Goal: Task Accomplishment & Management: Complete application form

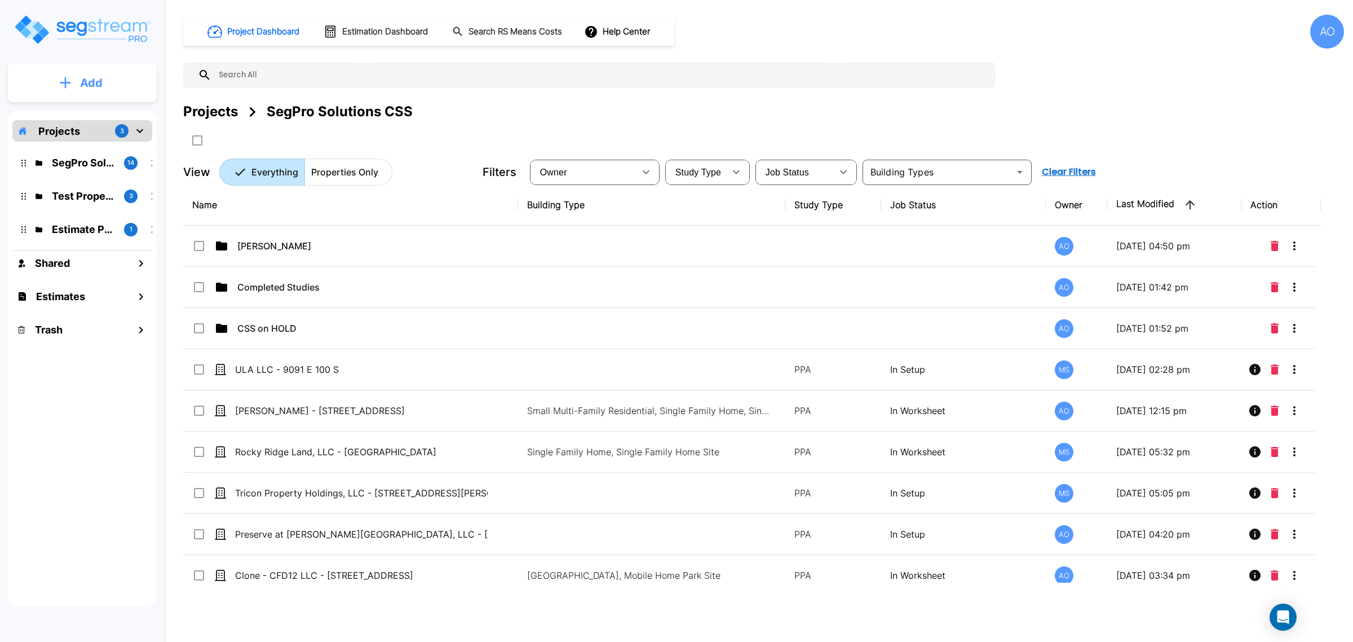
click at [109, 95] on button "Add" at bounding box center [82, 83] width 149 height 33
click at [102, 147] on p "Add Property" at bounding box center [89, 146] width 58 height 14
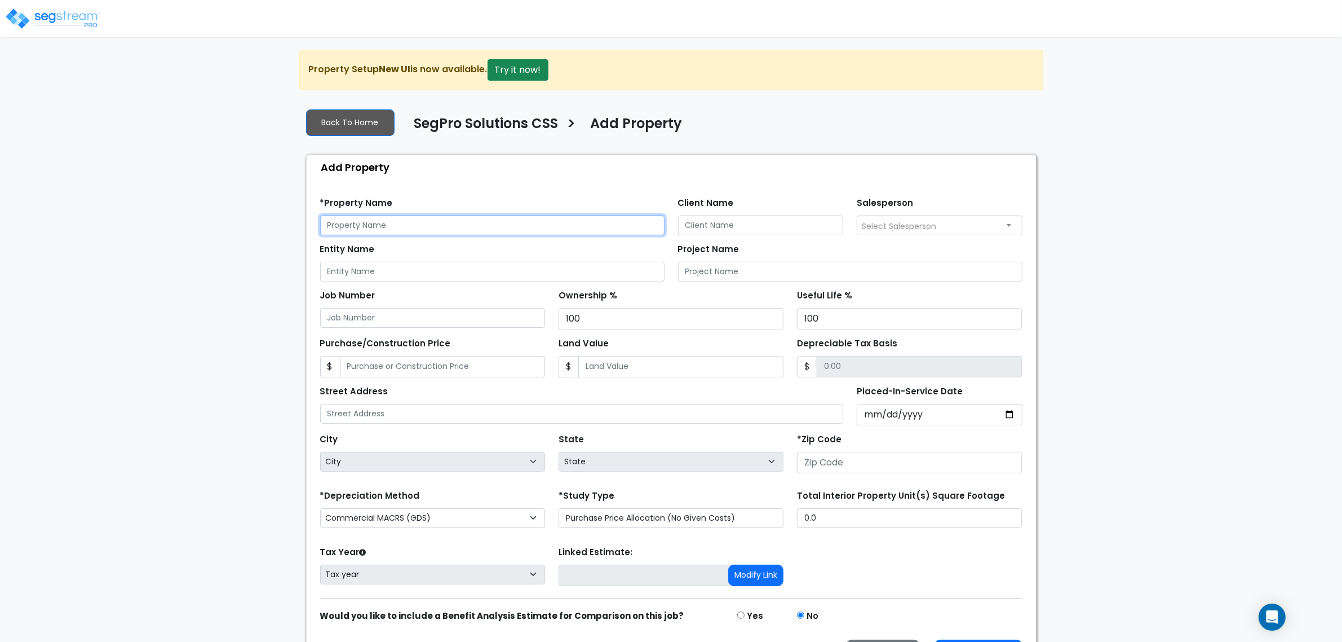
click at [350, 227] on input "text" at bounding box center [492, 225] width 344 height 20
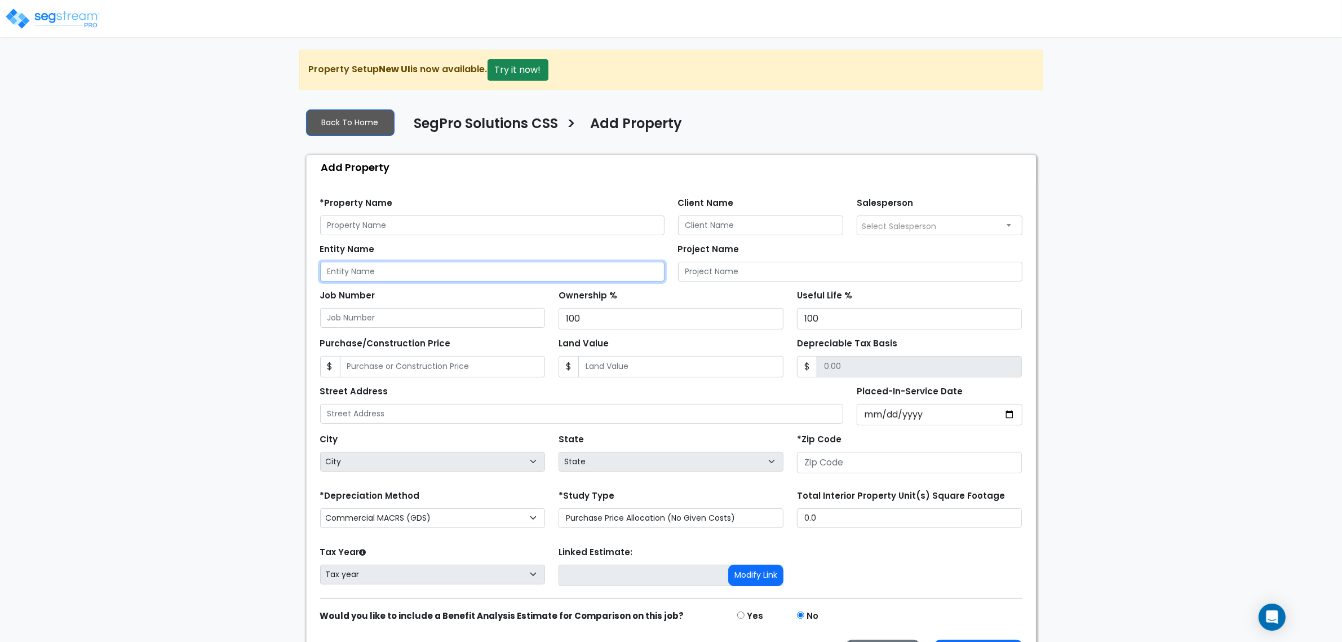
click at [369, 268] on input "Entity Name" at bounding box center [492, 272] width 344 height 20
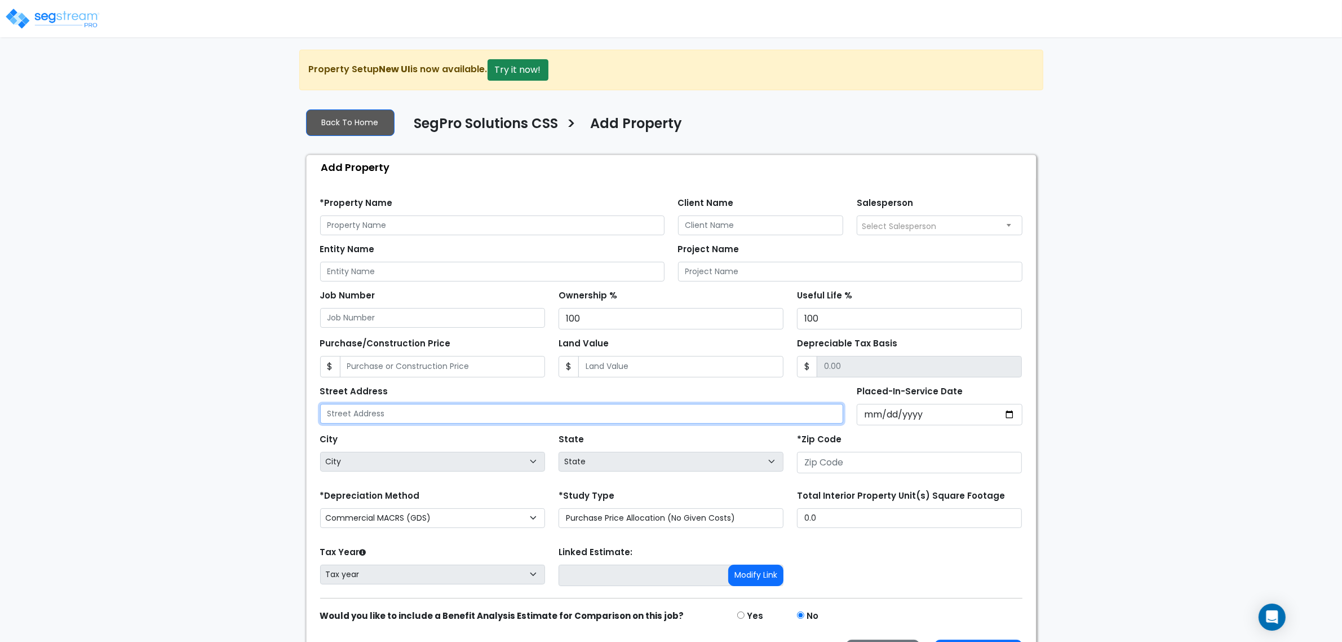
click at [381, 412] on input "text" at bounding box center [582, 414] width 524 height 20
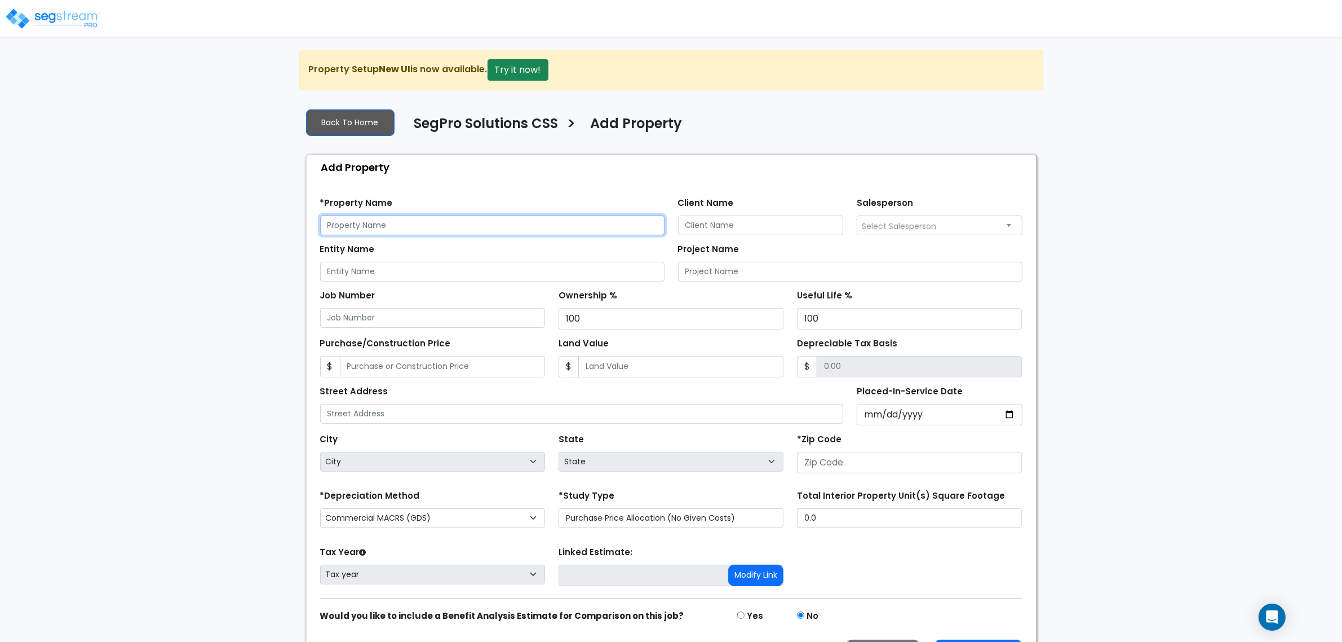
click at [388, 228] on input "text" at bounding box center [492, 225] width 344 height 20
type input "Alexander's Holding LC"
drag, startPoint x: 388, startPoint y: 233, endPoint x: 294, endPoint y: 234, distance: 94.2
click at [294, 234] on div "We are Building your Property. So please grab a coffee and let us do the heavy …" at bounding box center [671, 364] width 1342 height 628
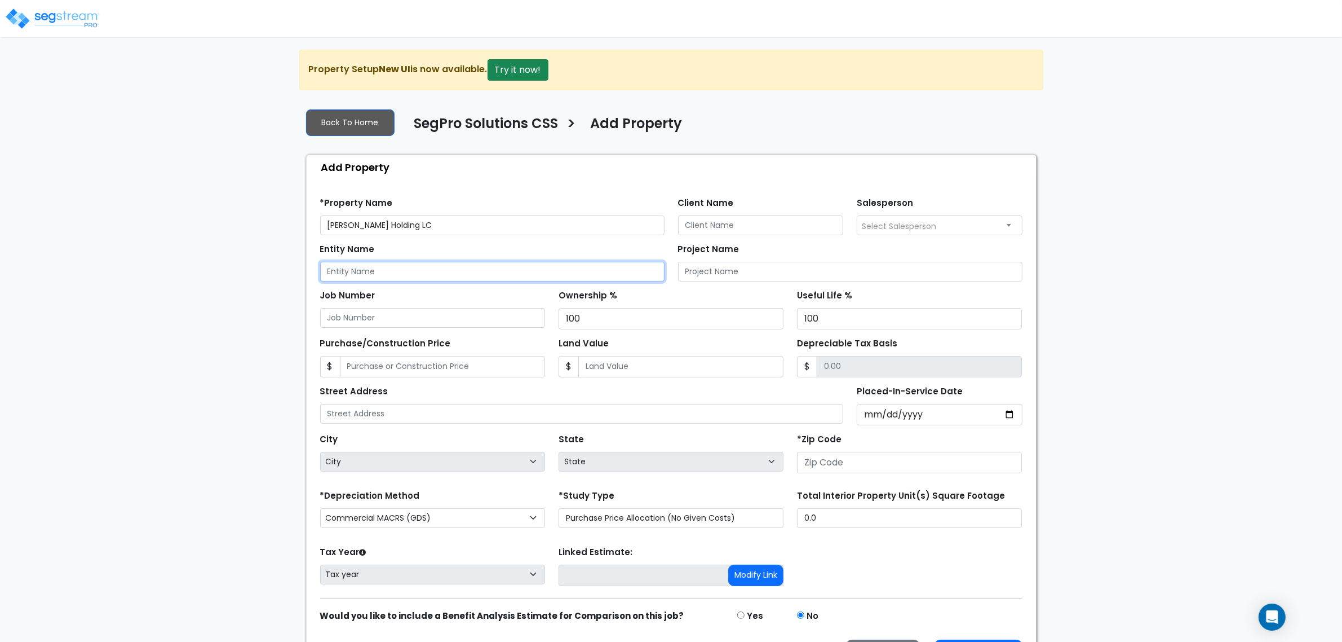
click at [367, 274] on input "Entity Name" at bounding box center [492, 272] width 344 height 20
paste input "Alexander's Holding LC"
drag, startPoint x: 537, startPoint y: 272, endPoint x: 426, endPoint y: 271, distance: 111.6
click at [426, 271] on input "Alexander's Holding LC - 245 South 1060 West" at bounding box center [492, 272] width 344 height 20
type input "Alexander's Holding LC - 245 South 1060 West"
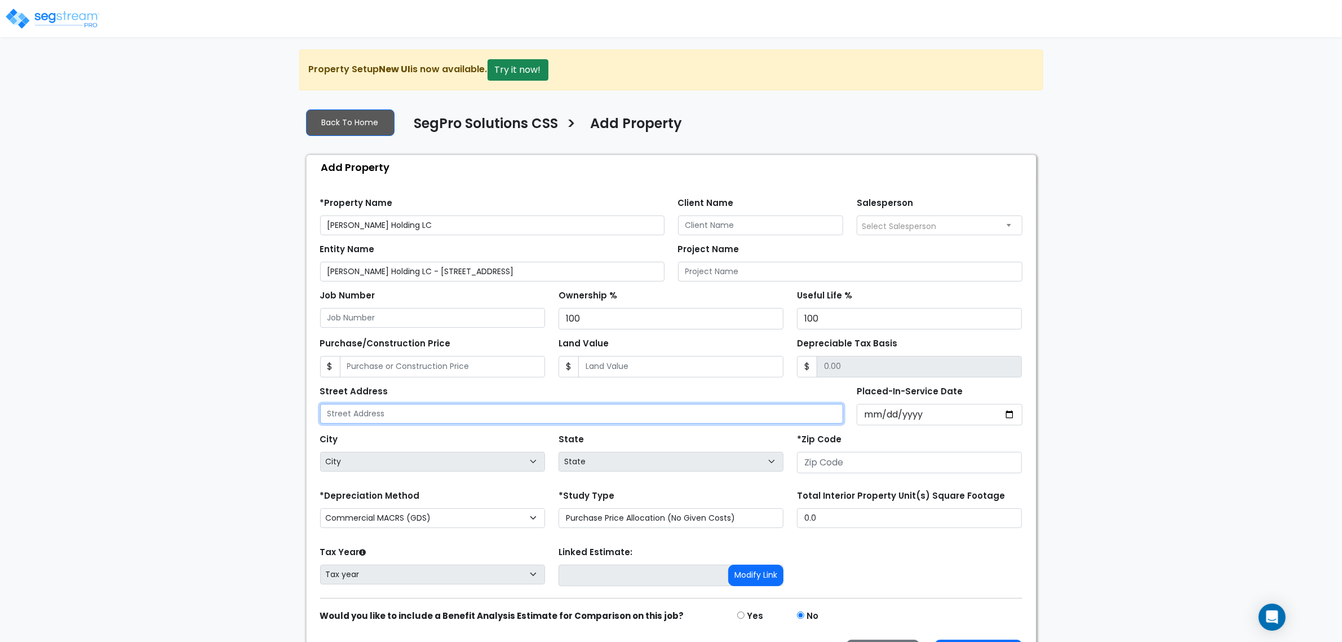
click at [365, 410] on input "text" at bounding box center [582, 414] width 524 height 20
paste input "245 South 1060 West"
type input "245 South 1060 West"
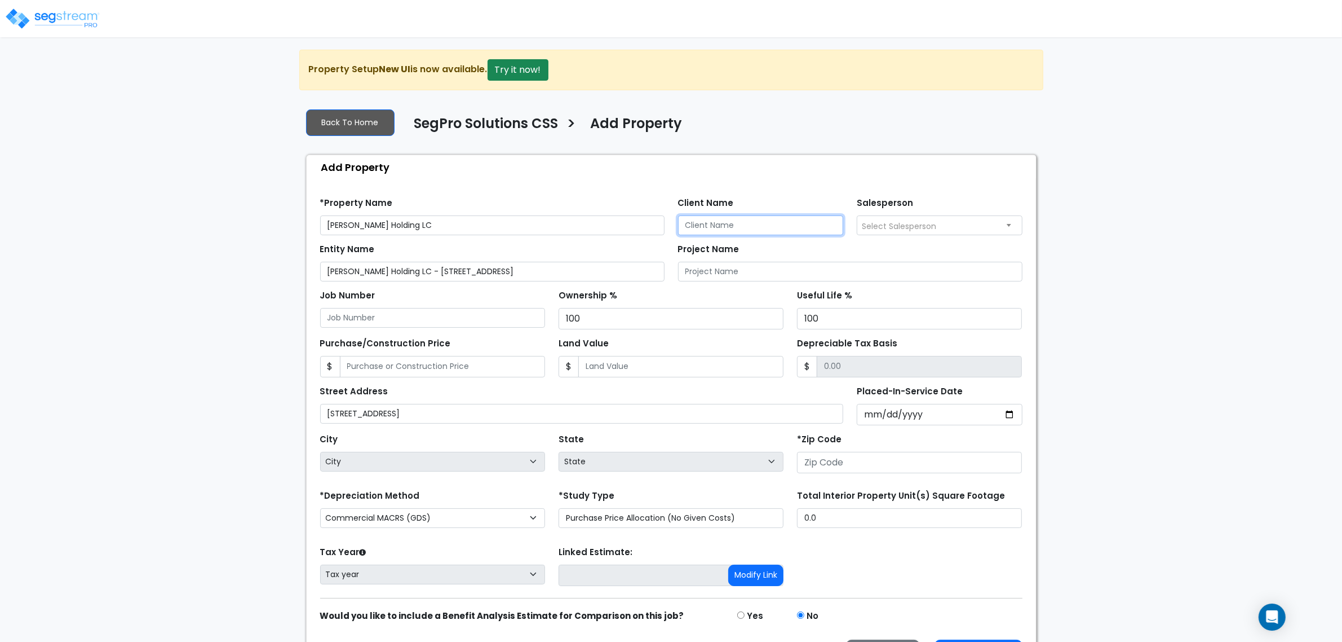
click at [706, 229] on input "Client Name" at bounding box center [761, 225] width 166 height 20
click at [745, 223] on input "Nick" at bounding box center [761, 225] width 166 height 20
type input "Nick Alexander"
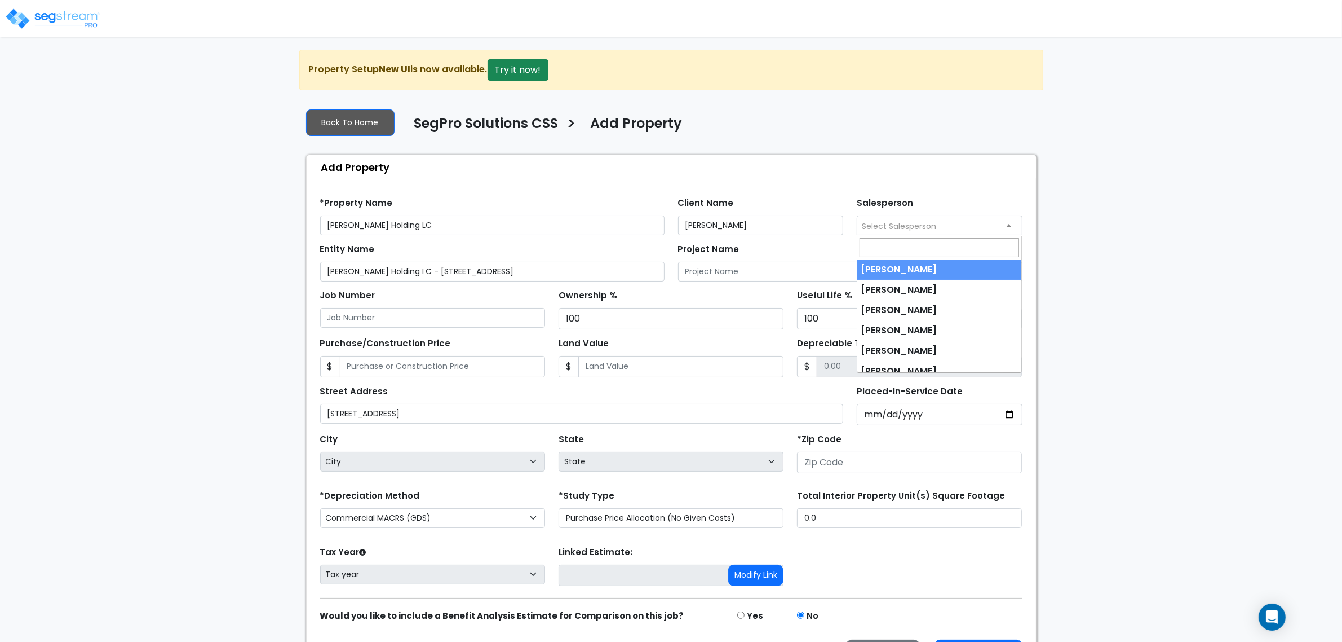
click at [880, 228] on body "Notification x View All Andrew Oliverson SegPro Solutions Notification" at bounding box center [671, 364] width 1342 height 628
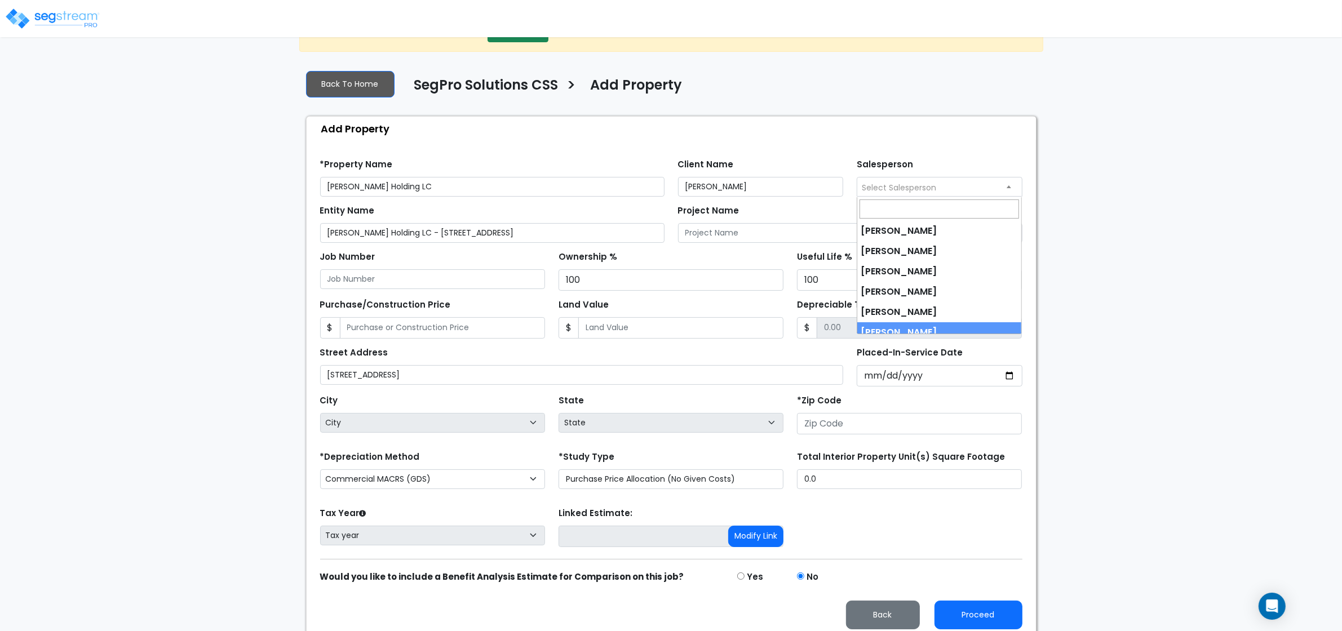
select select "190"
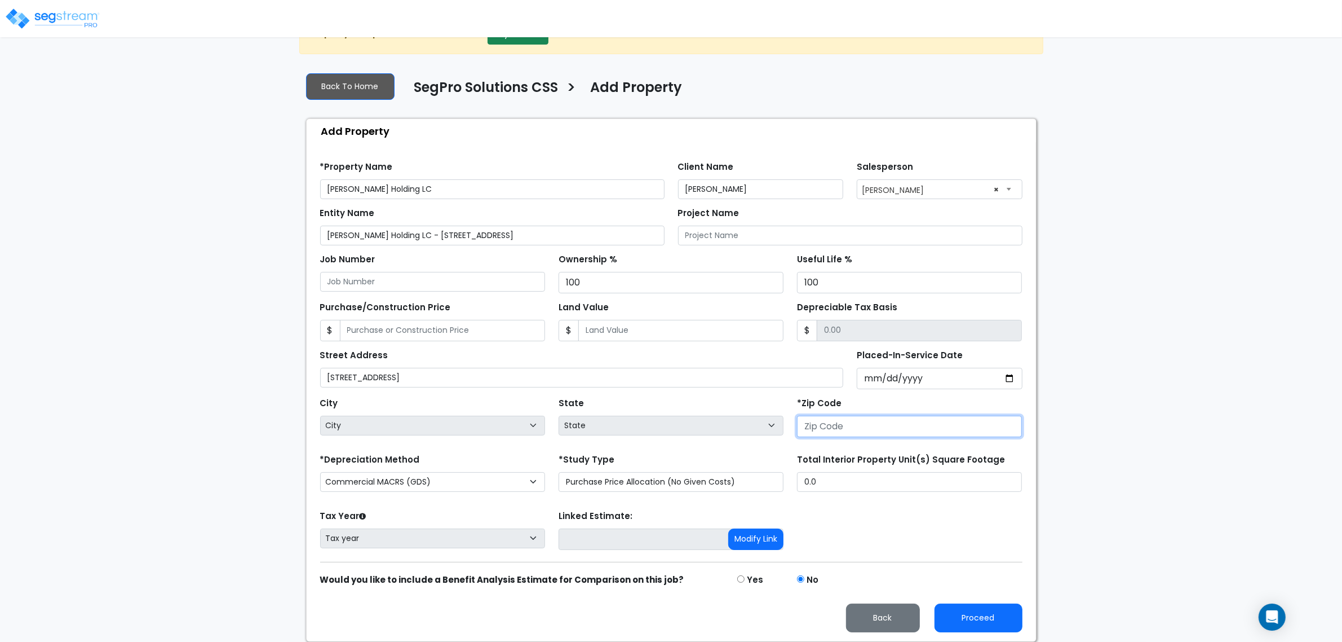
click at [846, 428] on input "number" at bounding box center [909, 425] width 225 height 21
type input "8404"
select select "UT"
type input "84042"
click at [764, 404] on div "State State National Average AB AK AL AR AZ BC CA CO CT DC DE FL GA HI" at bounding box center [671, 417] width 238 height 45
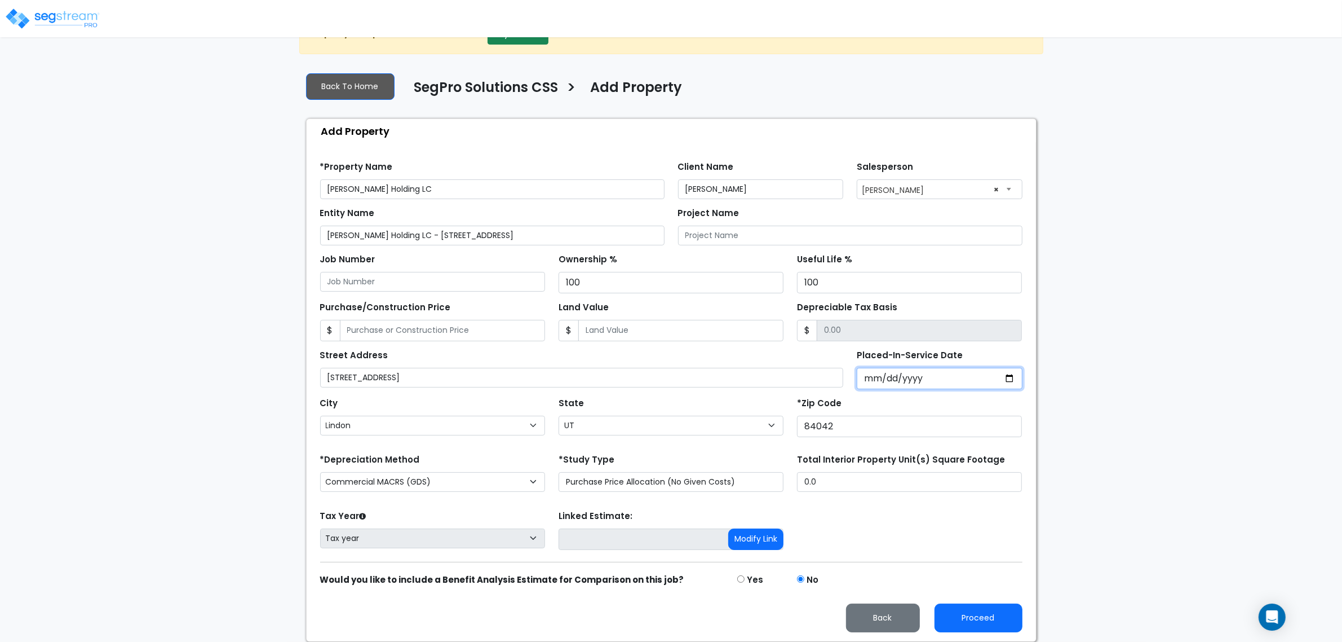
click at [875, 381] on input "Placed-In-Service Date" at bounding box center [940, 378] width 166 height 21
type input "0020-09-30"
select select "20"
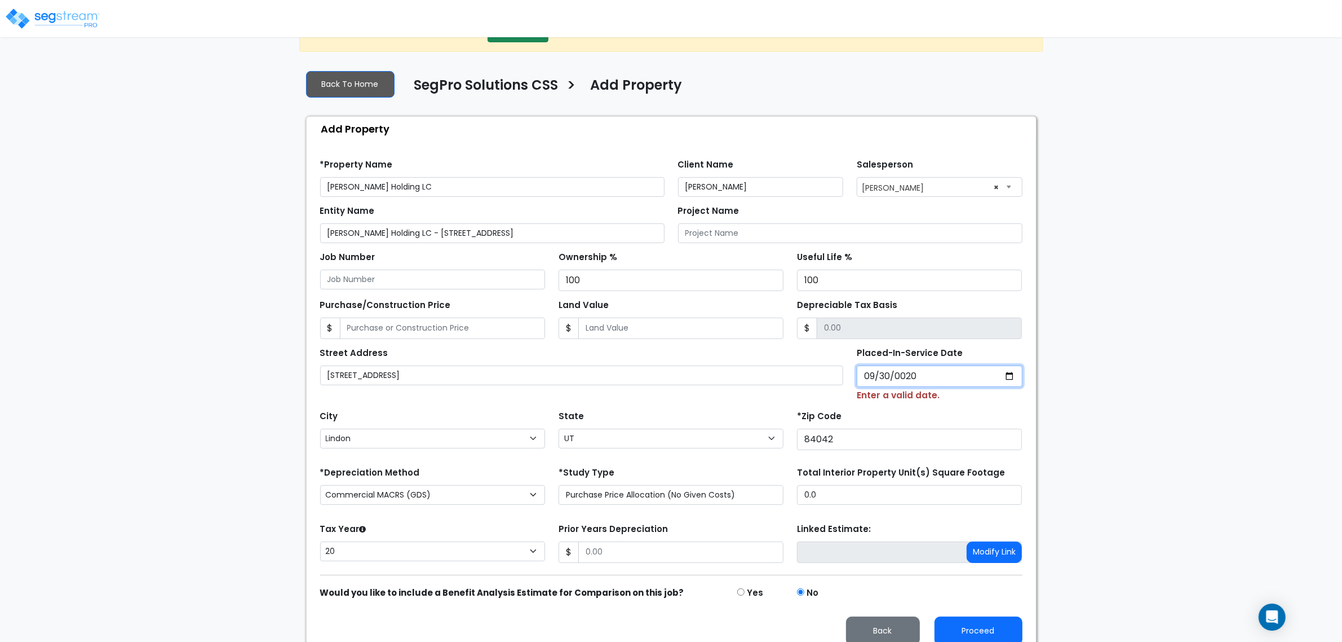
type input "0201-09-30"
select select "201"
type input "2019-09-30"
select select "2019"
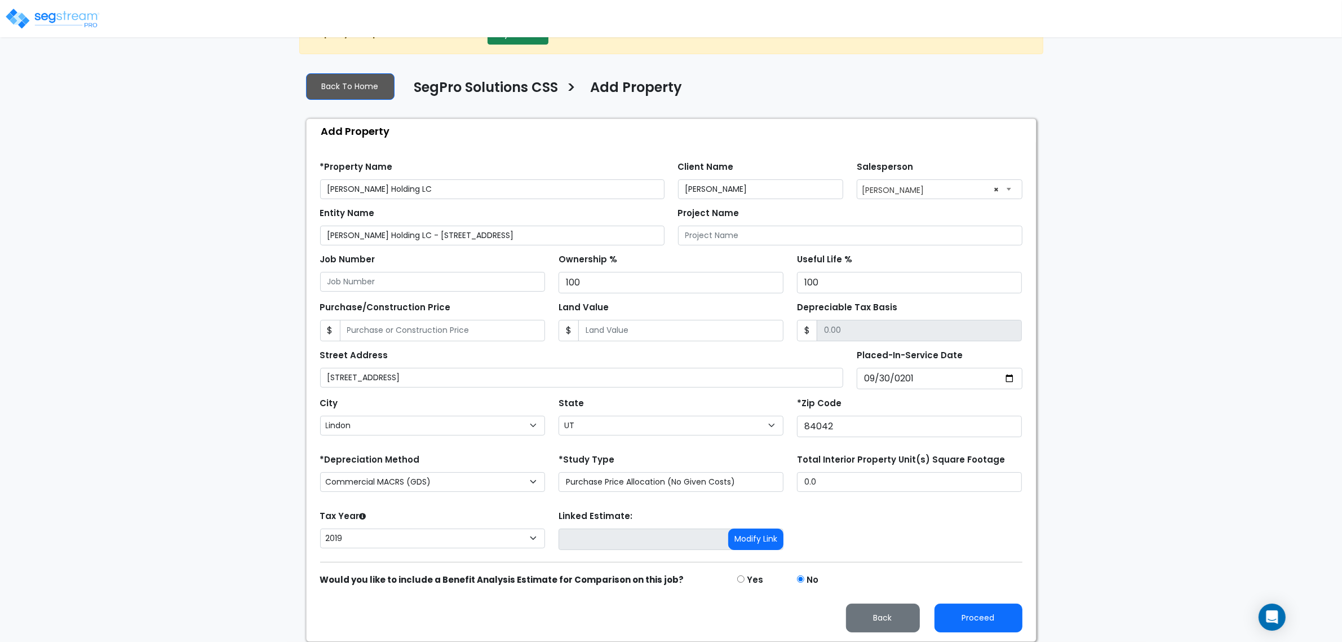
click at [666, 449] on form "*Property Name Alexander's Holding LC Client Name Nick Alexander Salesperson Se…" at bounding box center [671, 392] width 702 height 479
click at [459, 481] on select "Commercial MACRS (GDS) Residential Rental MACRS (GDS) Commercial MACRS (GDS) QIP" at bounding box center [432, 482] width 225 height 20
click at [320, 472] on select "Commercial MACRS (GDS) Residential Rental MACRS (GDS) Commercial MACRS (GDS) QIP" at bounding box center [432, 482] width 225 height 20
click at [590, 481] on select "Purchase Price Allocation (No Given Costs) New Construction / Reno / TI's (Give…" at bounding box center [671, 482] width 225 height 20
select select "NEW"
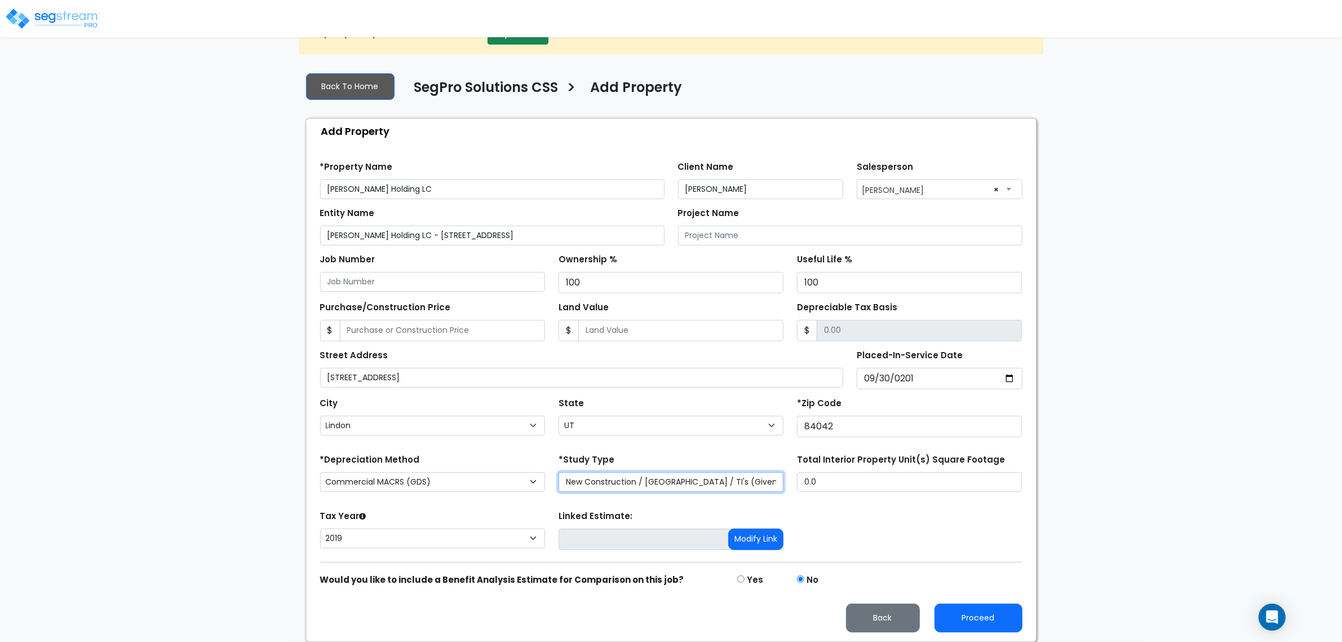
click at [559, 472] on select "Purchase Price Allocation (No Given Costs) New Construction / Reno / TI's (Give…" at bounding box center [671, 482] width 225 height 20
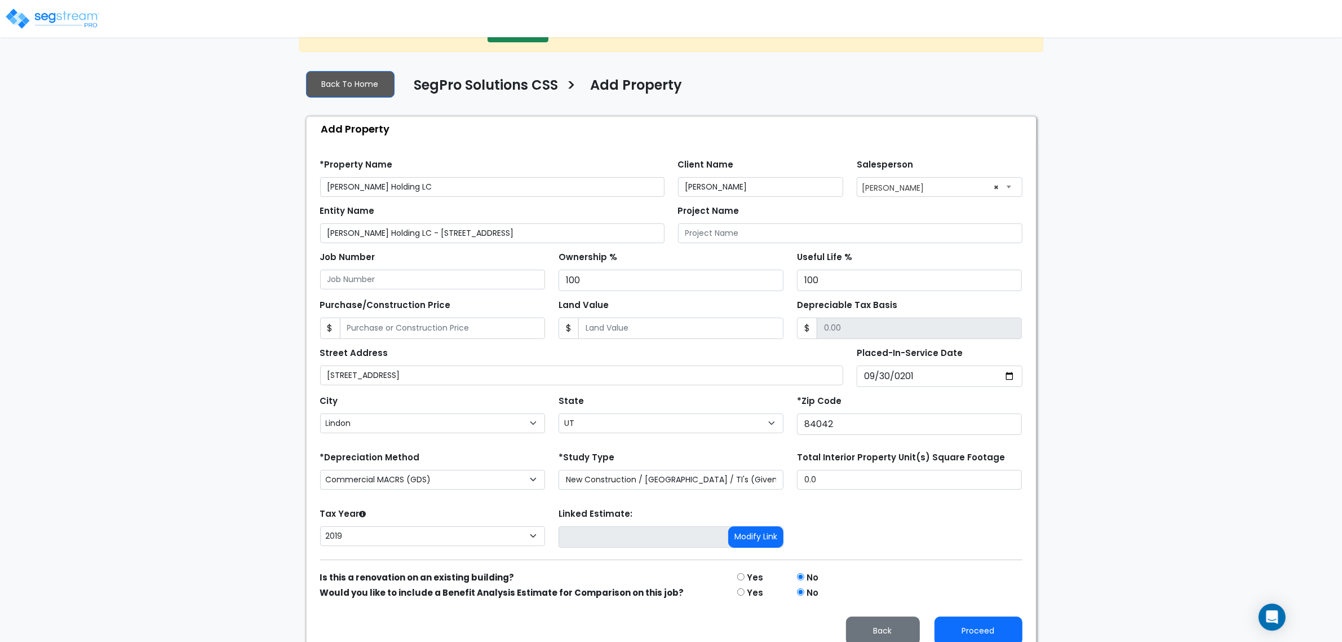
click at [832, 517] on div "Tax Year Please Enter The Placed In Service Date First. 2026 2025 2024 2023 202…" at bounding box center [671, 527] width 716 height 45
click at [509, 534] on select "2026 2025 2024 2023 2022 2021 2020 2019" at bounding box center [432, 536] width 225 height 20
select select "2024"
click at [320, 528] on select "2026 2025 2024 2023 2022 2021 2020 2019" at bounding box center [432, 536] width 225 height 20
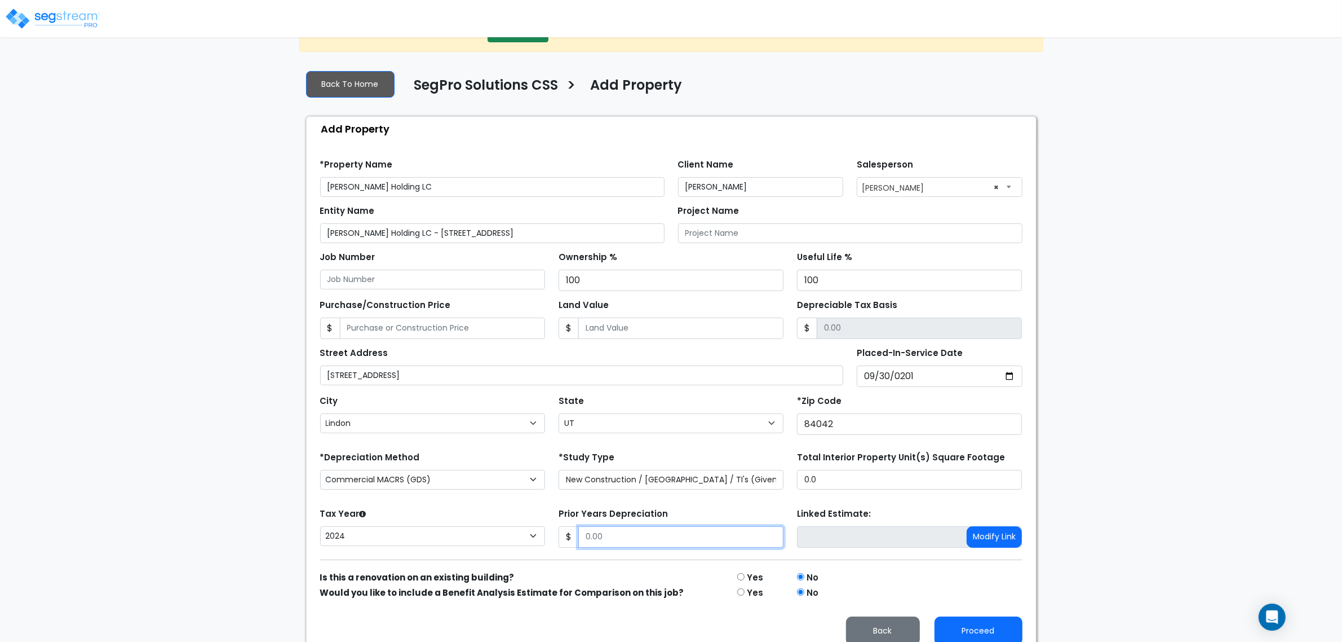
click at [664, 534] on input "Prior Years Depreciation" at bounding box center [680, 536] width 205 height 21
drag, startPoint x: 585, startPoint y: 530, endPoint x: 613, endPoint y: 536, distance: 28.6
click at [586, 530] on input "Prior Years Depreciation" at bounding box center [680, 536] width 205 height 21
drag, startPoint x: 614, startPoint y: 536, endPoint x: 567, endPoint y: 540, distance: 47.5
click at [567, 540] on div "$" at bounding box center [671, 536] width 225 height 21
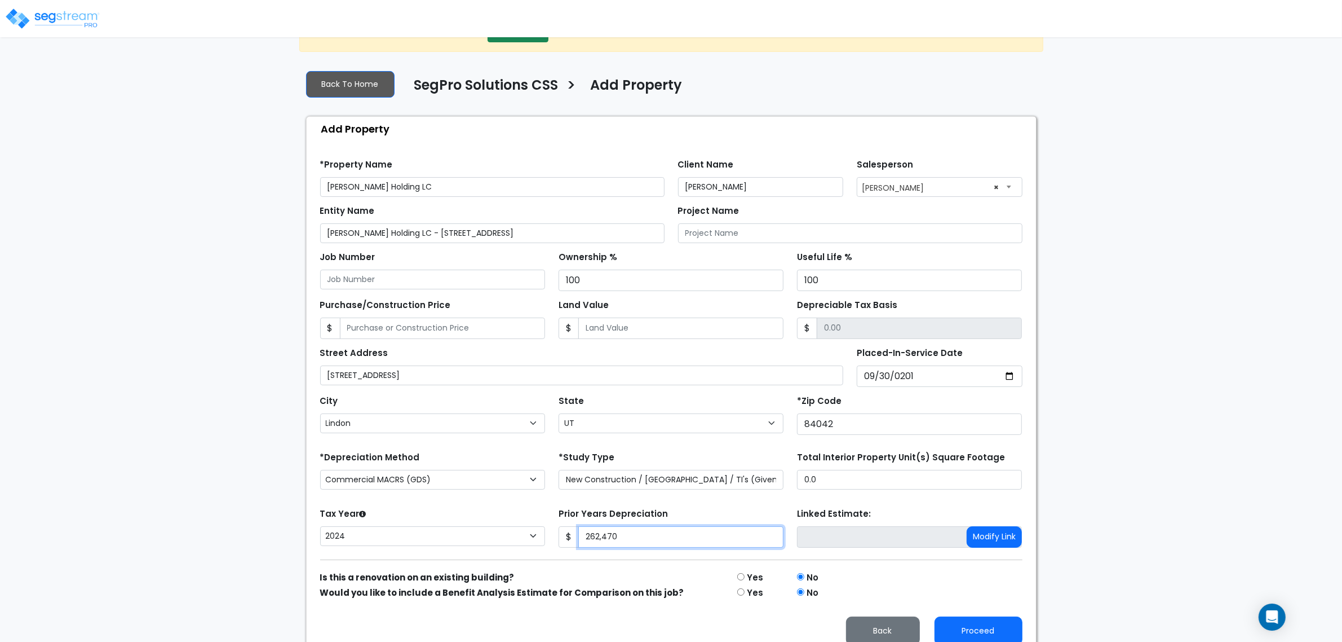
type input "262,470"
click at [851, 481] on input "0.0" at bounding box center [909, 480] width 225 height 20
click at [847, 480] on input "0.0" at bounding box center [909, 480] width 225 height 20
drag, startPoint x: 832, startPoint y: 483, endPoint x: 768, endPoint y: 480, distance: 63.2
click at [770, 480] on div "*Depreciation Method Commercial MACRS (GDS) Residential Rental MACRS (GDS) Comm…" at bounding box center [671, 471] width 716 height 45
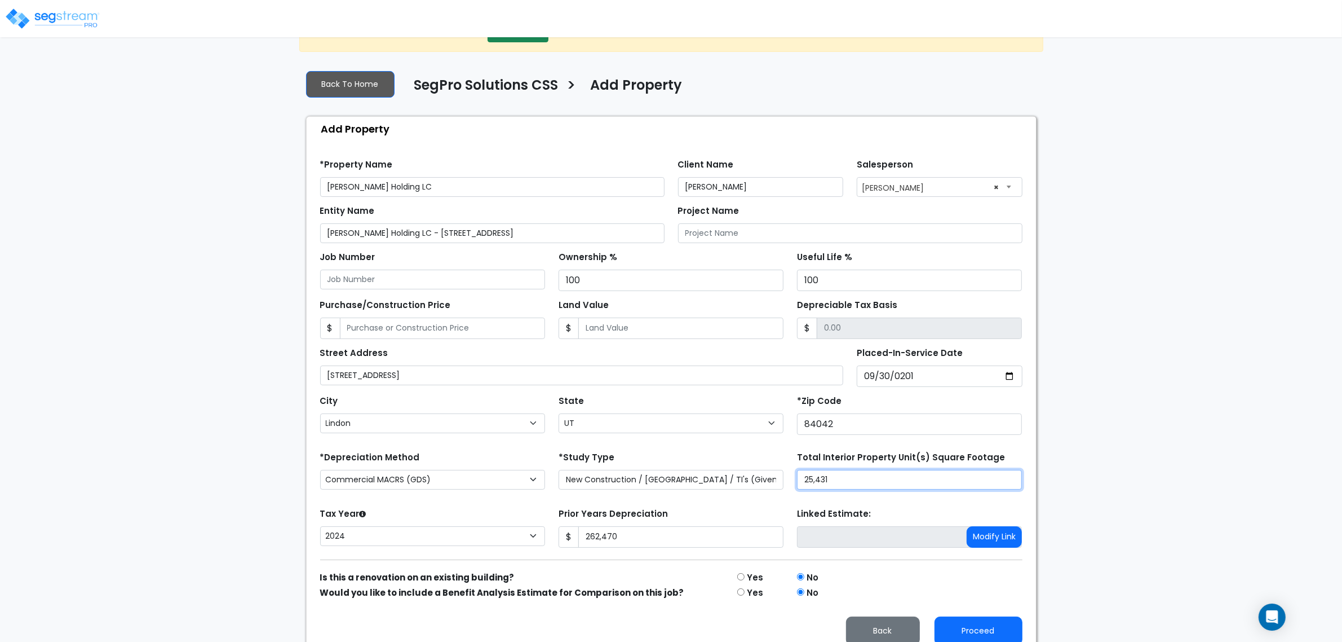
type input "25,431"
click at [762, 503] on form "*Property Name Alexander's Holding LC Client Name Nick Alexander Salesperson Se…" at bounding box center [671, 398] width 702 height 494
click at [248, 502] on div "We are Building your Property. So please grab a coffee and let us do the heavy …" at bounding box center [671, 332] width 1342 height 643
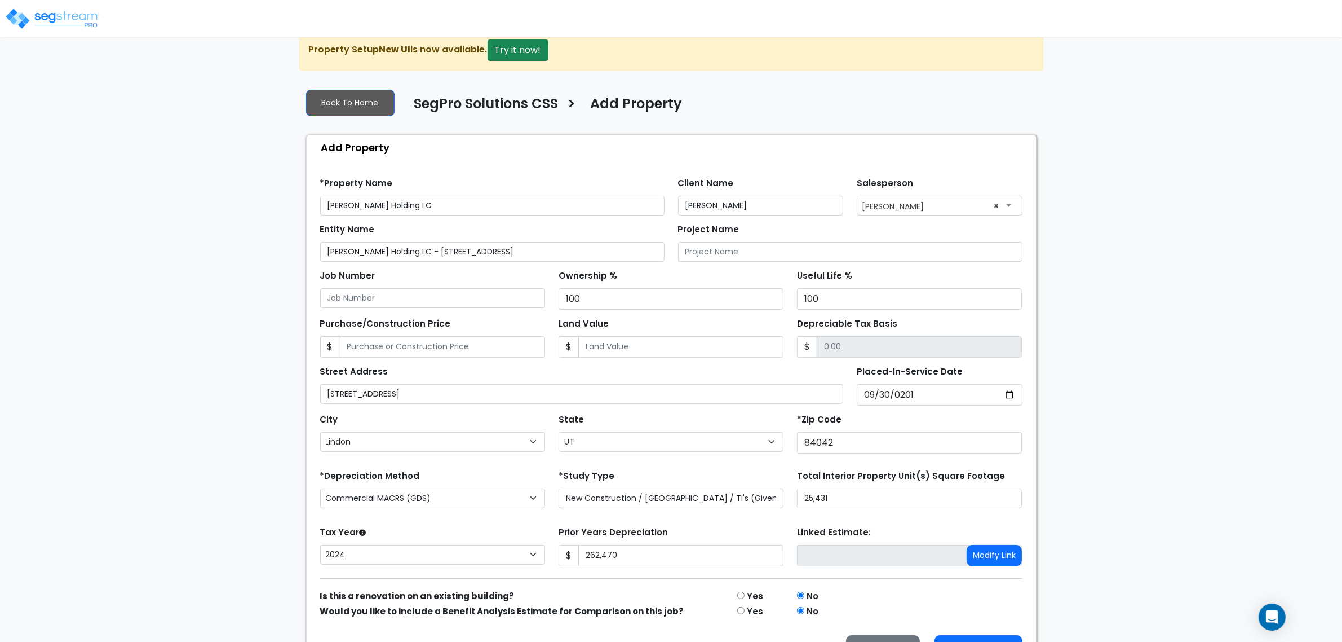
scroll to position [54, 0]
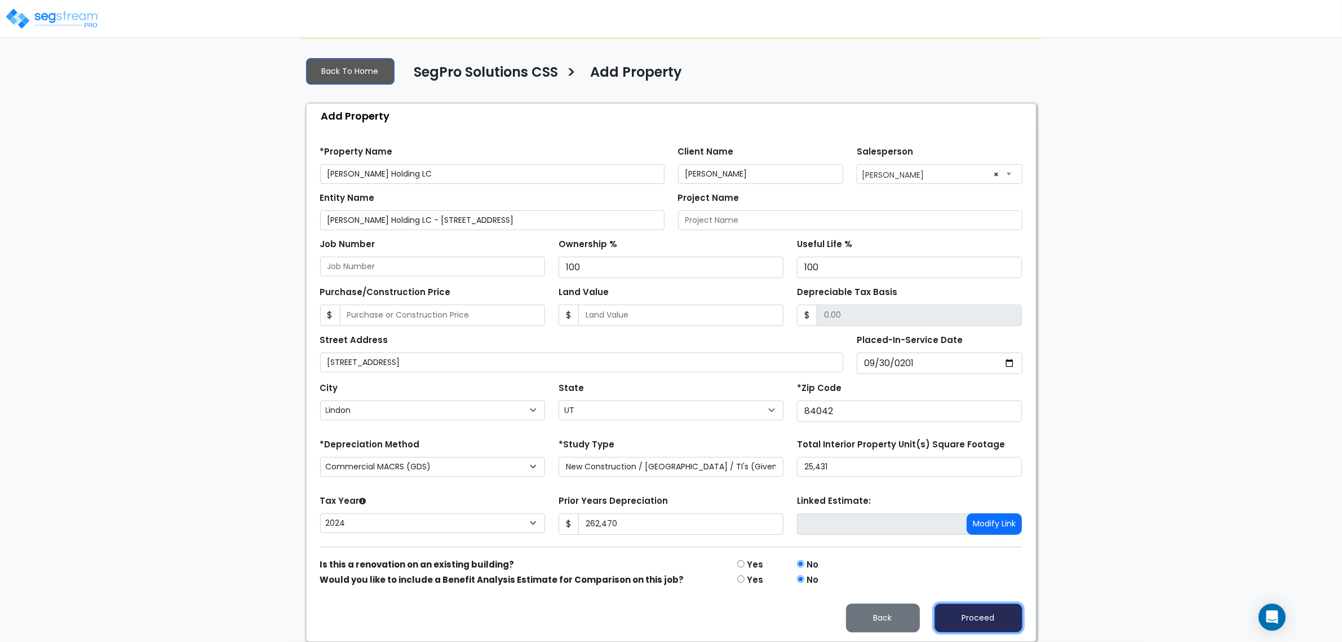
click at [967, 613] on button "Proceed" at bounding box center [979, 617] width 88 height 29
type input "262470"
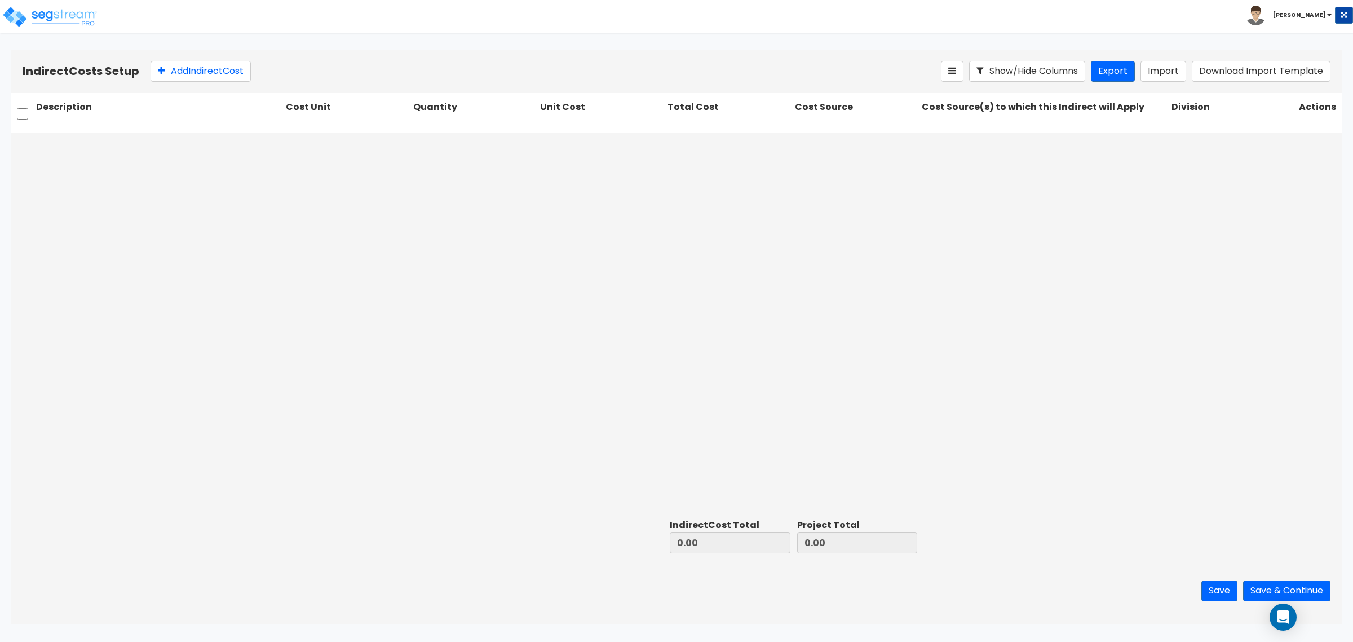
click at [635, 252] on div at bounding box center [676, 323] width 1330 height 382
click at [1225, 71] on button "Download Import Template" at bounding box center [1261, 71] width 139 height 21
drag, startPoint x: 793, startPoint y: 258, endPoint x: 1045, endPoint y: 90, distance: 302.4
click at [793, 260] on div at bounding box center [676, 323] width 1330 height 382
click at [341, 262] on div at bounding box center [676, 323] width 1330 height 382
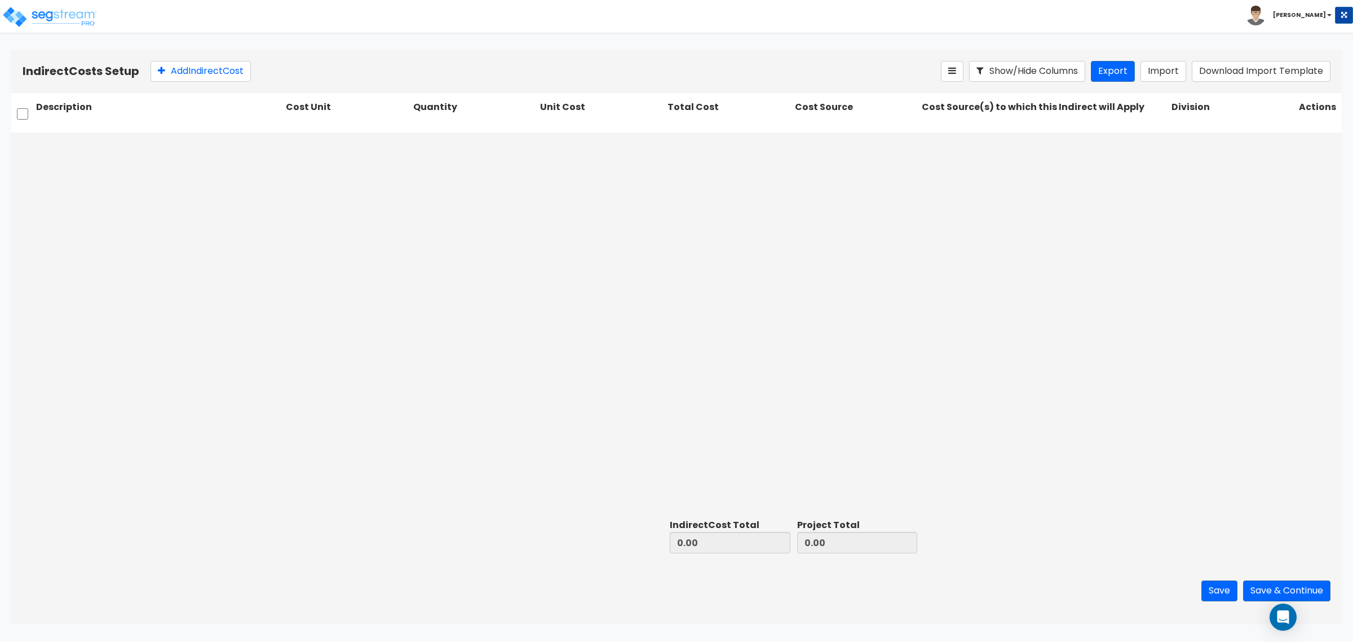
click at [1196, 277] on div at bounding box center [676, 323] width 1330 height 382
click at [1149, 72] on button "Import" at bounding box center [1163, 71] width 46 height 21
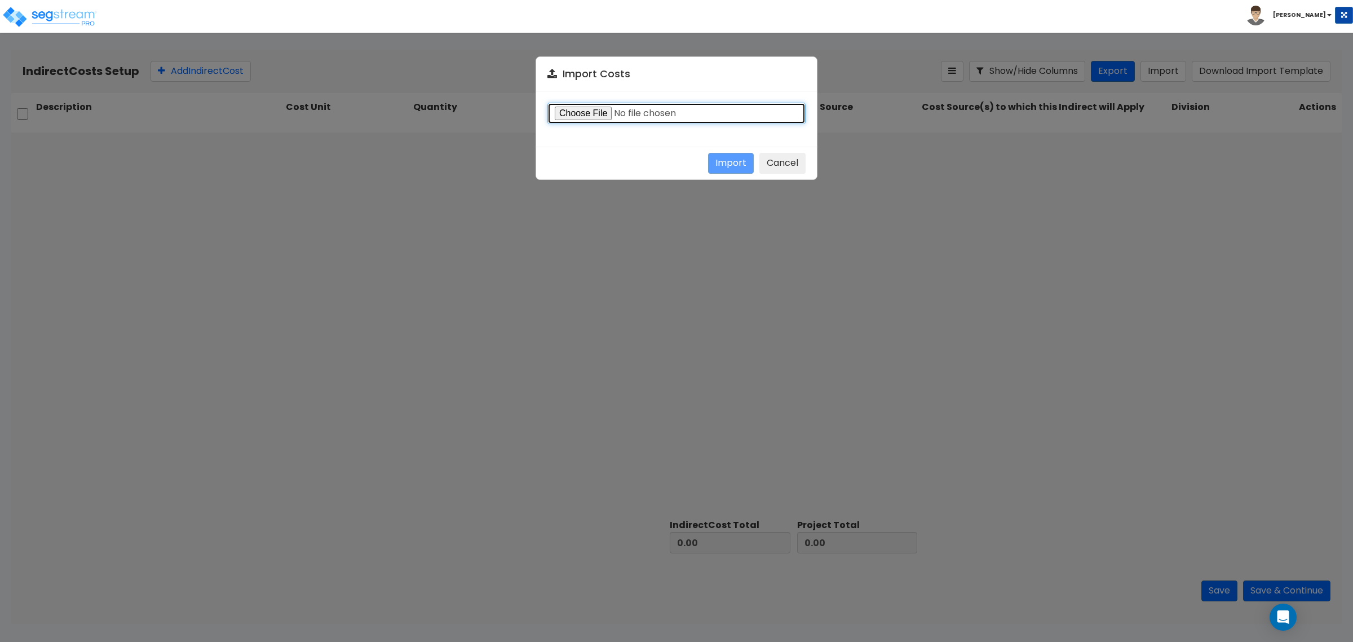
click at [578, 107] on input "file" at bounding box center [676, 113] width 258 height 21
type input "C:\fakepath\Indirect Costs_245 S 1060 West.csv"
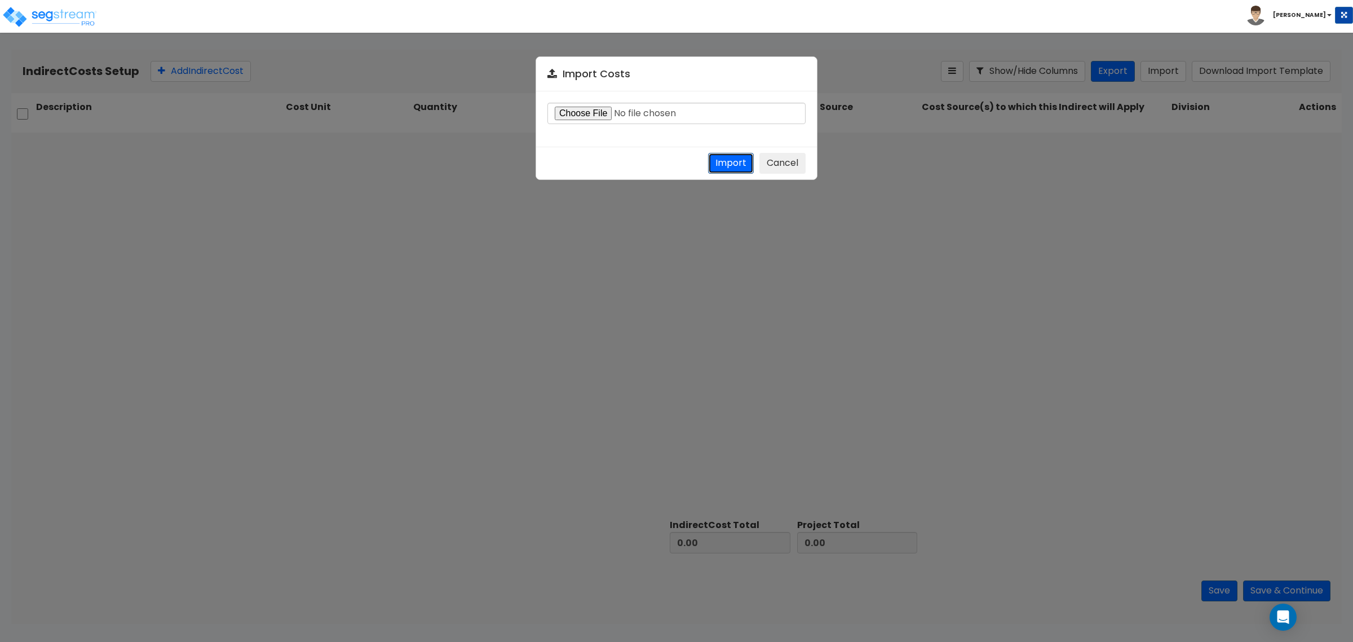
click at [733, 160] on button "Import" at bounding box center [731, 163] width 46 height 21
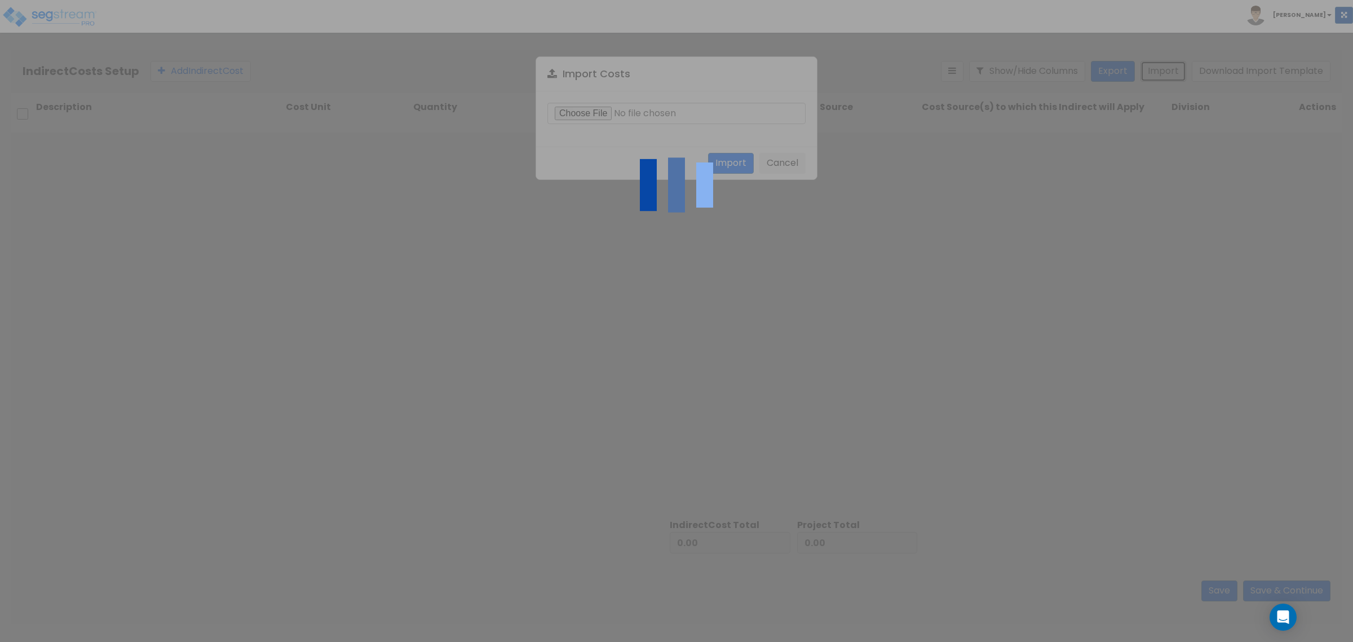
type input "532,997.96"
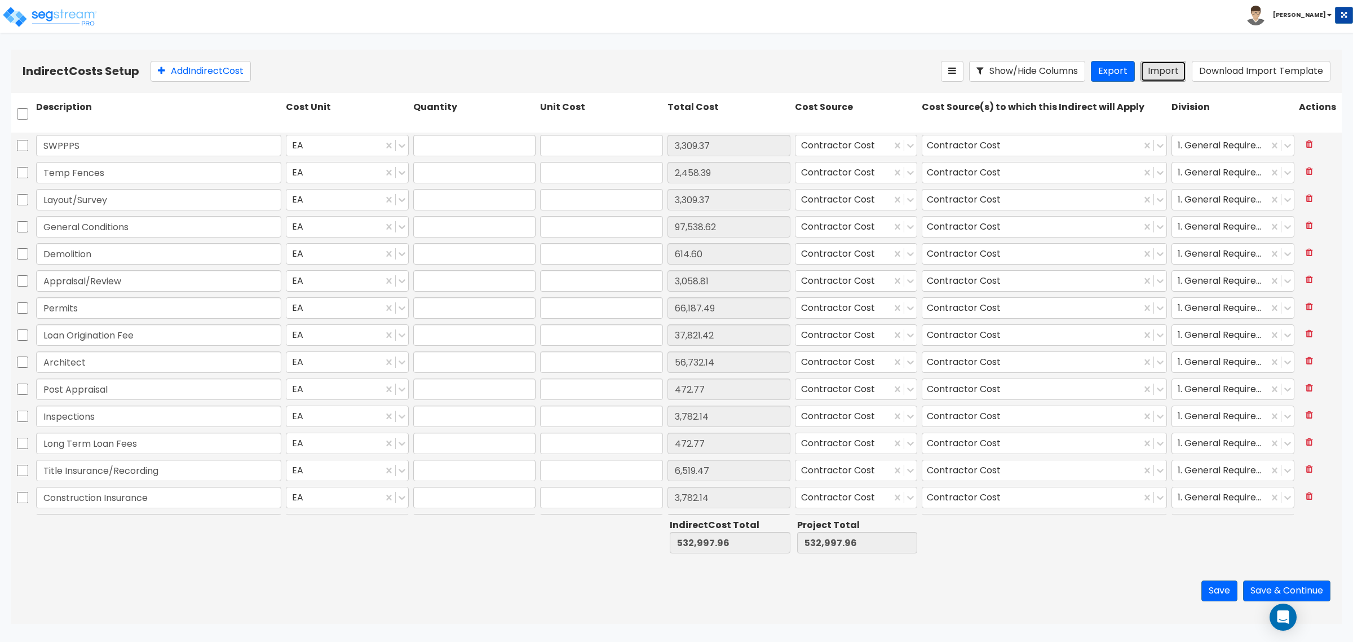
type input "1"
type input "3,309.37"
type input "1"
type input "2,458.39"
type input "1"
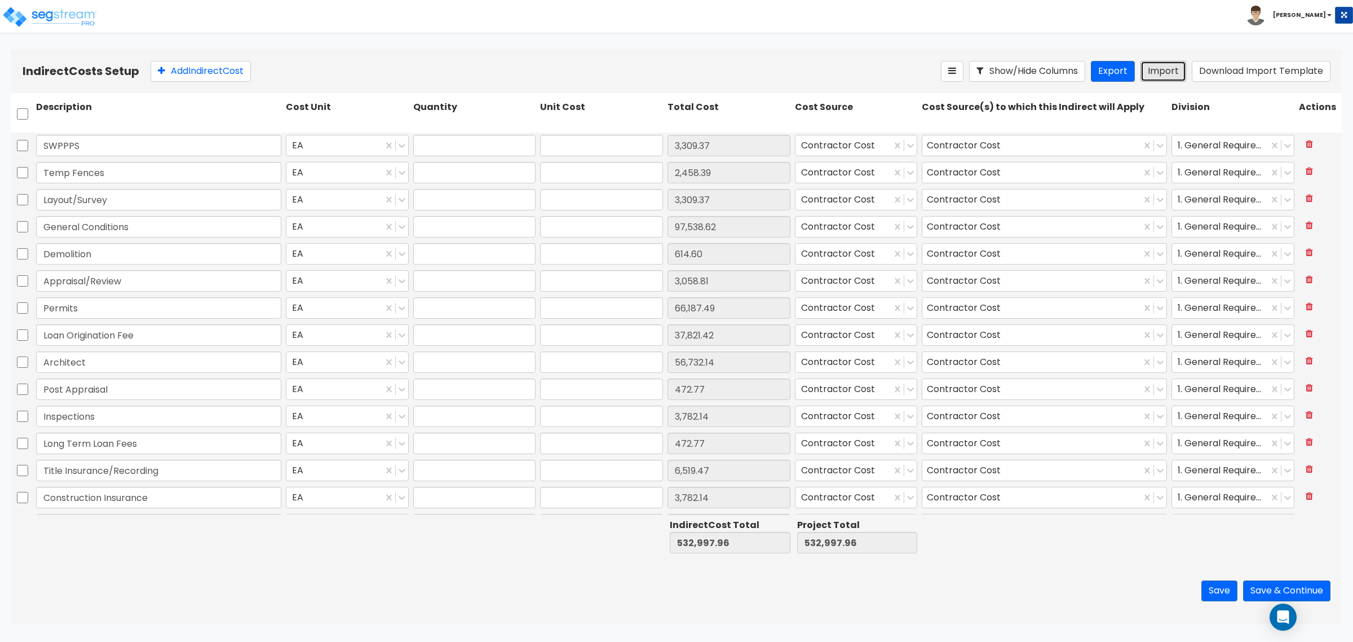
type input "3,309.37"
type input "1"
type input "97,538.61"
type input "1"
type input "614.59"
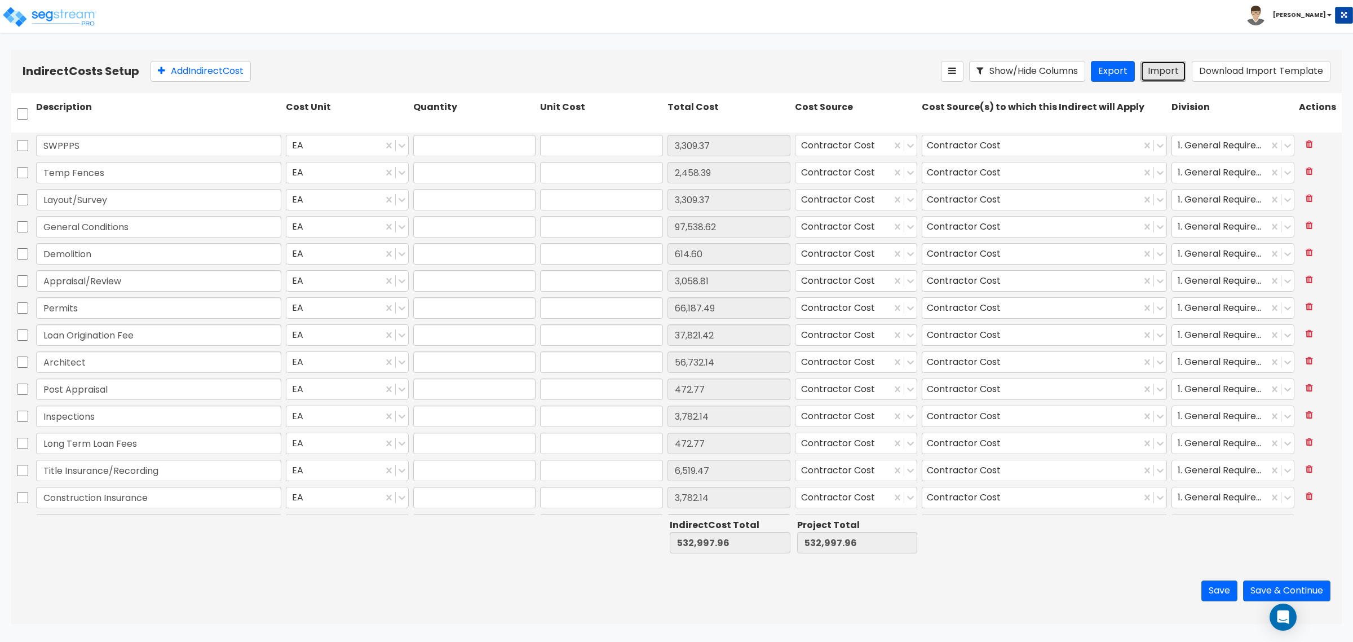
type input "1"
type input "3,058.80"
type input "1"
type input "66,187.49"
type input "1"
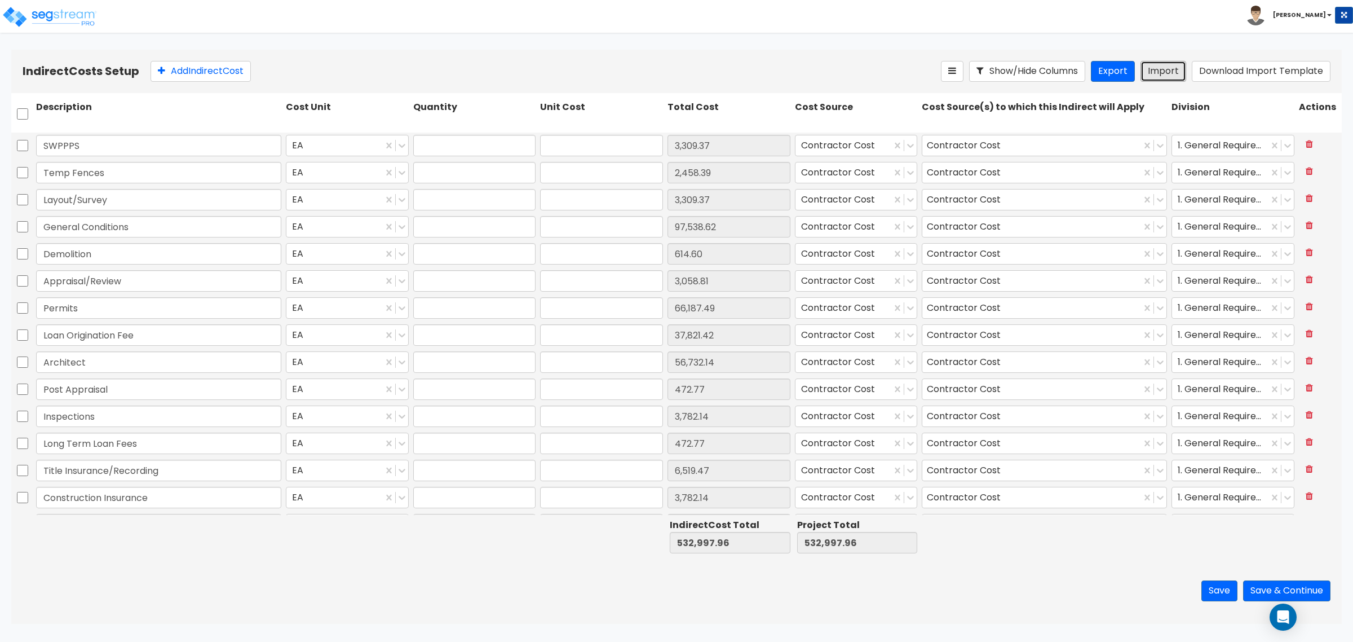
type input "37,821.42"
type input "1"
type input "56,732.13"
type input "1"
type input "472.76"
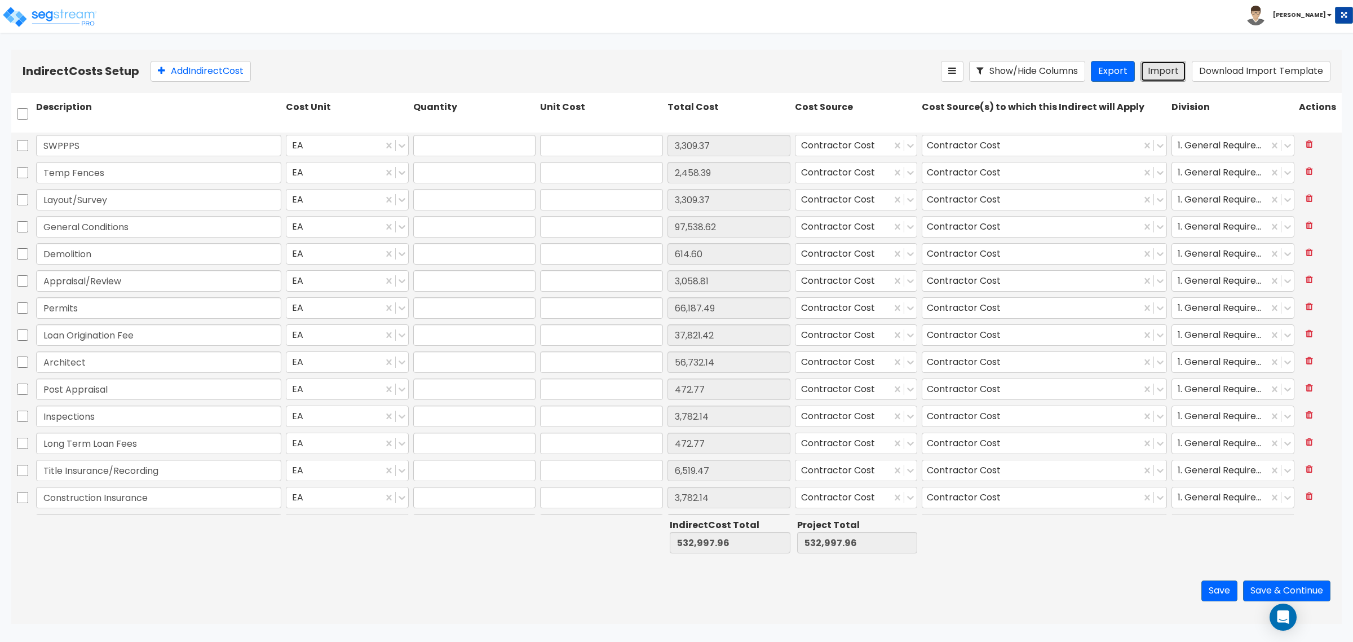
type input "1"
type input "3,782.14"
type input "1"
type input "472.76"
type input "1"
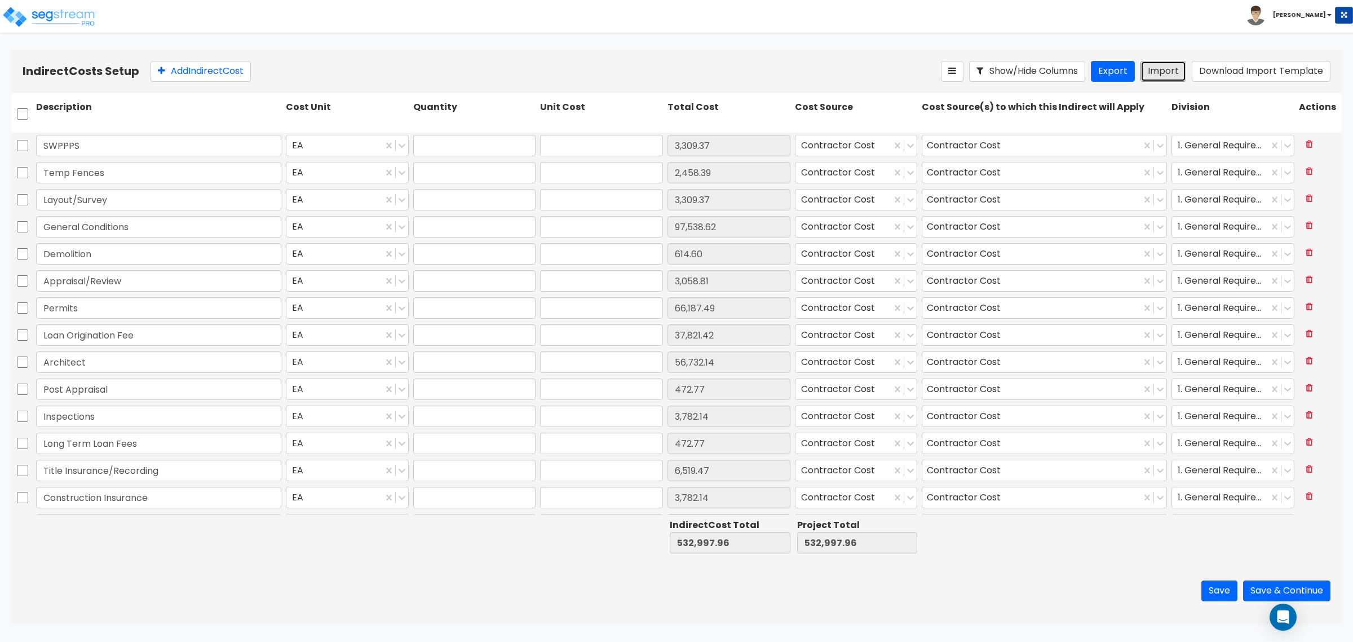
type input "6,519.46"
type input "1"
type input "3,782.14"
type input "1"
type input "128,330.46"
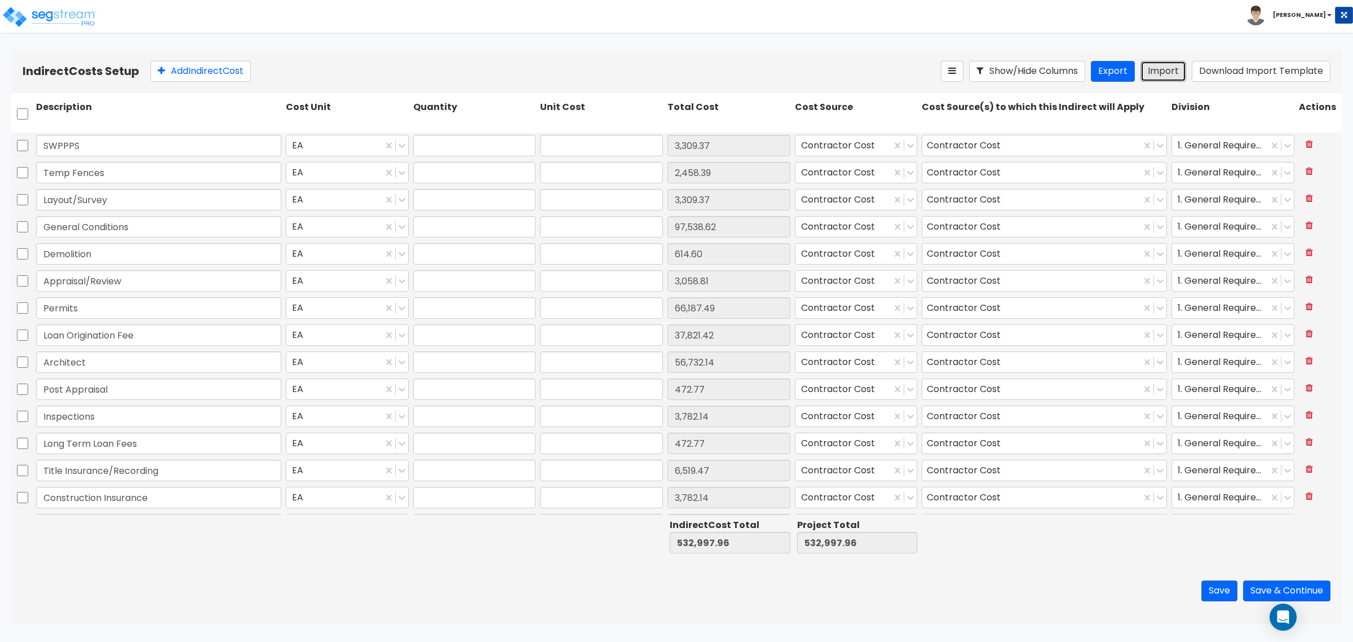
type input "1"
type input "170.19"
type input "1"
type input "14.18"
type input "1"
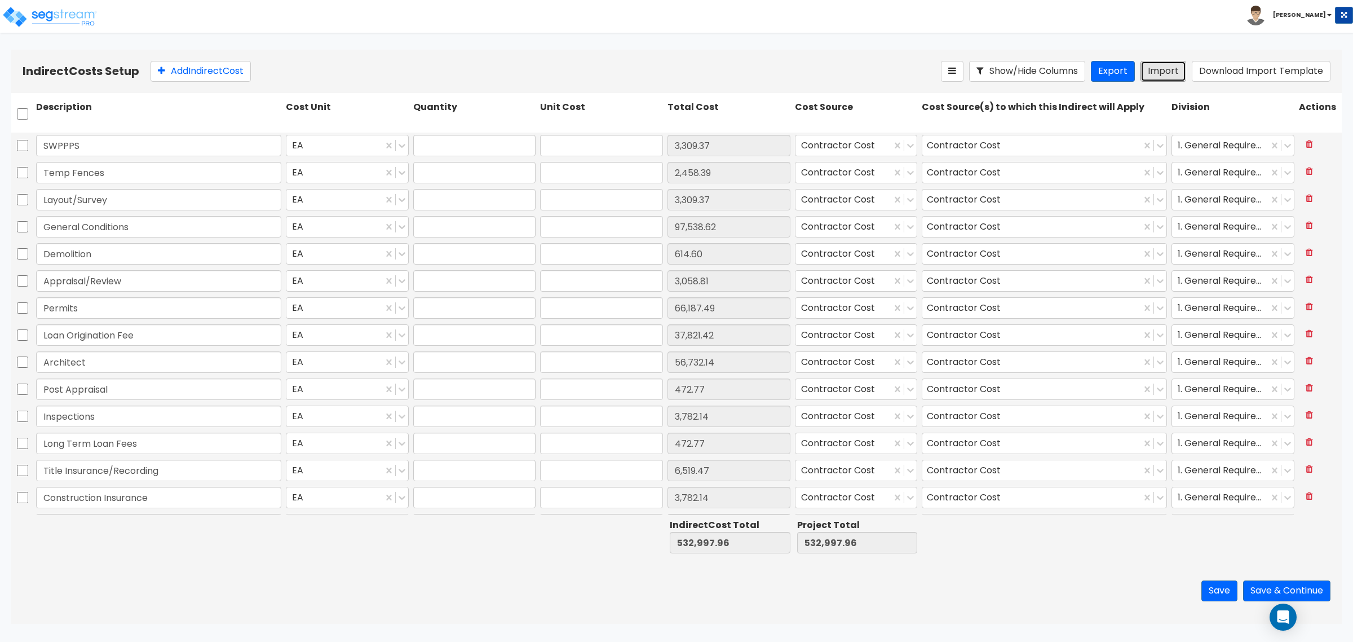
type input "118,423.60"
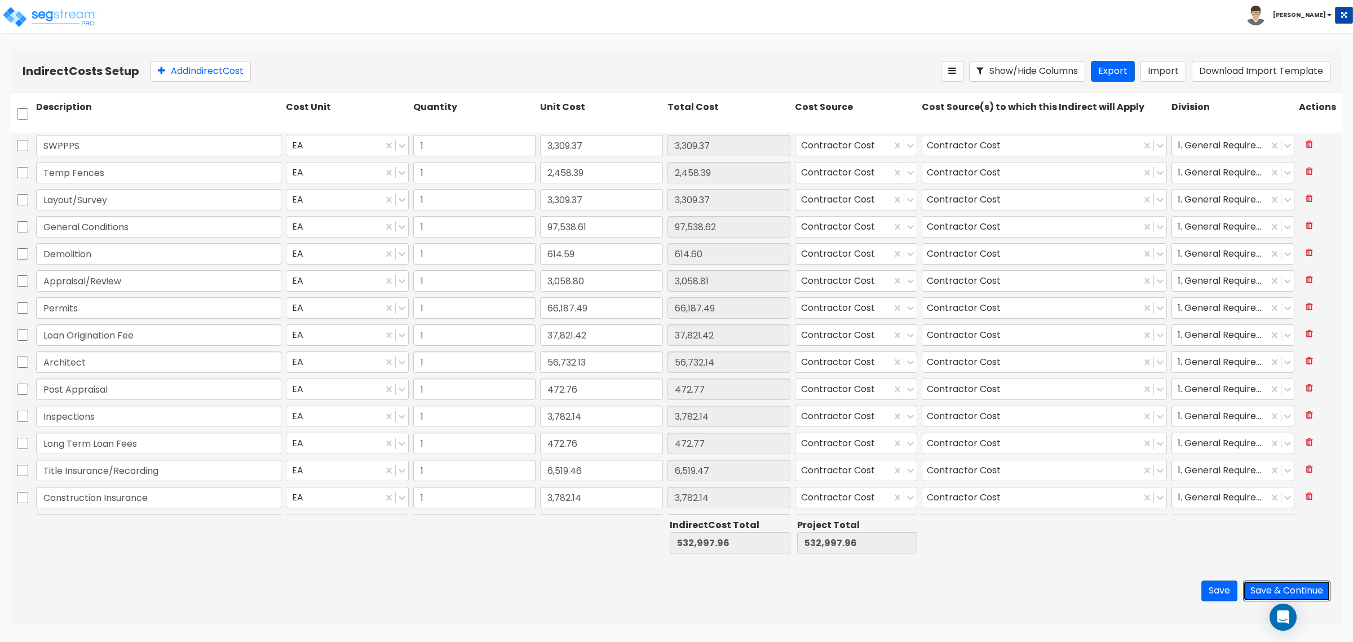
click at [1287, 587] on button "Save & Continue" at bounding box center [1286, 590] width 87 height 21
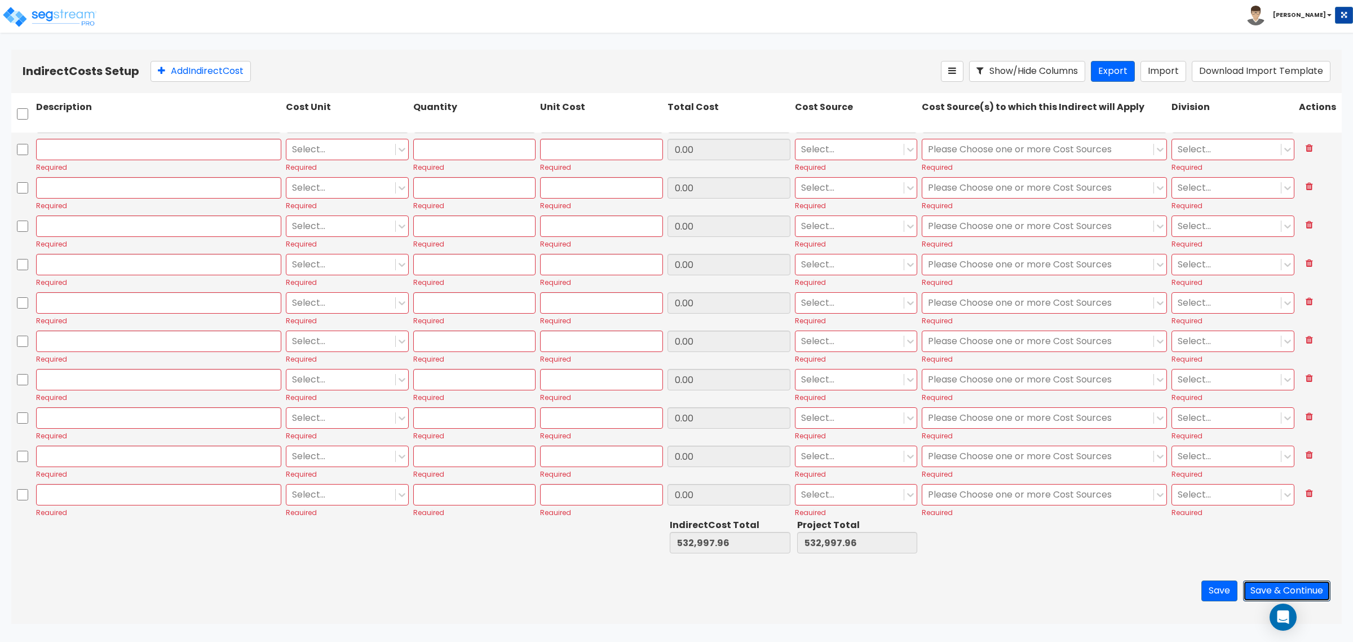
type input "1"
type input "472.76"
type input "1"
type input "6,519.46"
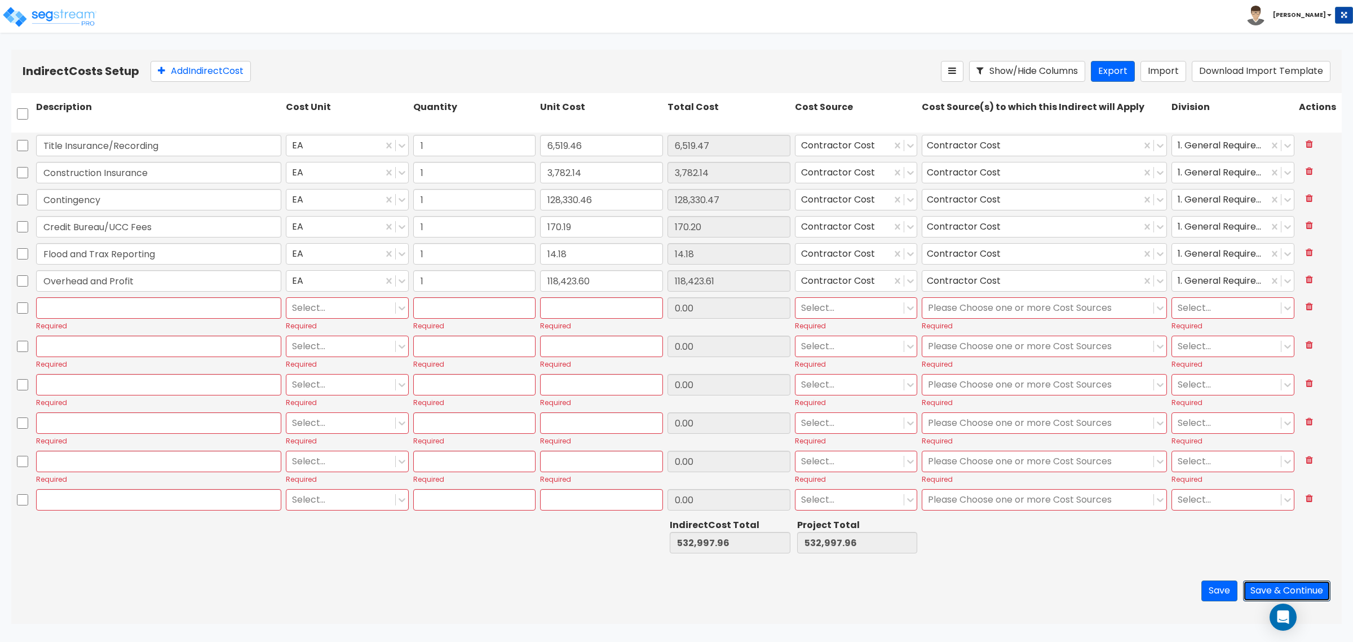
scroll to position [423, 0]
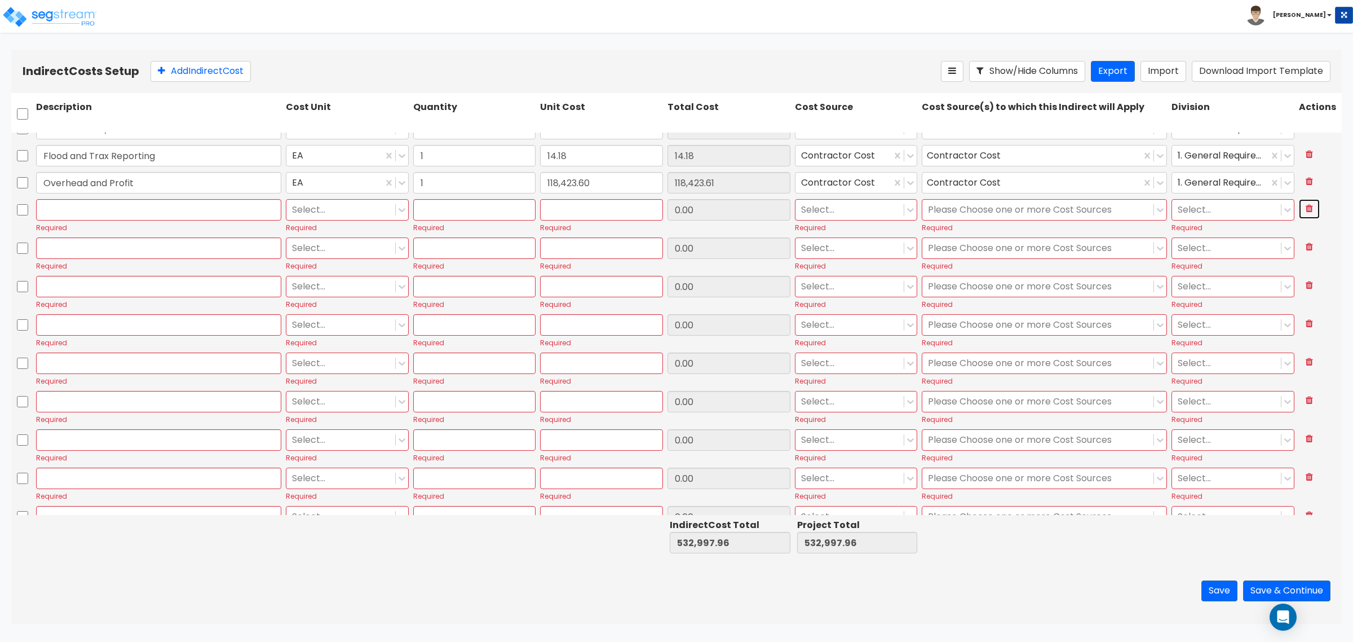
click at [1303, 206] on button at bounding box center [1309, 209] width 21 height 20
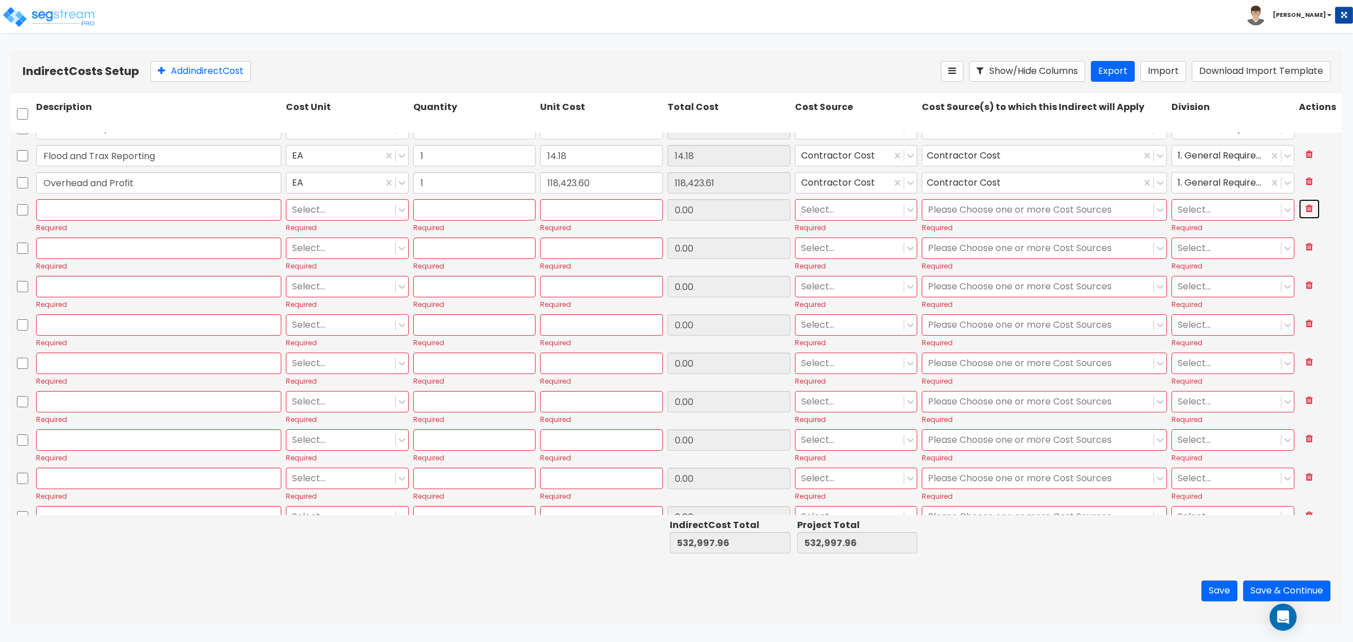
click at [1303, 206] on button at bounding box center [1309, 209] width 21 height 20
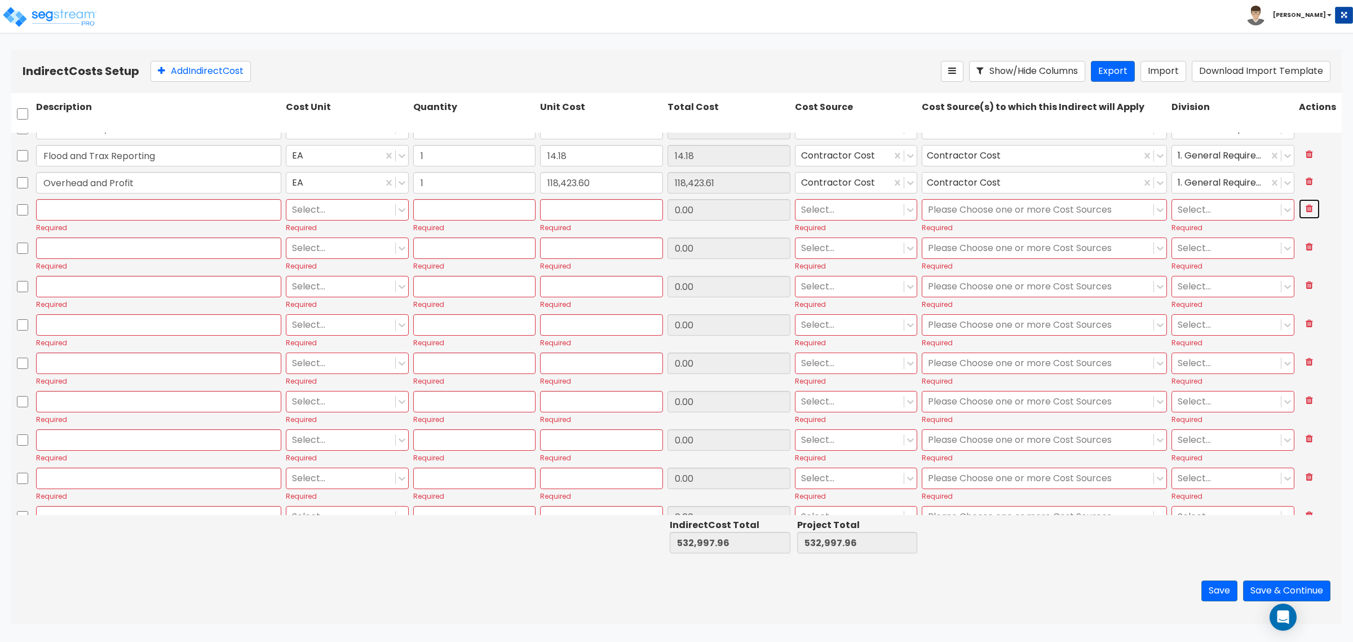
click at [1303, 206] on button at bounding box center [1309, 209] width 21 height 20
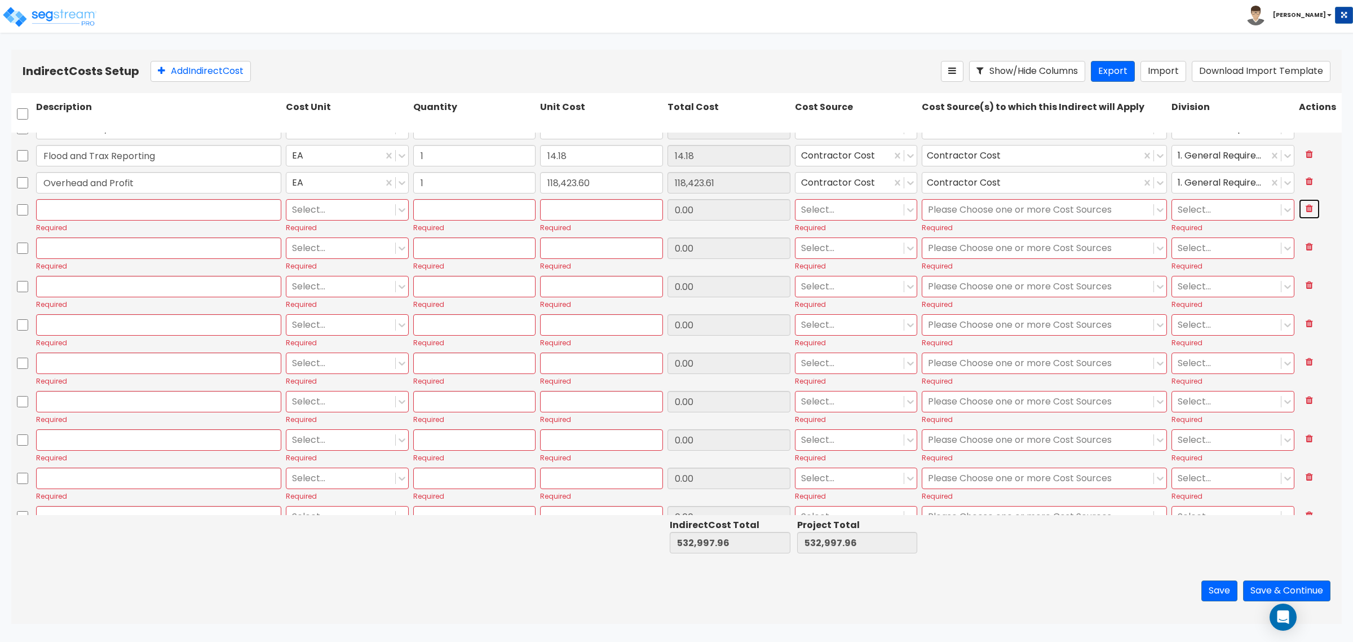
click at [1303, 206] on button at bounding box center [1309, 209] width 21 height 20
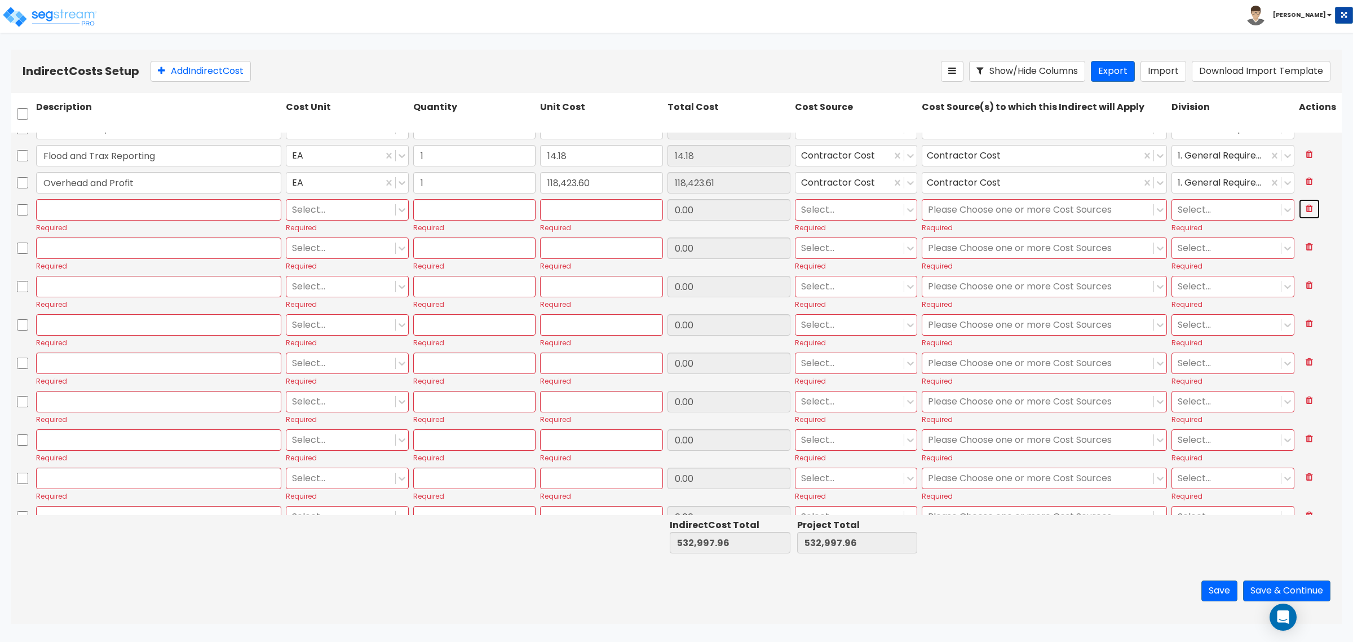
click at [1303, 206] on button at bounding box center [1309, 209] width 21 height 20
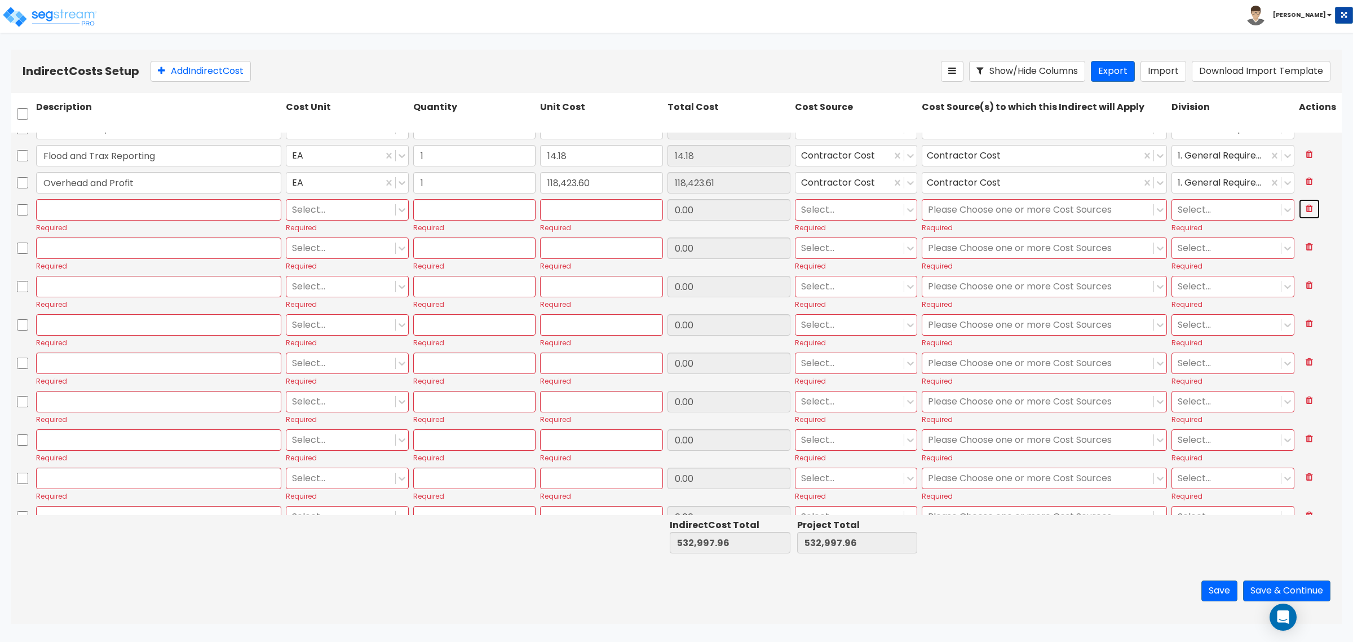
click at [1303, 206] on button at bounding box center [1309, 209] width 21 height 20
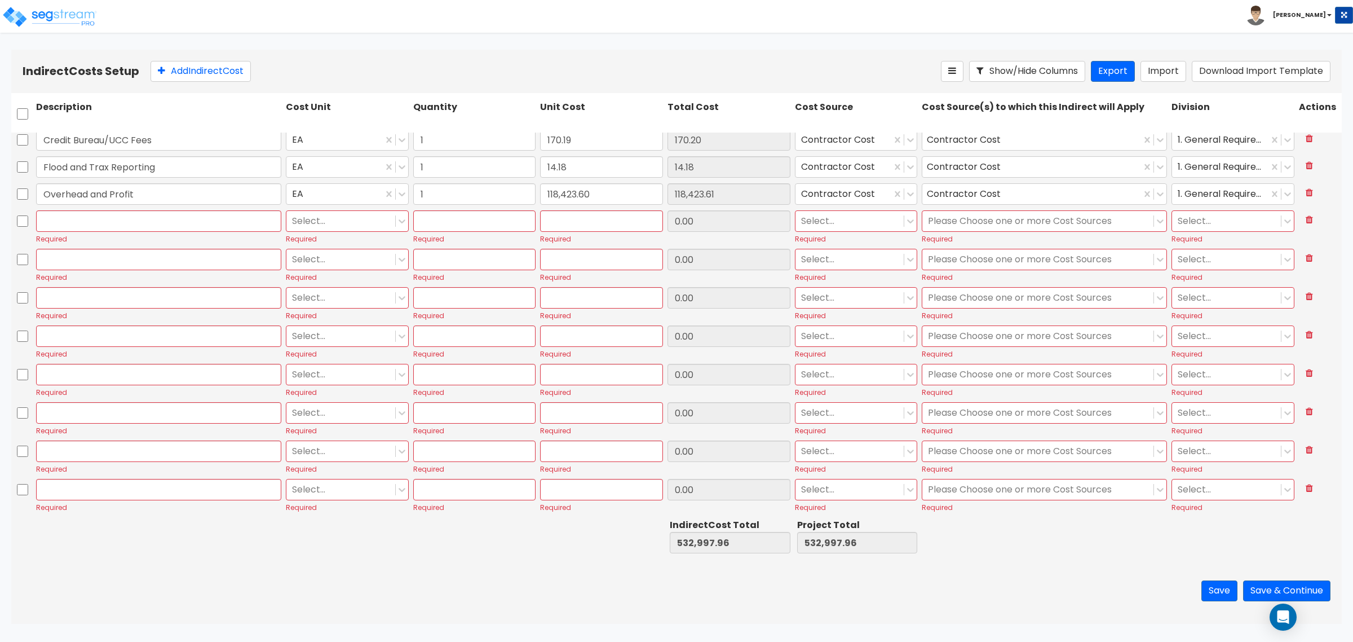
scroll to position [412, 0]
click at [1303, 206] on div "Construction Insurance EA 1 3,782.14 3,782.14 Contractor Cost Contractor Cost 1…" at bounding box center [676, 323] width 1330 height 382
click at [1303, 206] on div at bounding box center [1319, 194] width 45 height 26
click at [1306, 218] on icon at bounding box center [1309, 219] width 7 height 9
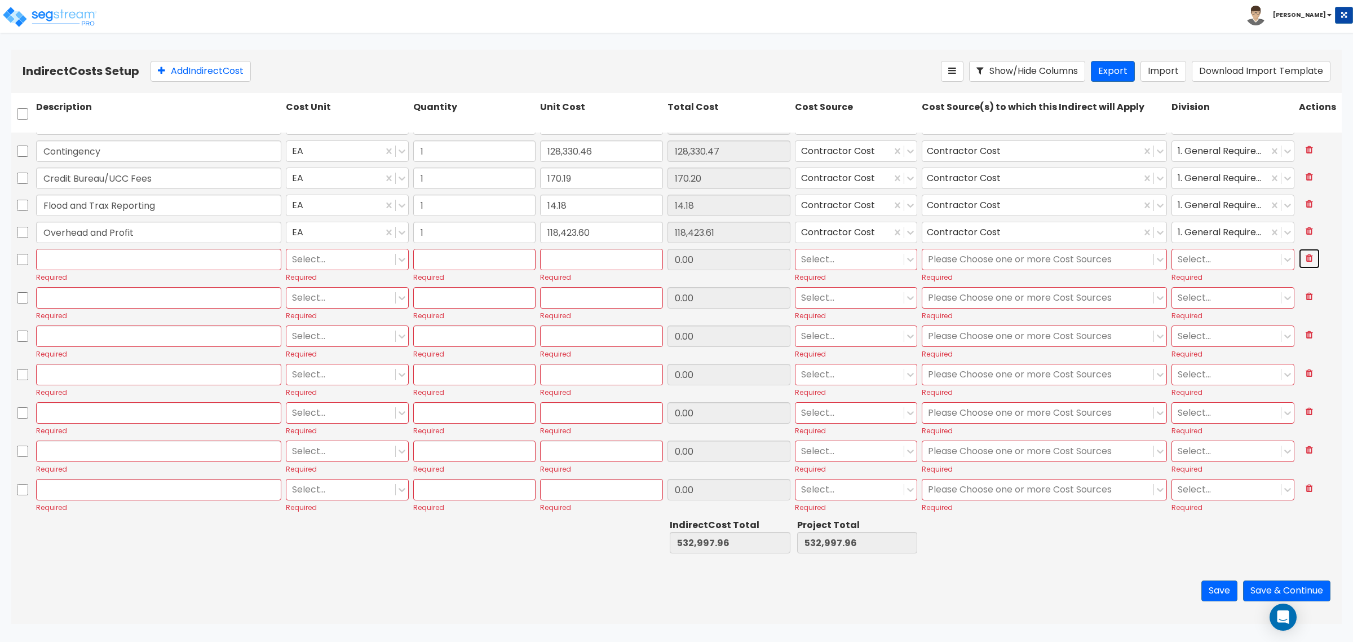
click at [1306, 255] on icon at bounding box center [1309, 257] width 7 height 9
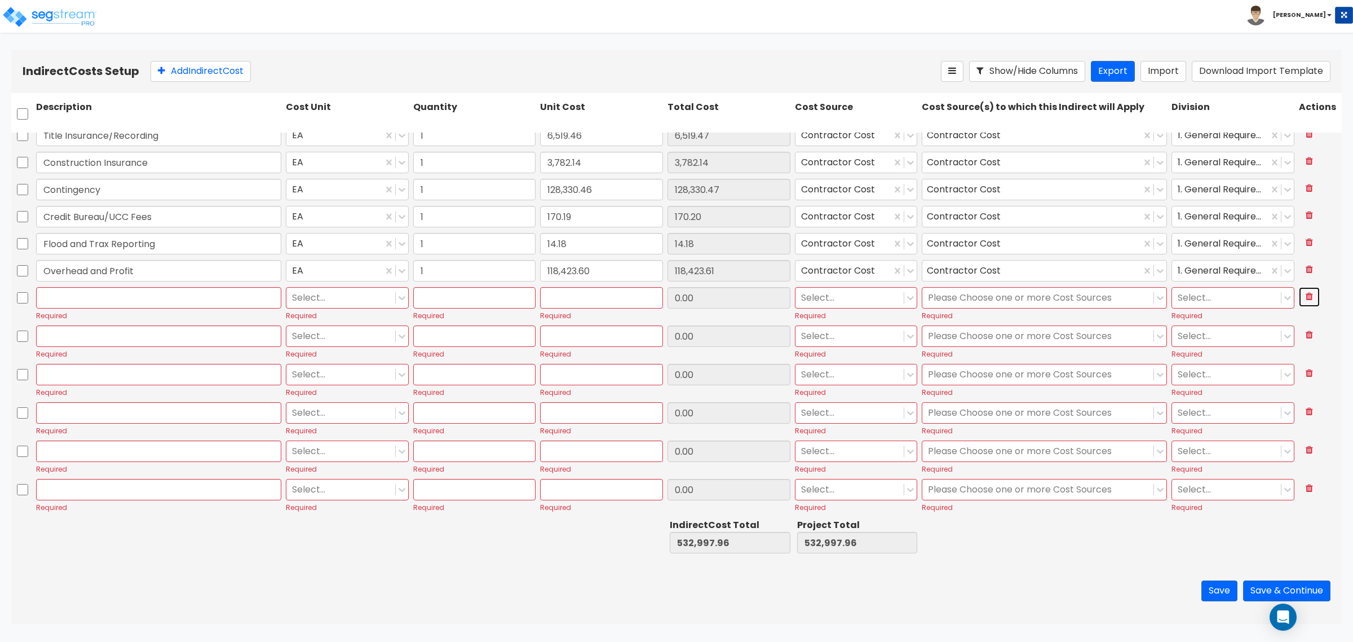
click at [1306, 294] on icon at bounding box center [1309, 295] width 7 height 9
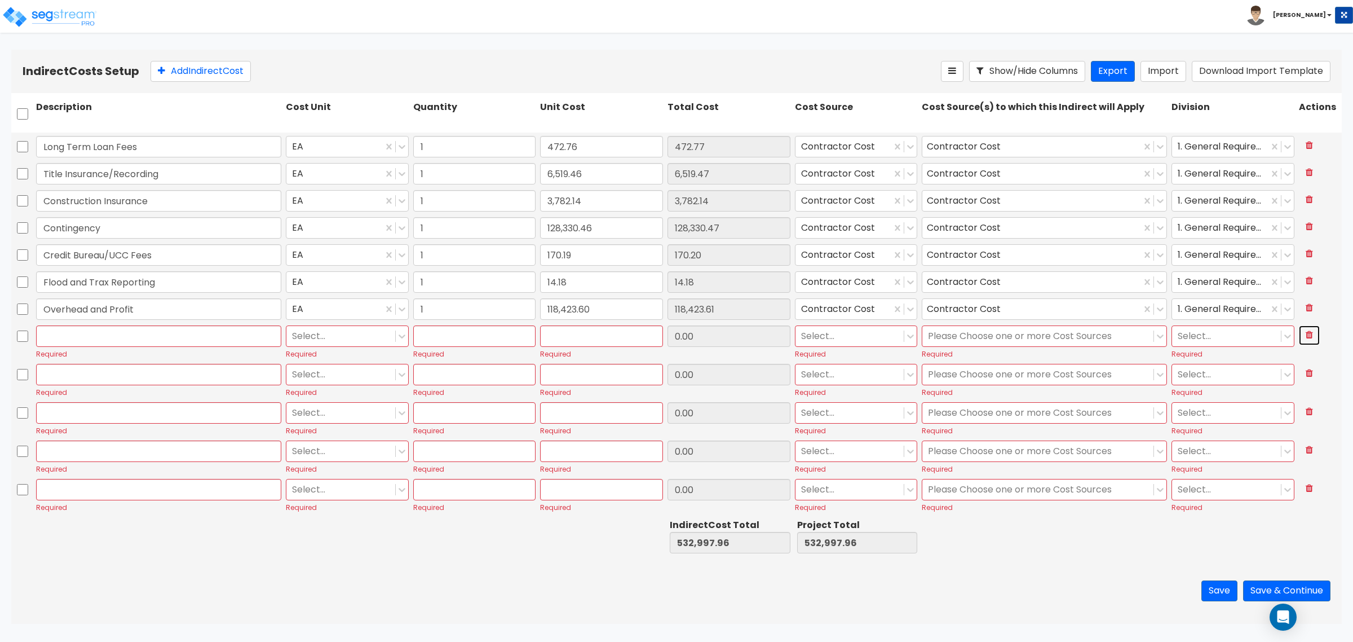
type input "1"
type input "56,732.13"
type input "1"
type input "472.76"
click at [1306, 334] on icon at bounding box center [1309, 334] width 7 height 9
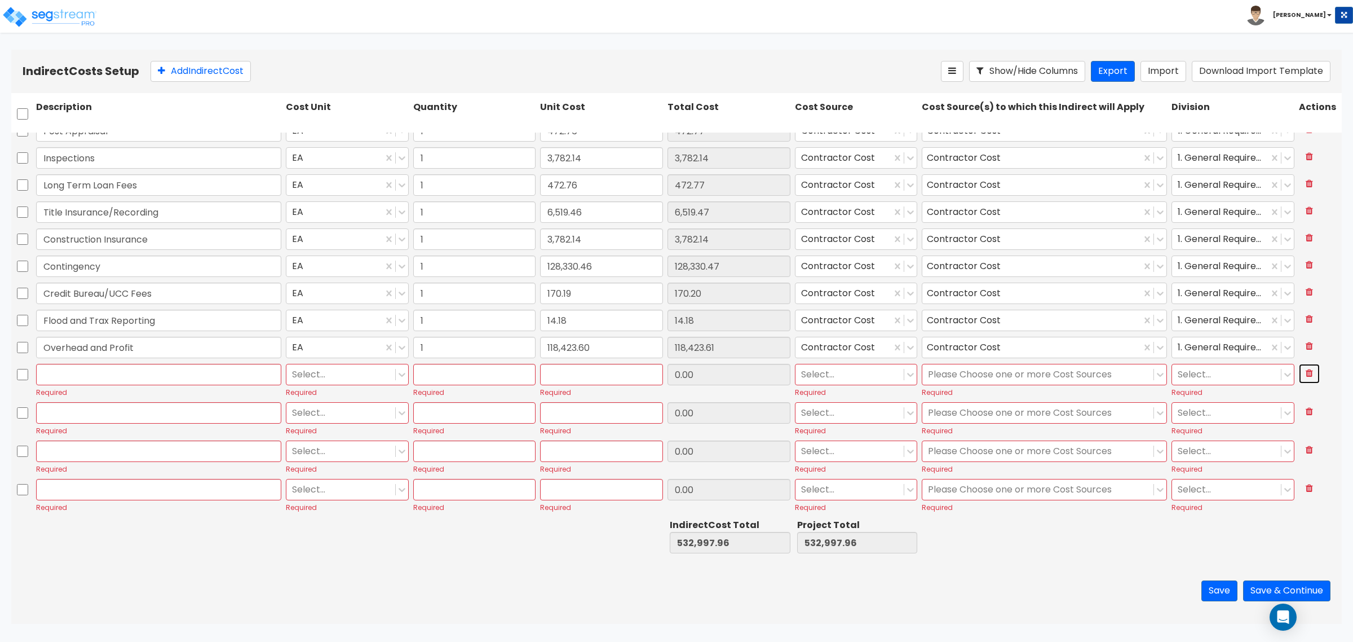
drag, startPoint x: 1294, startPoint y: 373, endPoint x: 1297, endPoint y: 384, distance: 11.6
click at [1306, 375] on icon at bounding box center [1309, 372] width 7 height 9
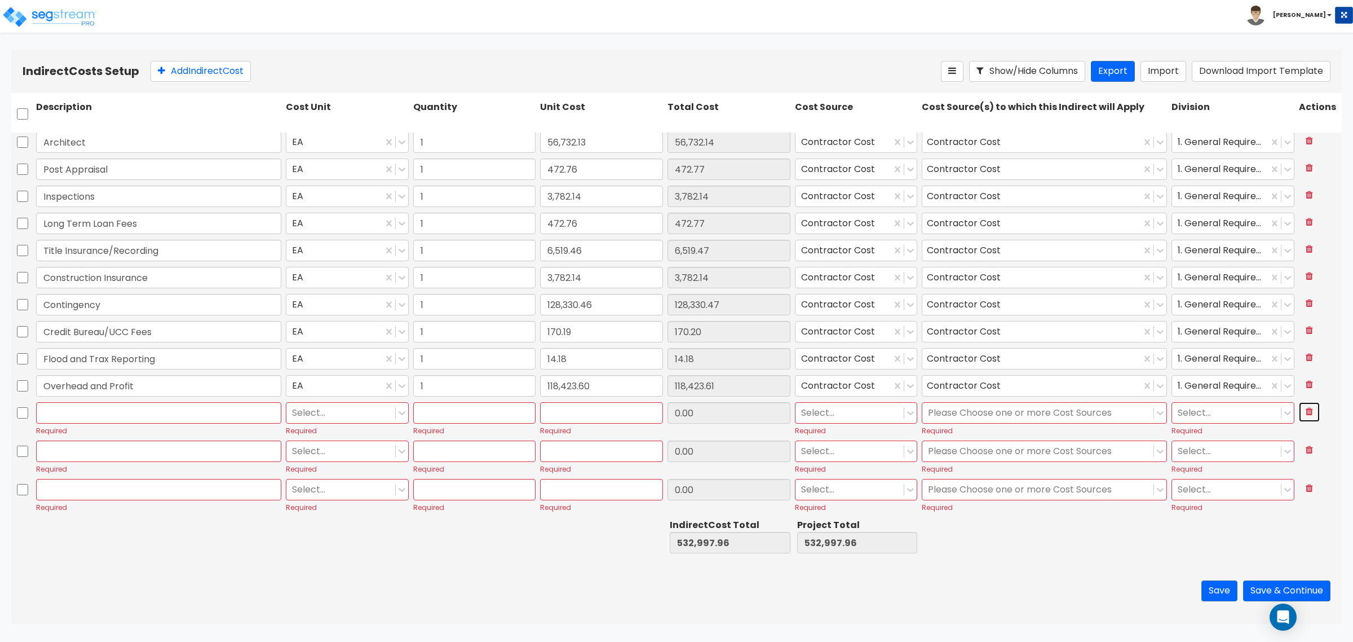
type input "1"
type input "66,187.49"
click at [1306, 409] on icon at bounding box center [1309, 410] width 7 height 9
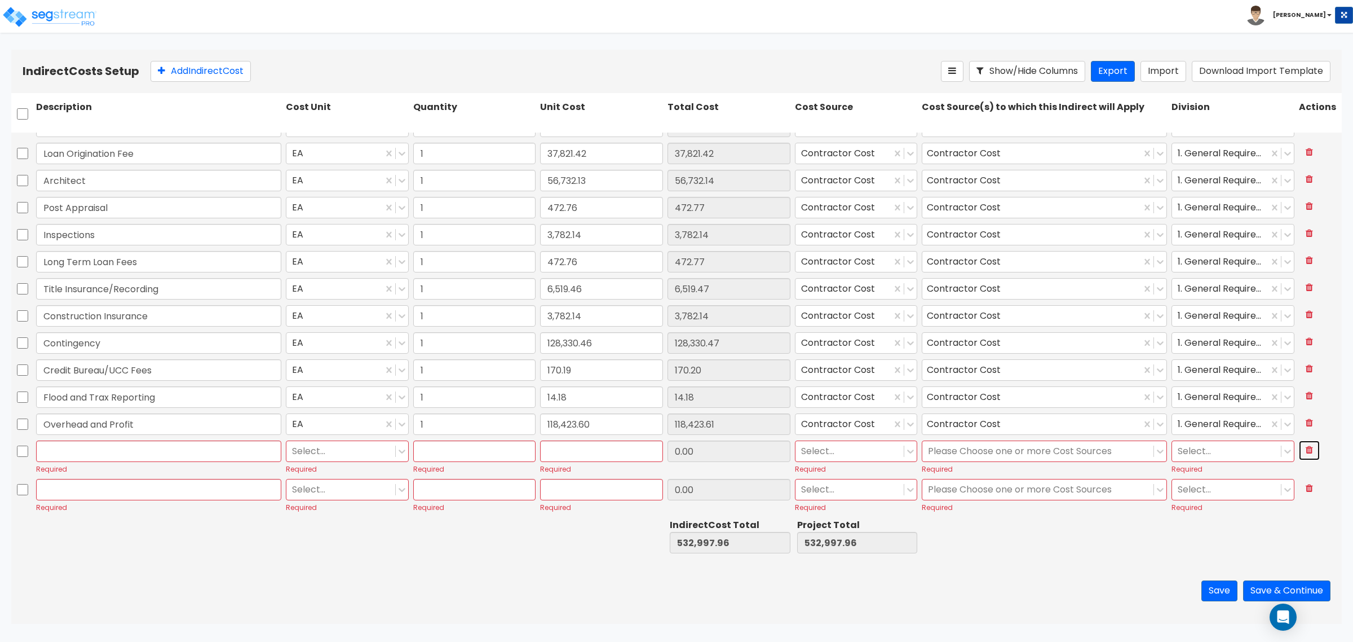
click at [1306, 448] on icon at bounding box center [1309, 449] width 7 height 9
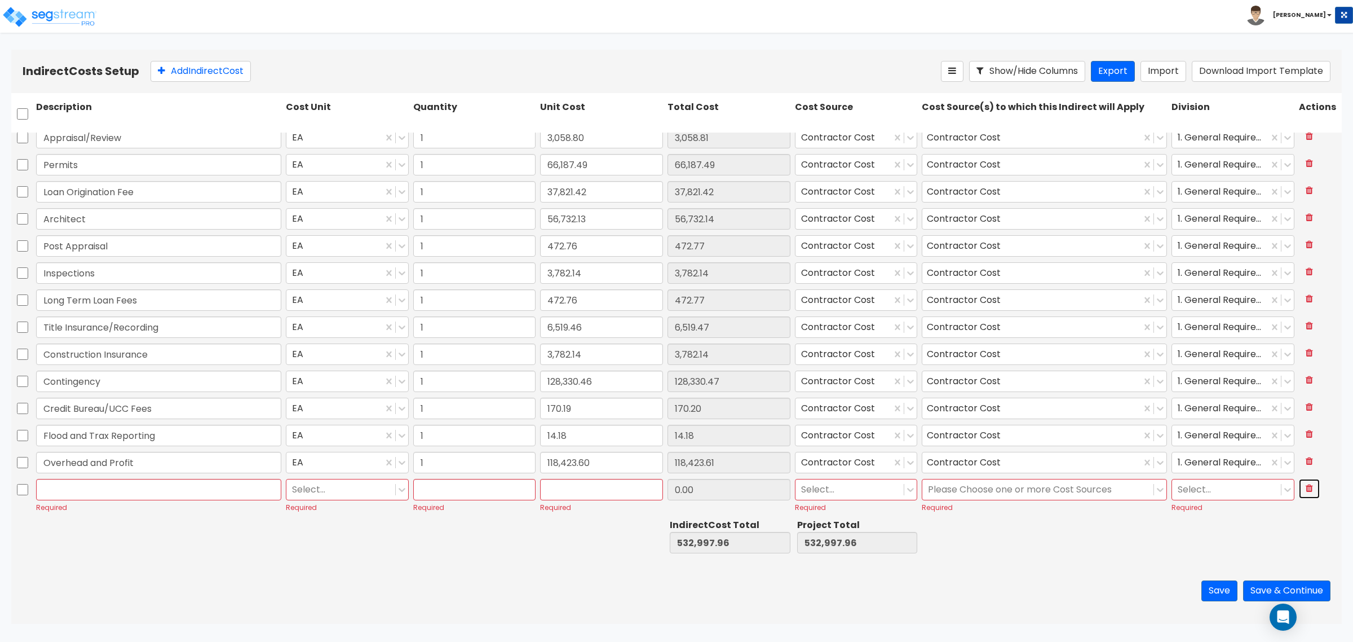
click at [1306, 485] on icon at bounding box center [1309, 487] width 7 height 9
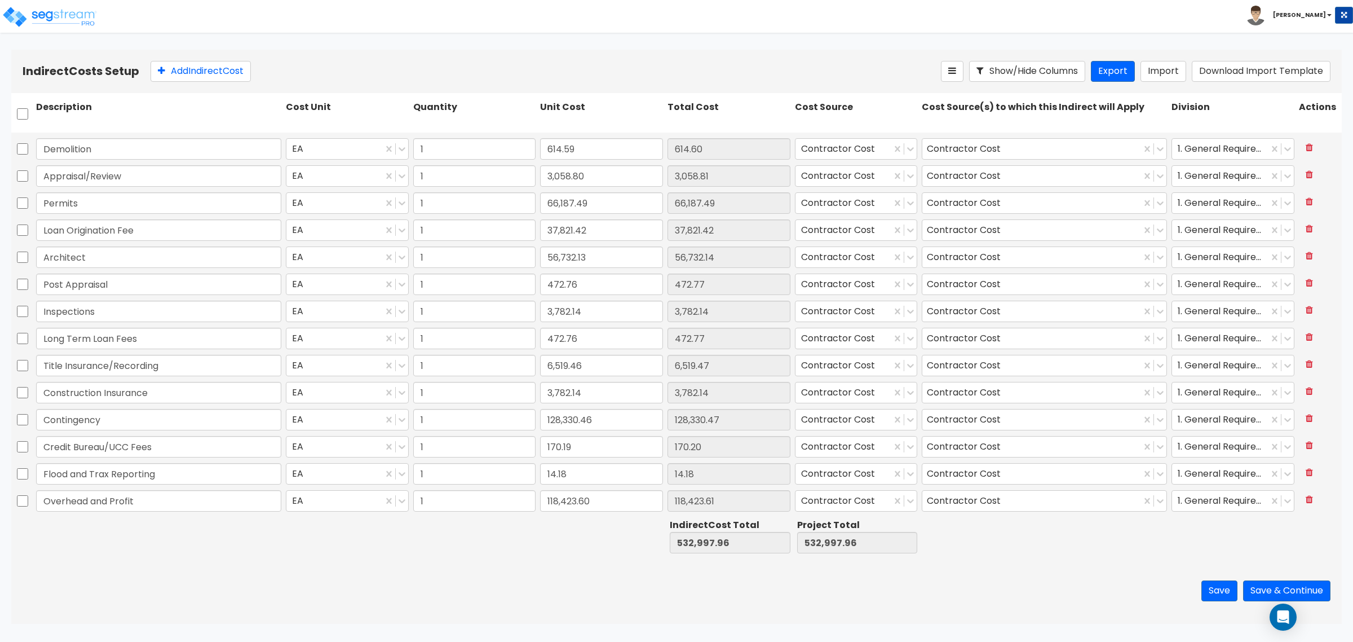
scroll to position [105, 0]
click at [1222, 589] on button "Save" at bounding box center [1219, 590] width 36 height 21
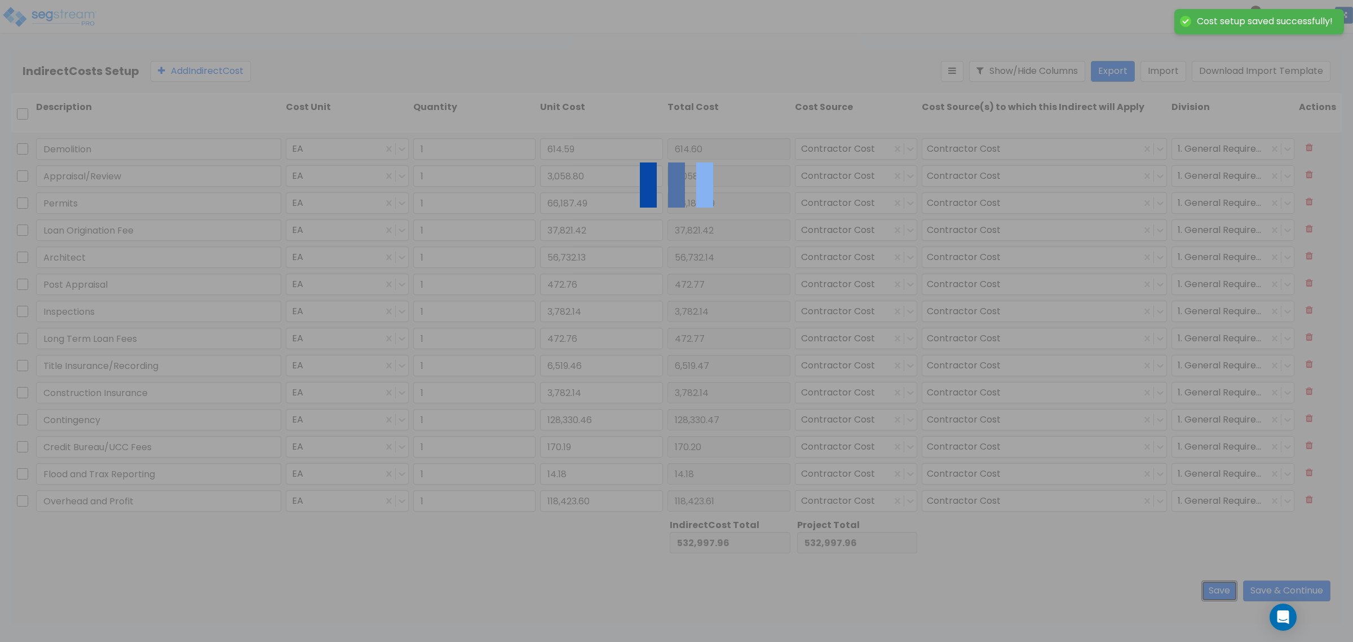
type input "1.00"
type input "128,330.47"
type input "1.00"
type input "170.20"
type input "1.00"
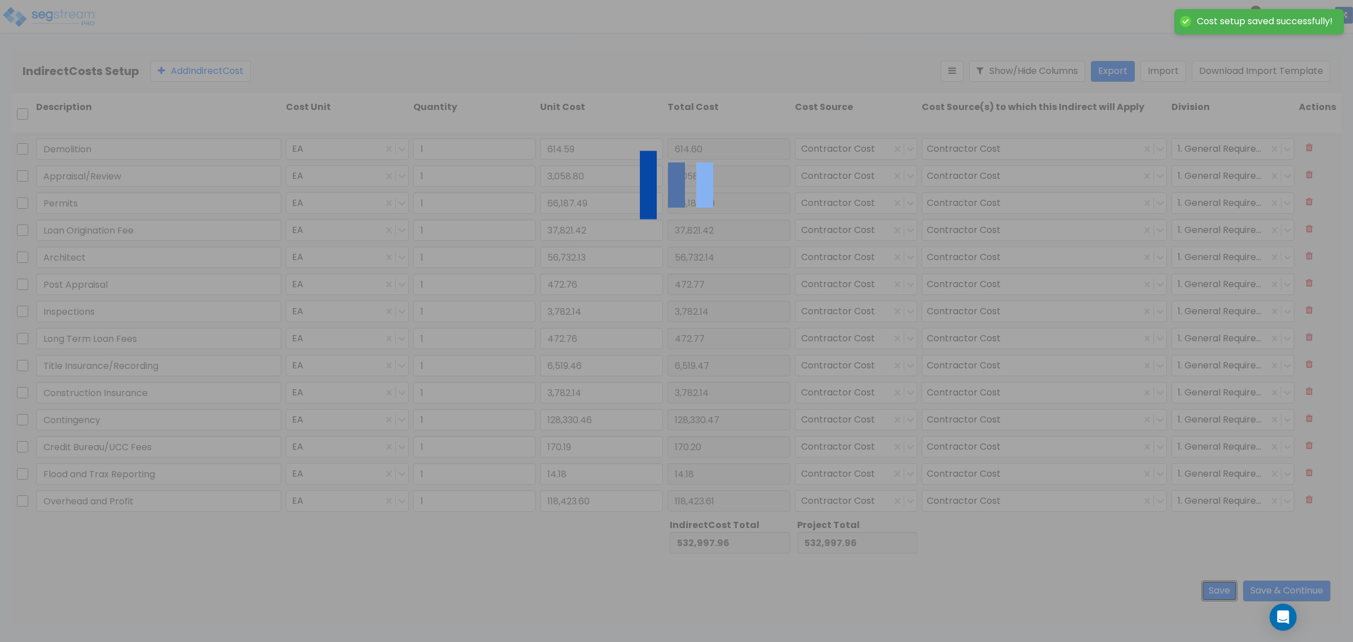
type input "1.00"
type input "118,423.61"
type input "1.00"
type input "472.77"
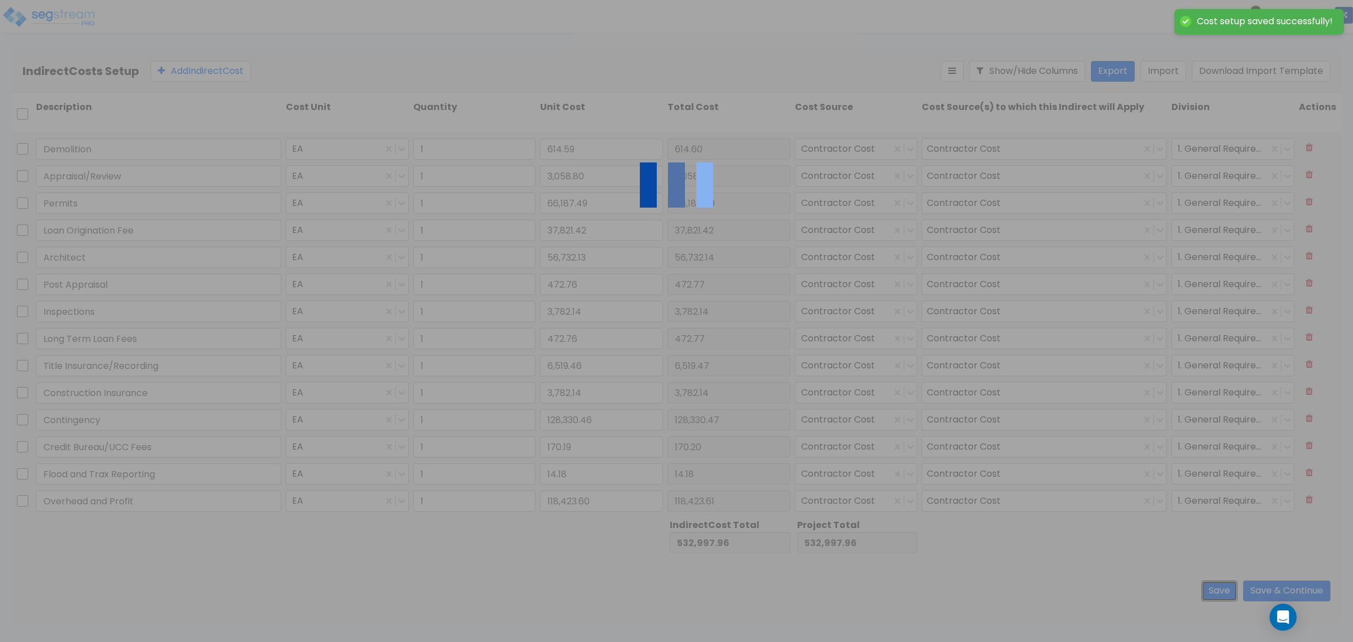
type input "1.00"
type input "6,519.47"
type input "1.00"
type input "56,732.14"
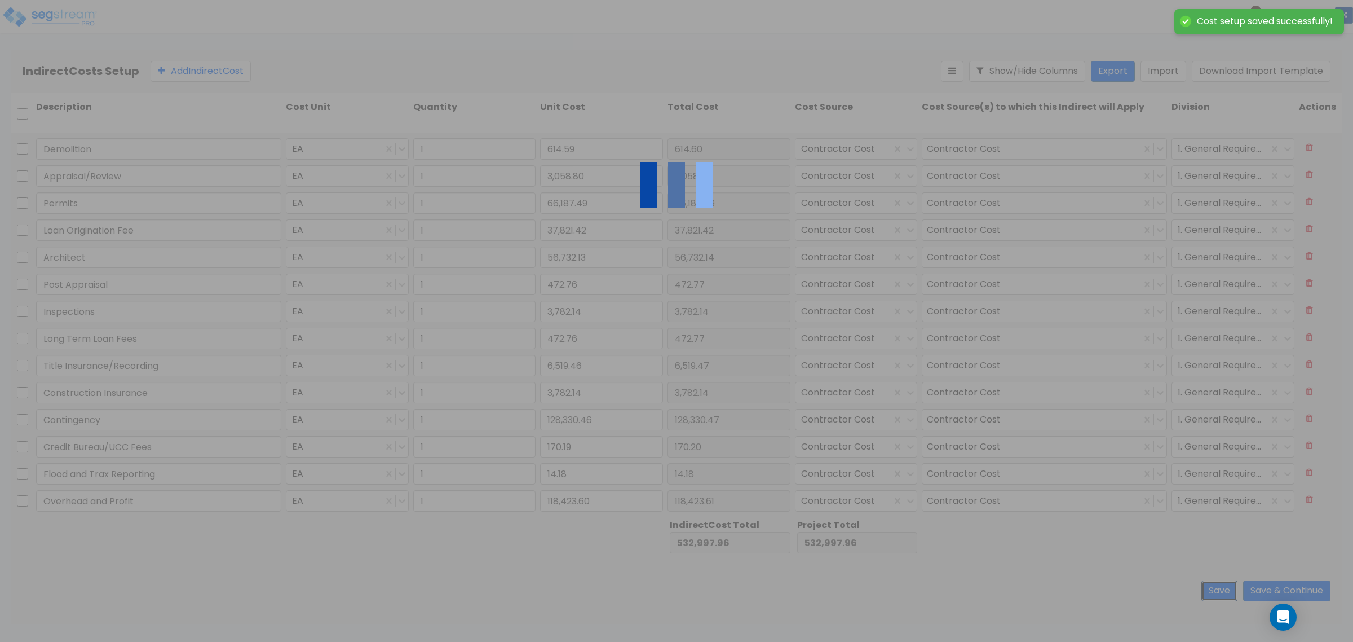
type input "1.00"
type input "472.77"
type input "1.00"
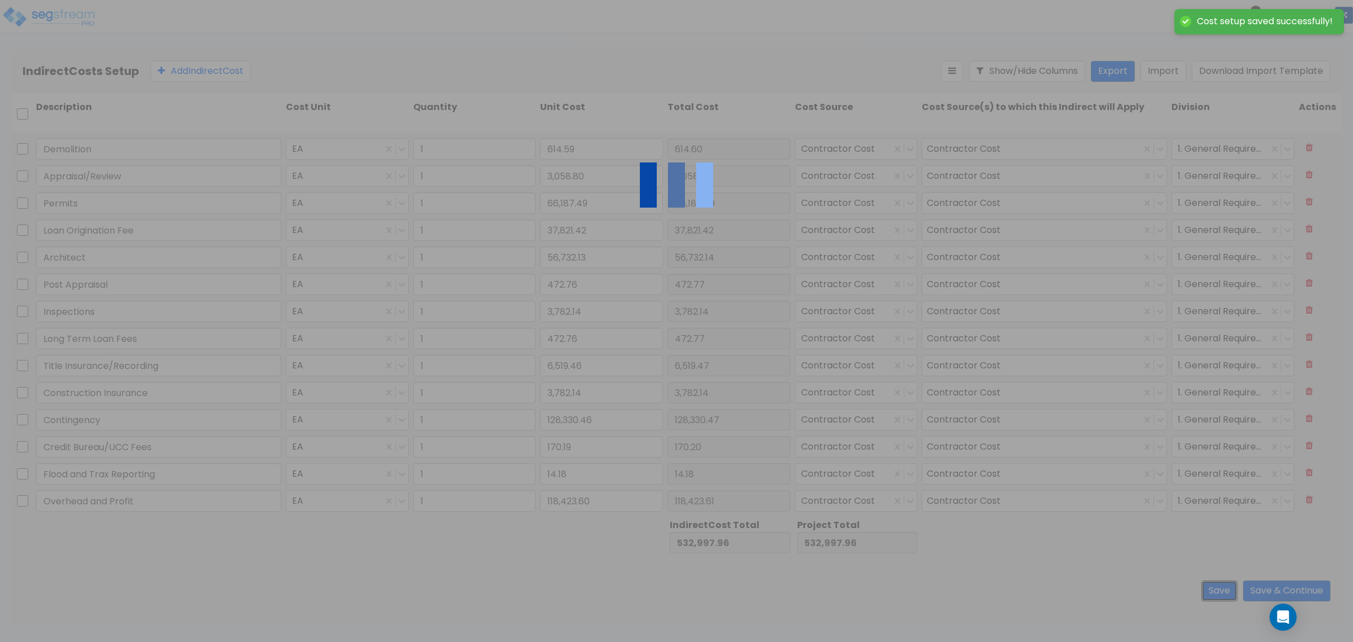
type input "614.60"
type input "1.00"
type input "3,058.81"
type input "1.00"
type input "97,538.62"
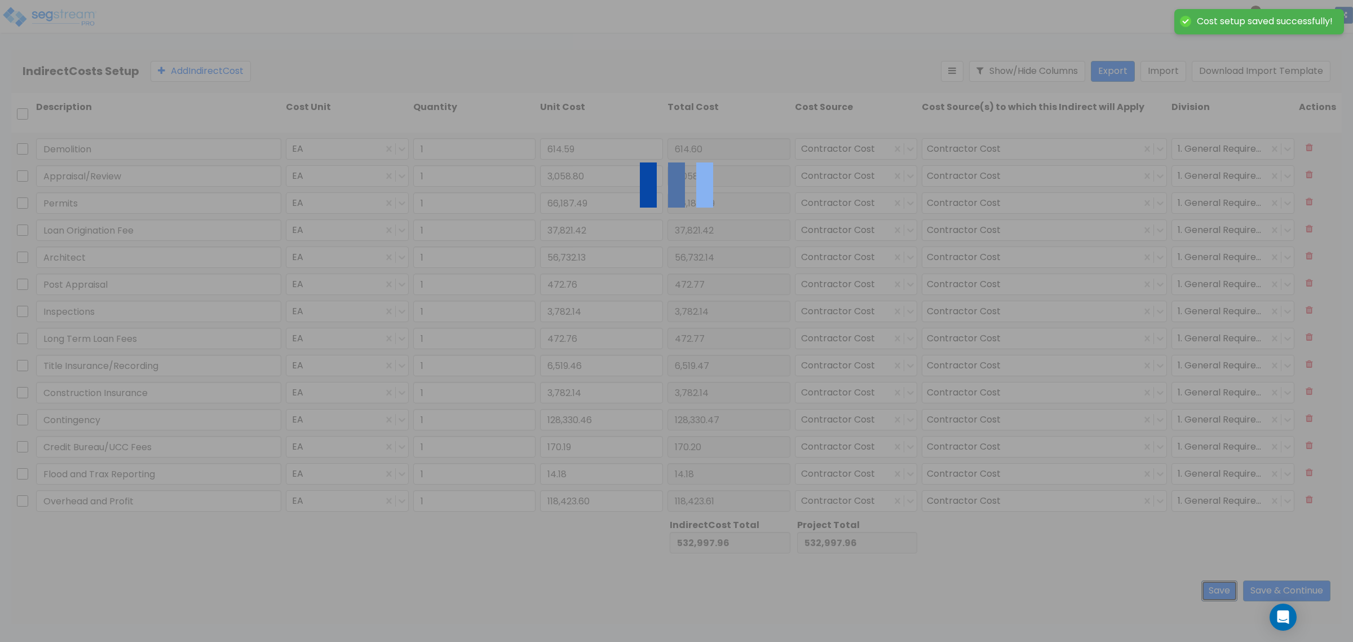
type input "1.00"
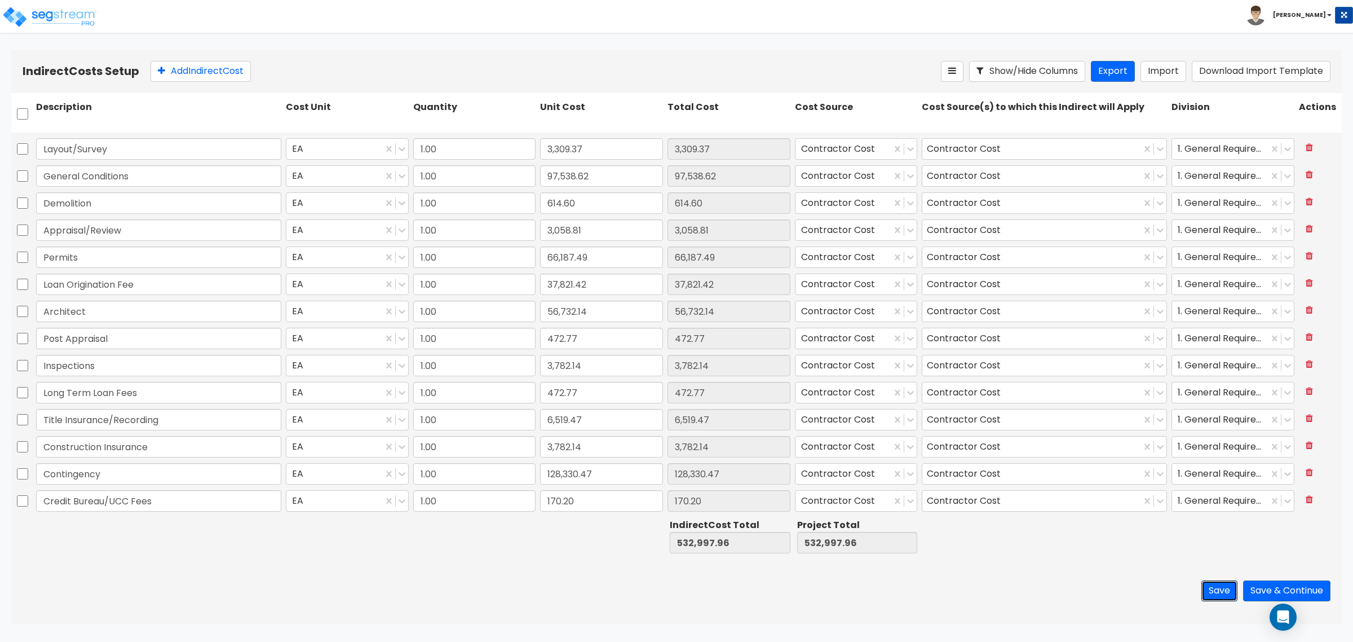
scroll to position [0, 0]
click at [1268, 587] on button "Save & Continue" at bounding box center [1286, 590] width 87 height 21
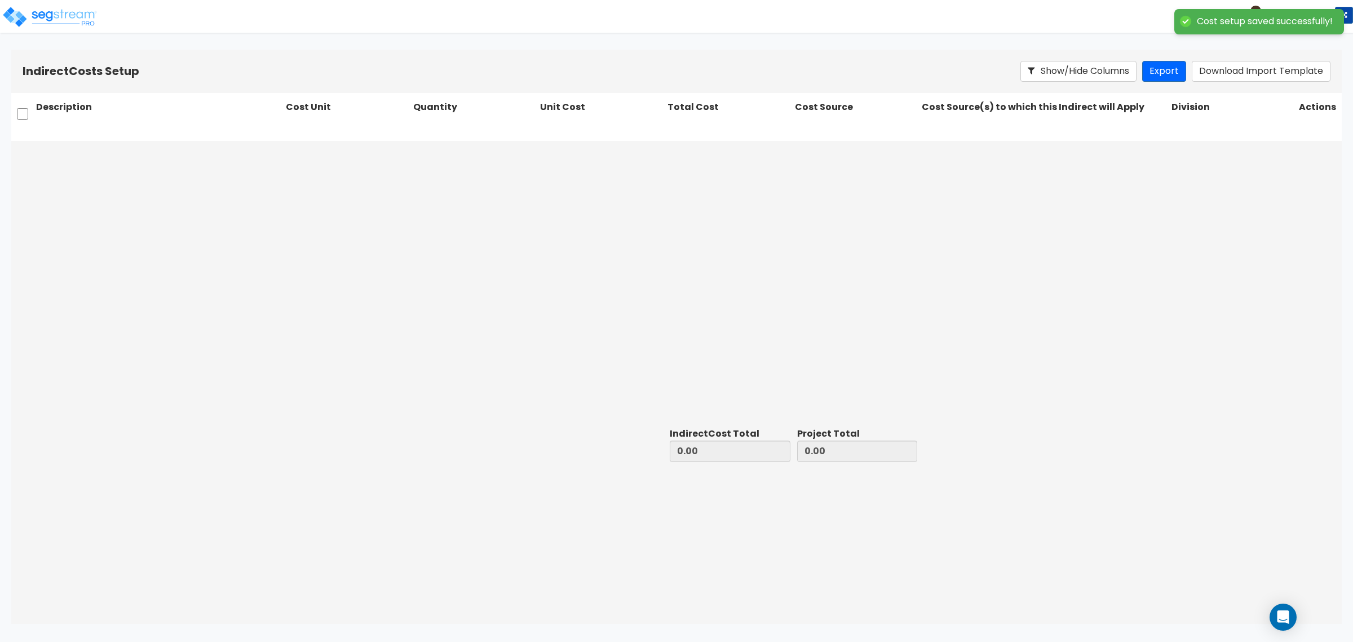
type input "532,997.96"
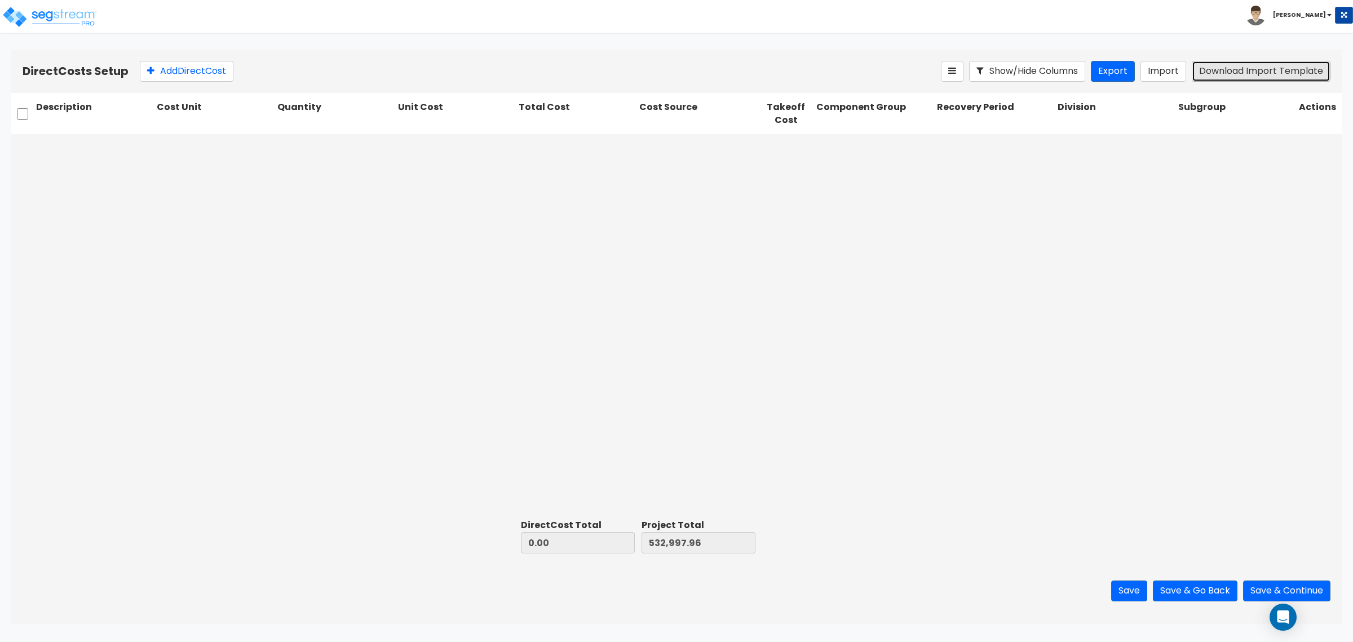
click at [1230, 73] on button "Download Import Template" at bounding box center [1261, 71] width 139 height 21
click at [1155, 69] on button "Import" at bounding box center [1163, 71] width 46 height 21
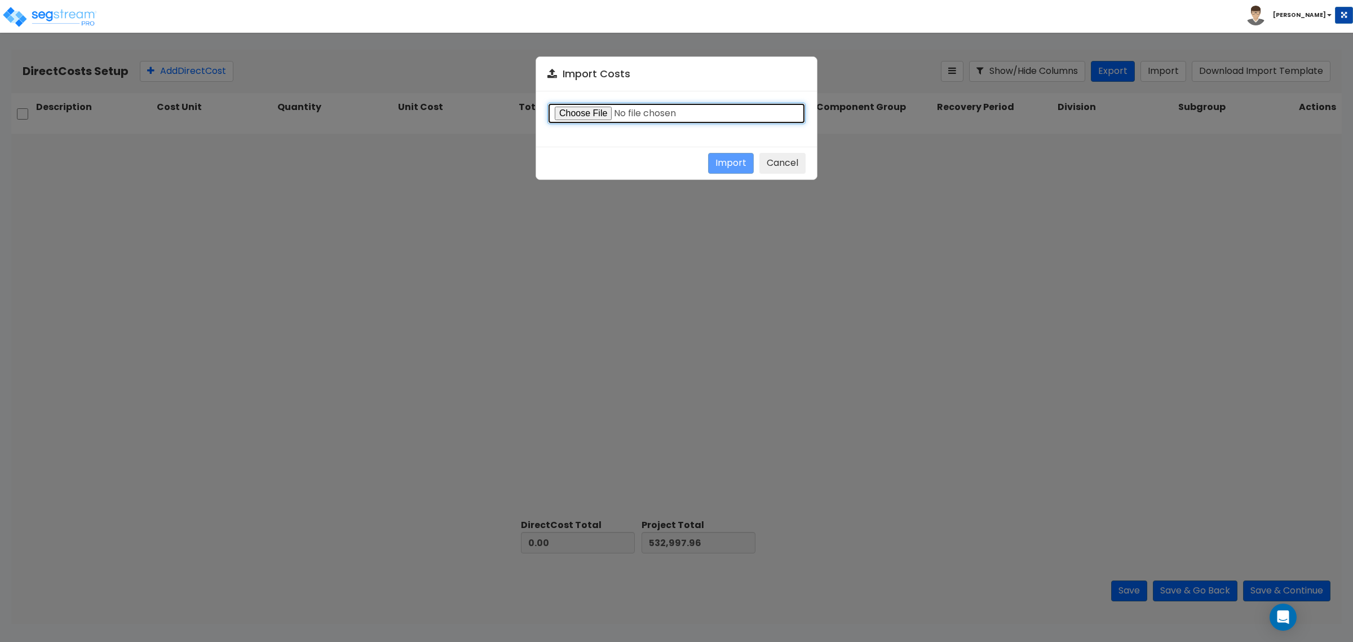
click at [595, 113] on input "file" at bounding box center [676, 113] width 258 height 21
type input "C:\fakepath\Direct Costs_245 S 1060 West.csv"
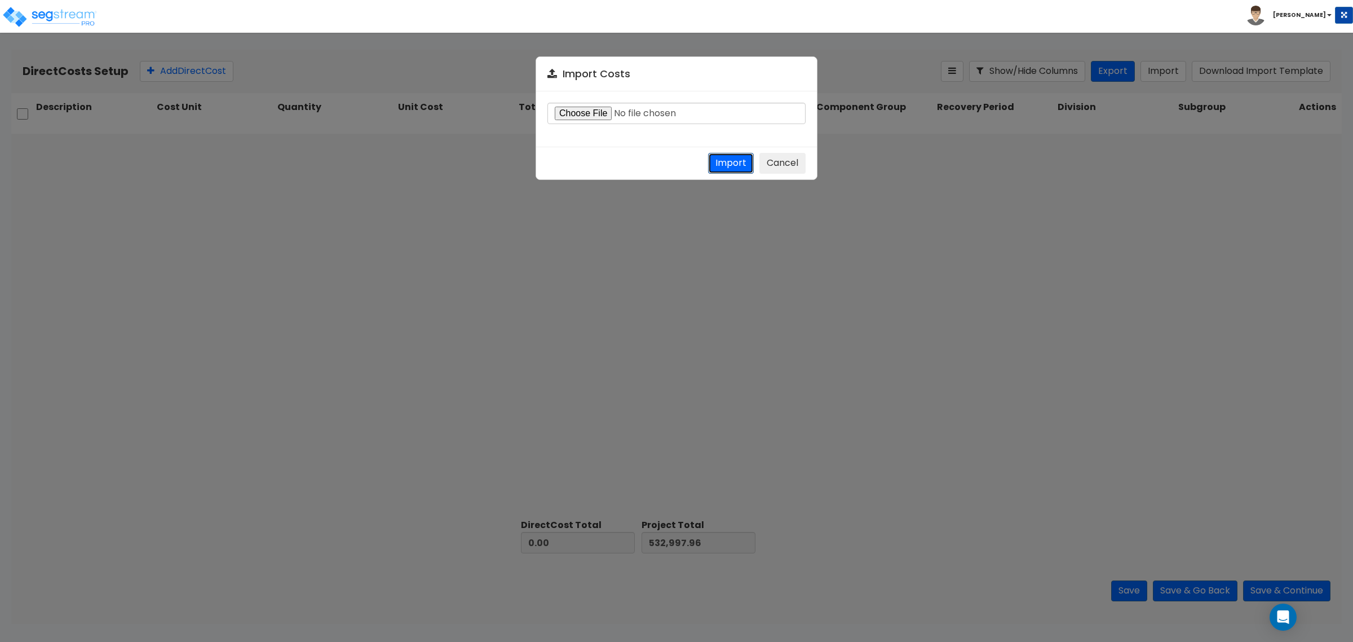
click at [717, 166] on button "Import" at bounding box center [731, 163] width 46 height 21
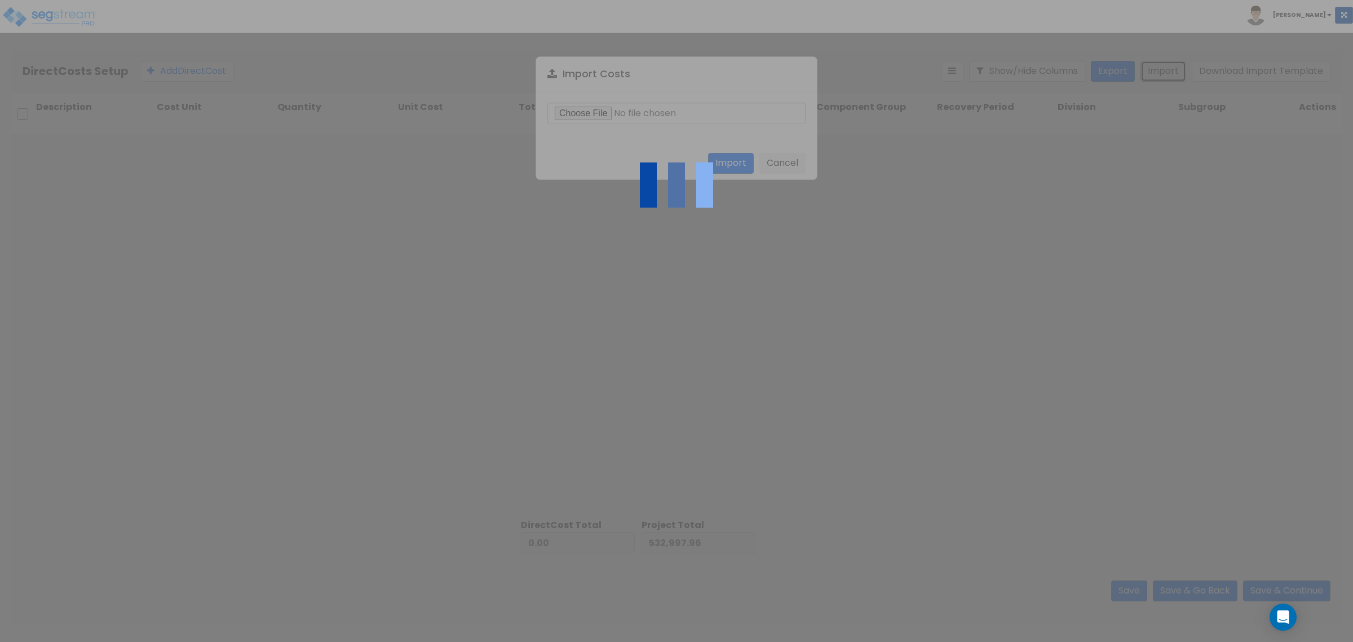
type input "1,850,364.04"
type input "2,383,362.00"
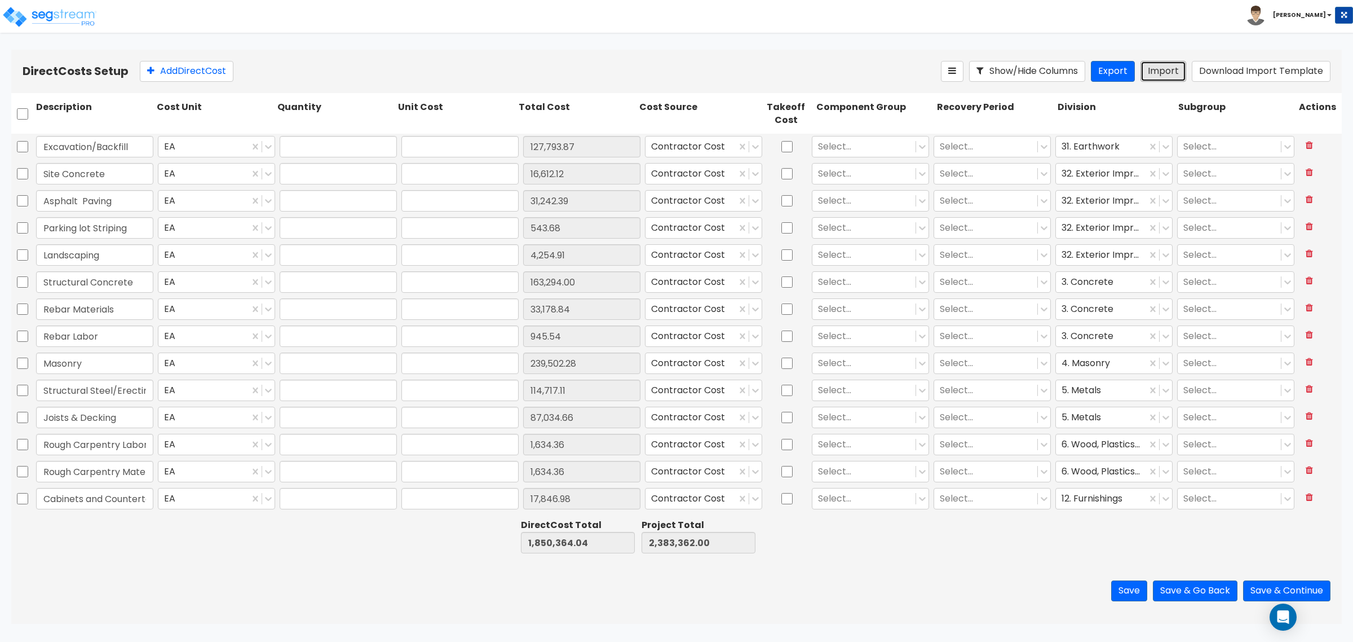
type input "1"
type input "127,793.86"
type input "1"
type input "16,612.11"
type input "1"
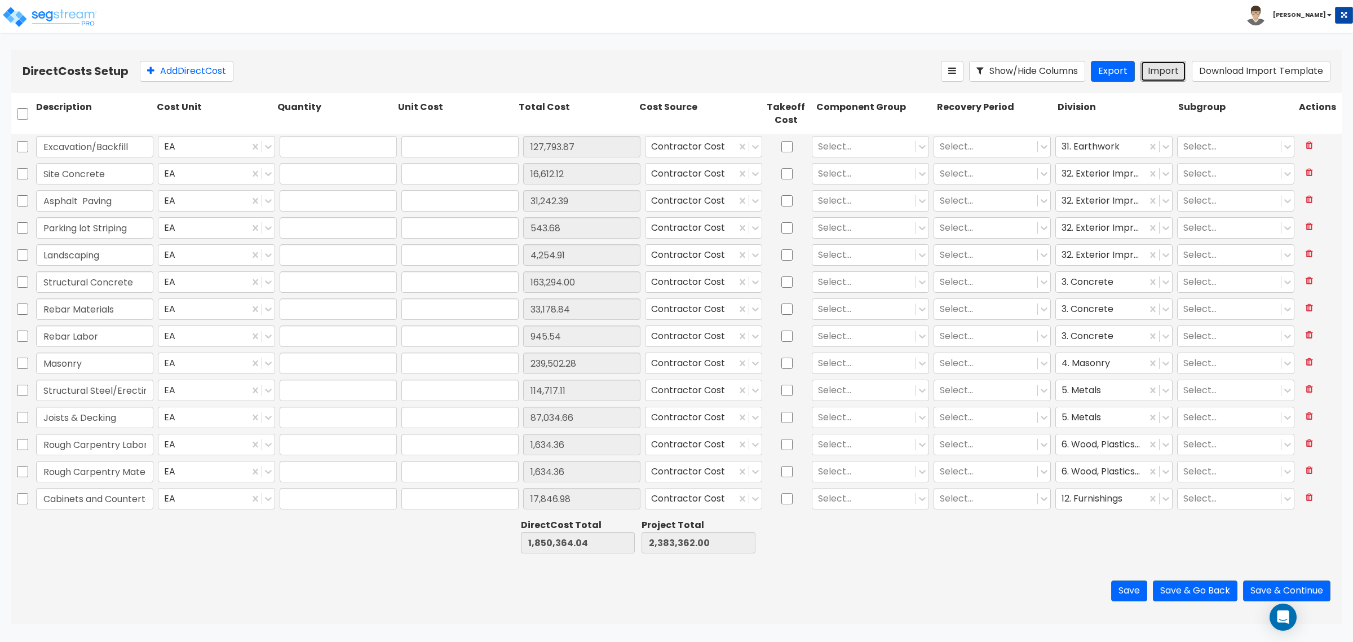
type input "31,242.38"
type input "1"
type input "543.68"
type input "1"
type input "4,254.91"
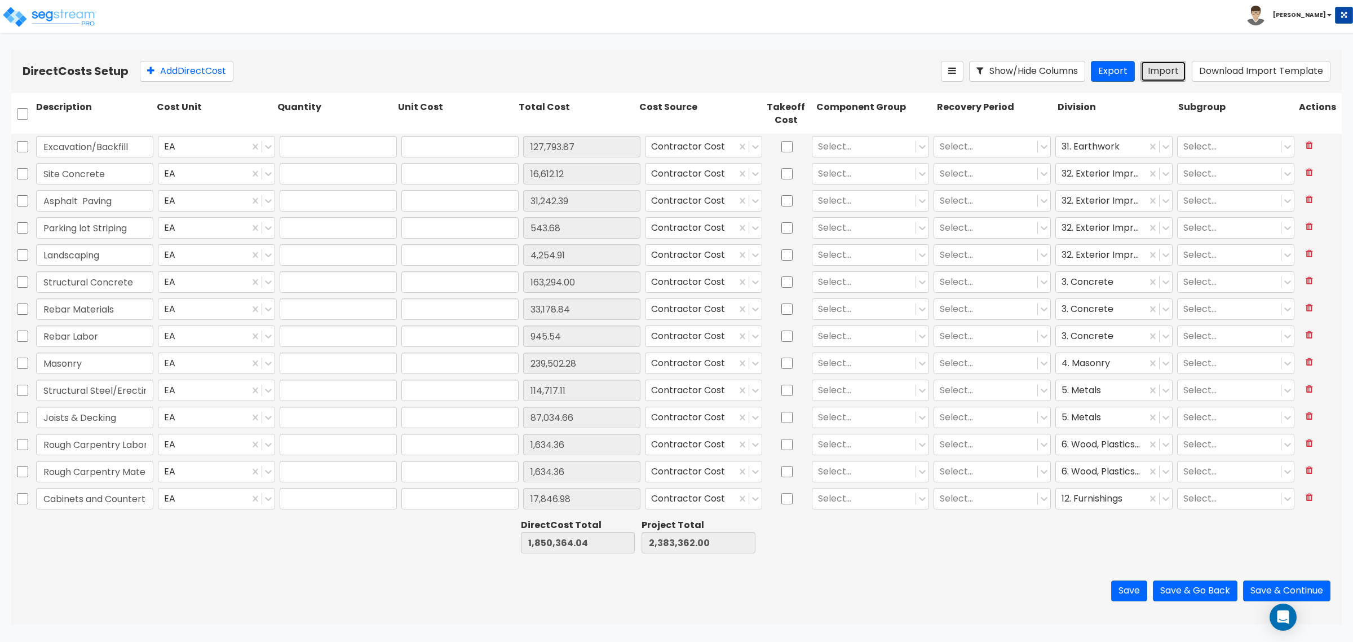
type input "1"
type input "163,294.00"
type input "1"
type input "33,178.84"
type input "1"
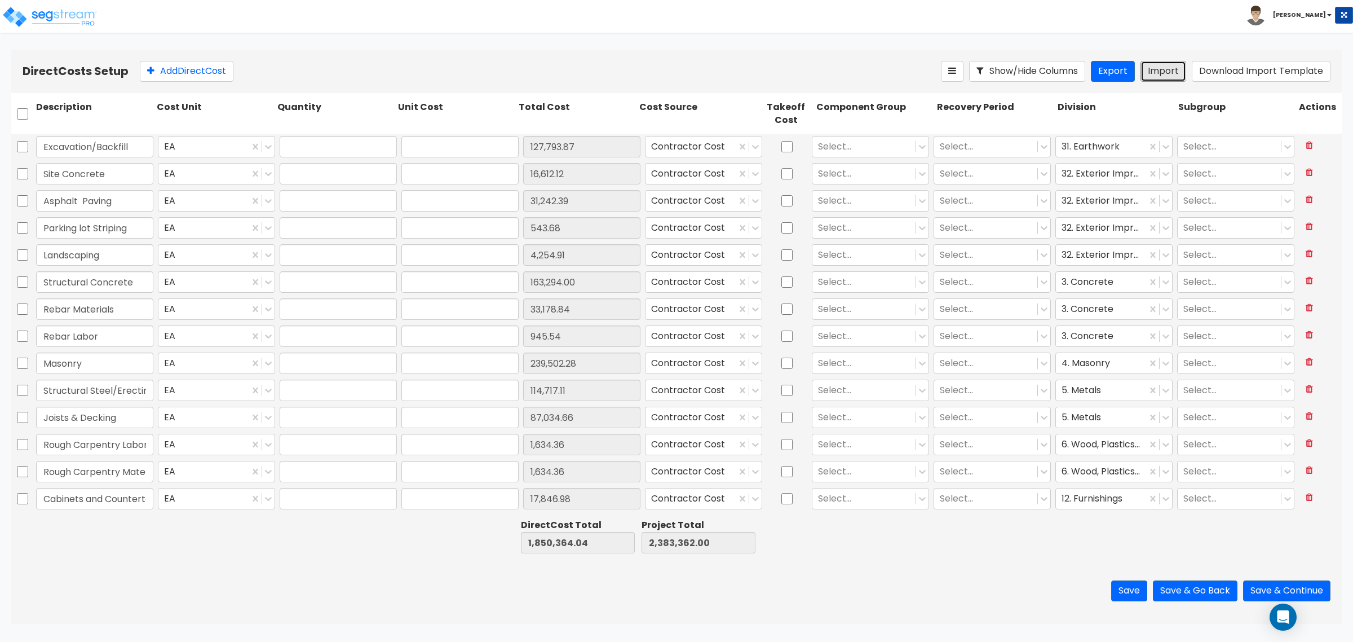
type input "945.53"
type input "1"
type input "239,502.28"
type input "1"
type input "114,717.10"
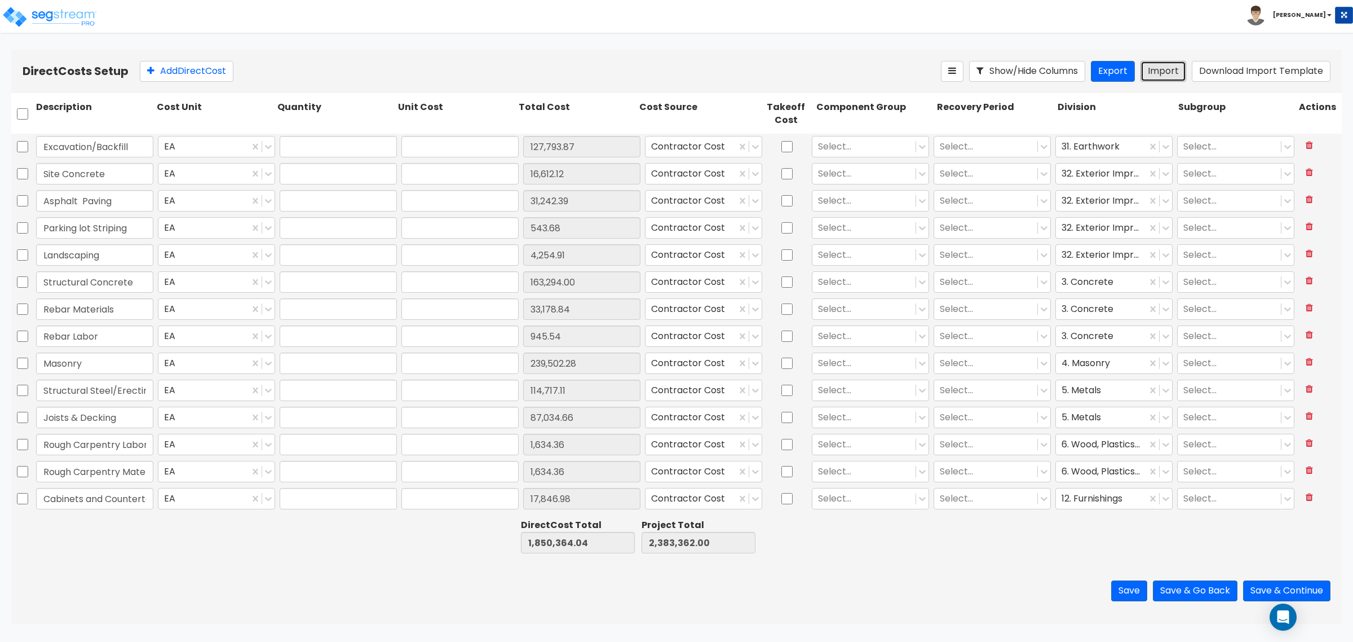
type input "1"
type input "87,034.66"
type input "1"
type input "1,634.35"
type input "1"
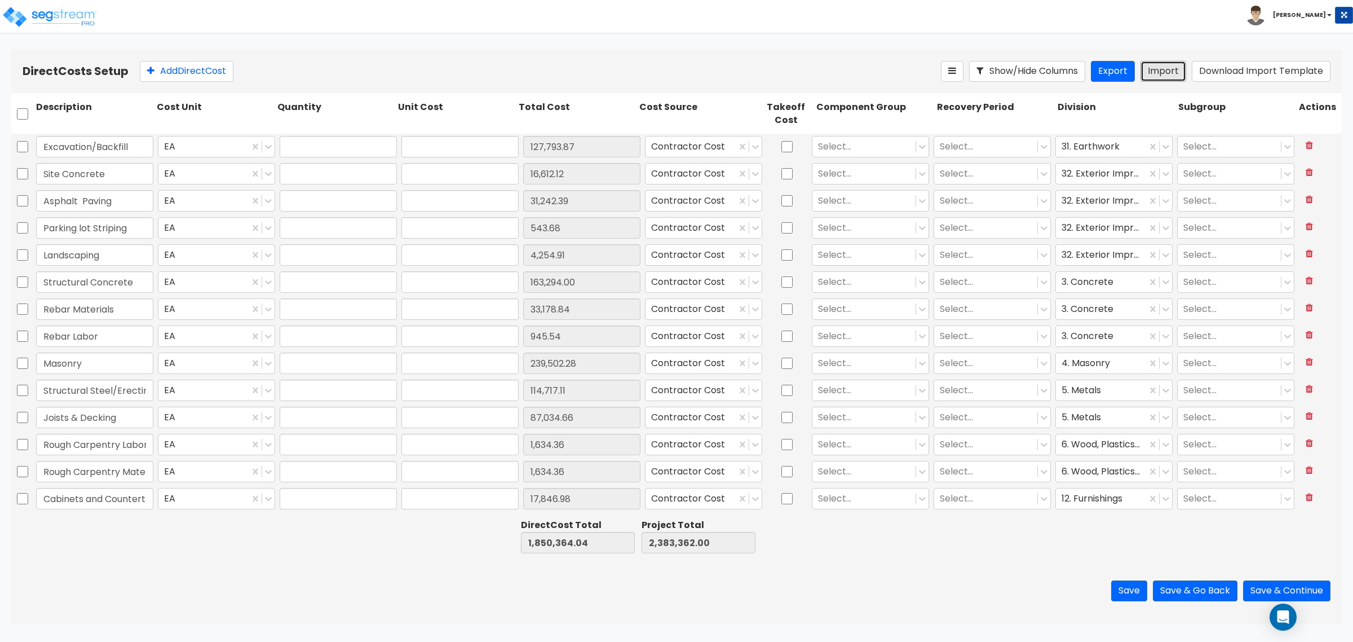
type input "1,634.35"
type input "1"
type input "17,846.98"
type input "1"
type input "1,914.70"
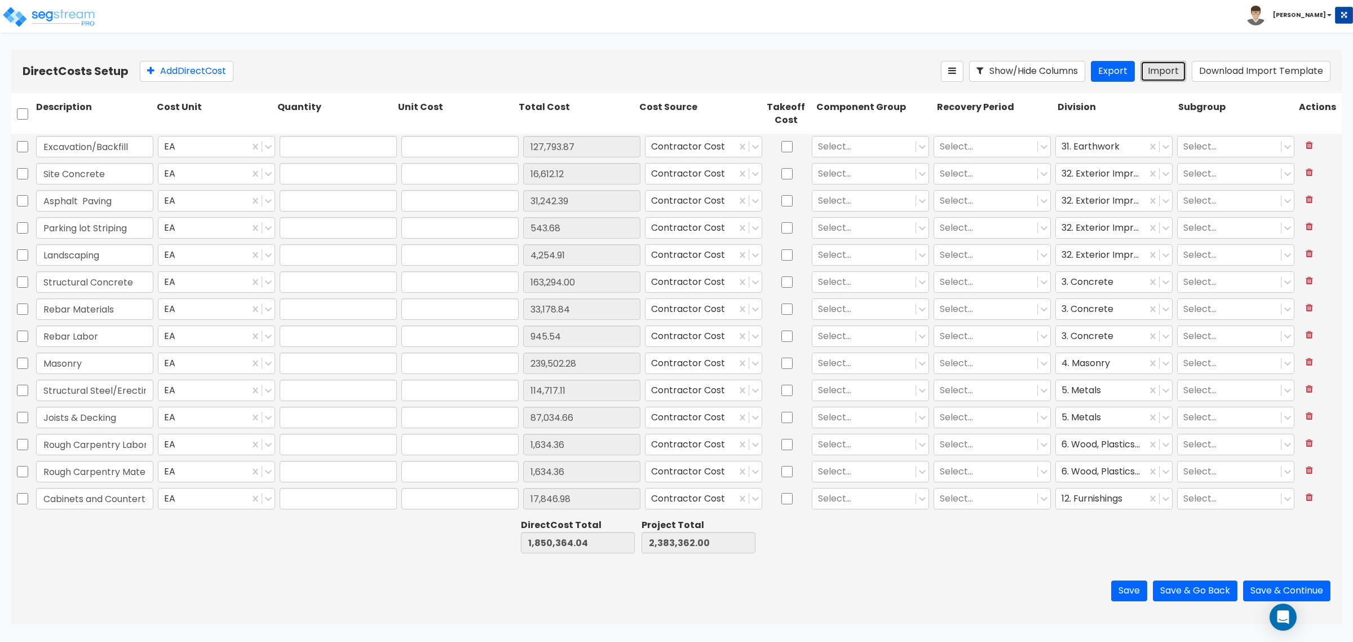
type input "1"
type input "10,149.37"
type input "1"
type input "80,414.96"
type input "1"
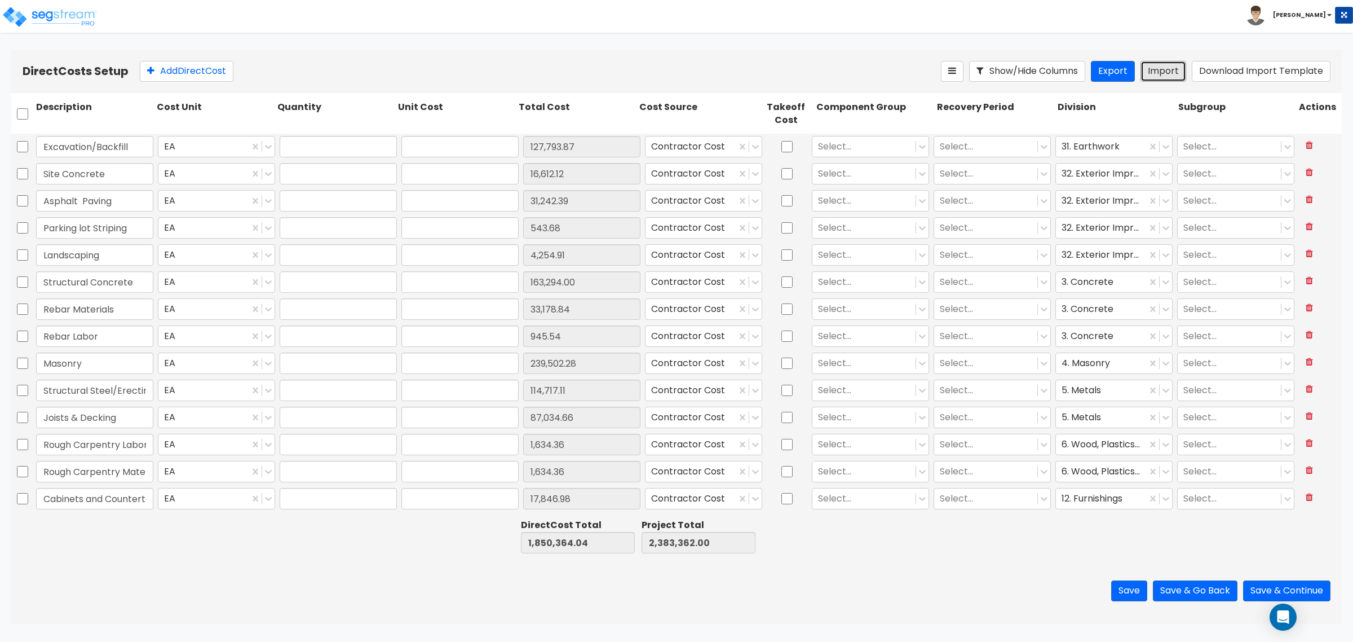
type input "7,238.07"
type input "1"
type input "18,317.86"
type input "1"
type input "3,593.03"
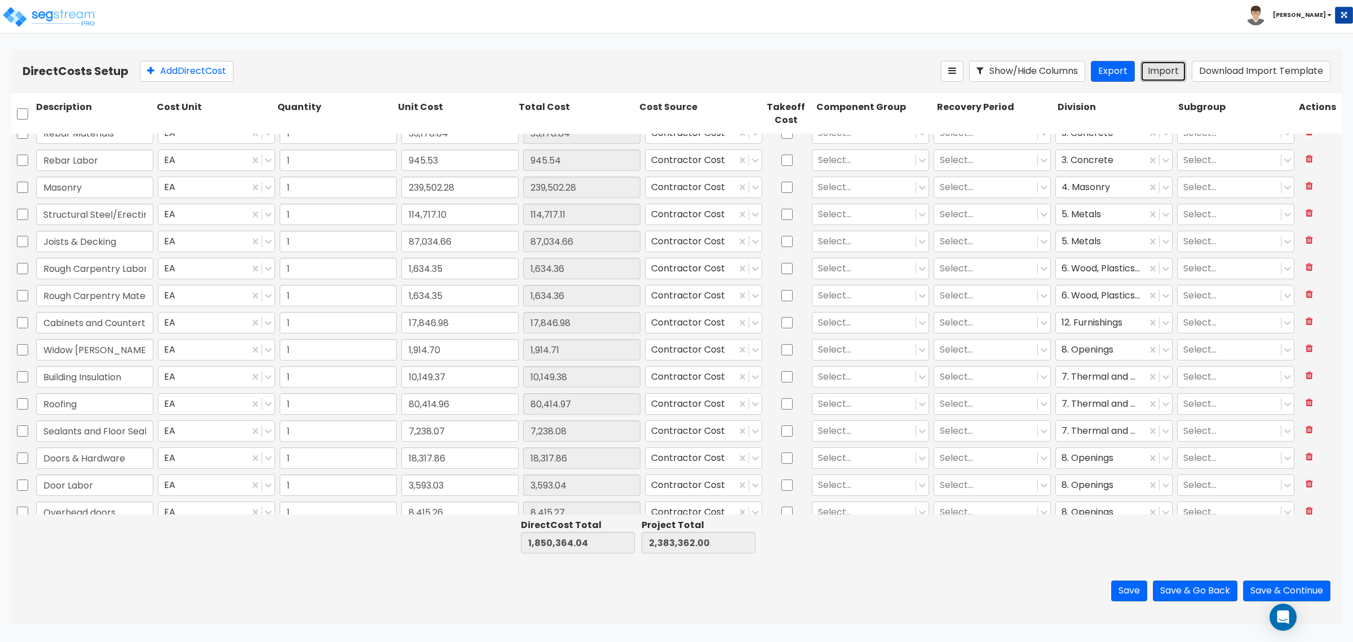
type input "1"
type input "42,030.94"
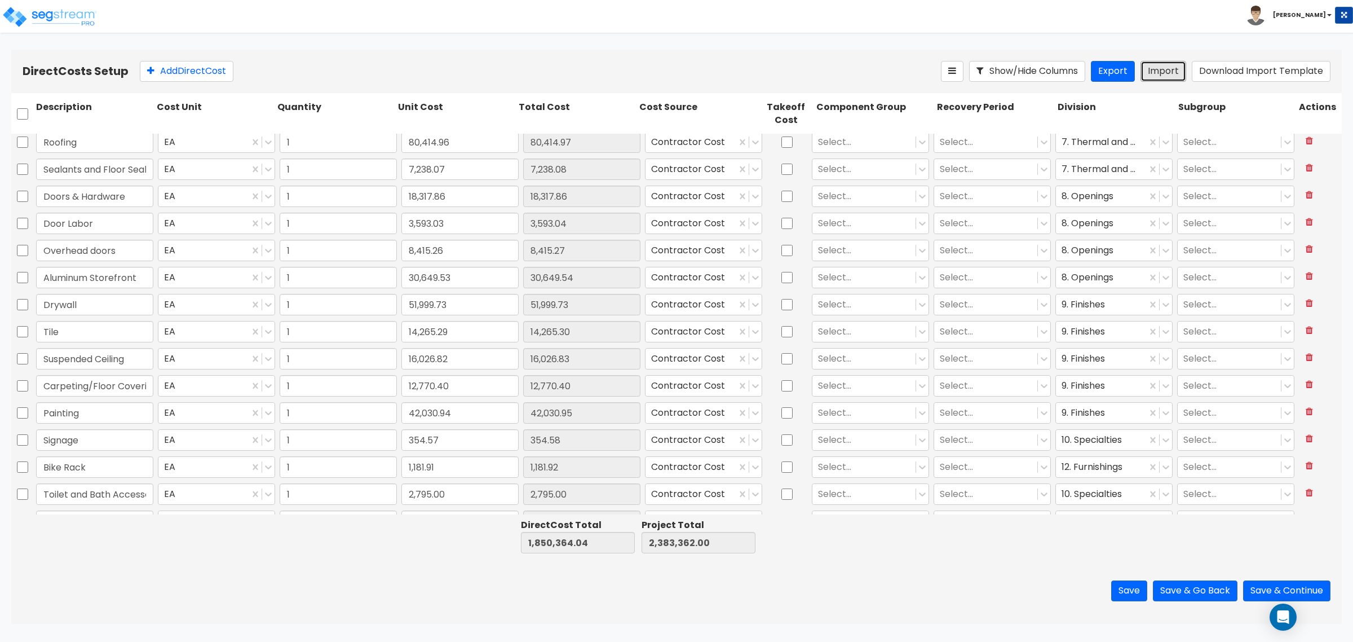
type input "1"
type input "135,684.36"
click at [21, 113] on input "checkbox" at bounding box center [22, 113] width 11 height 21
checkbox input "true"
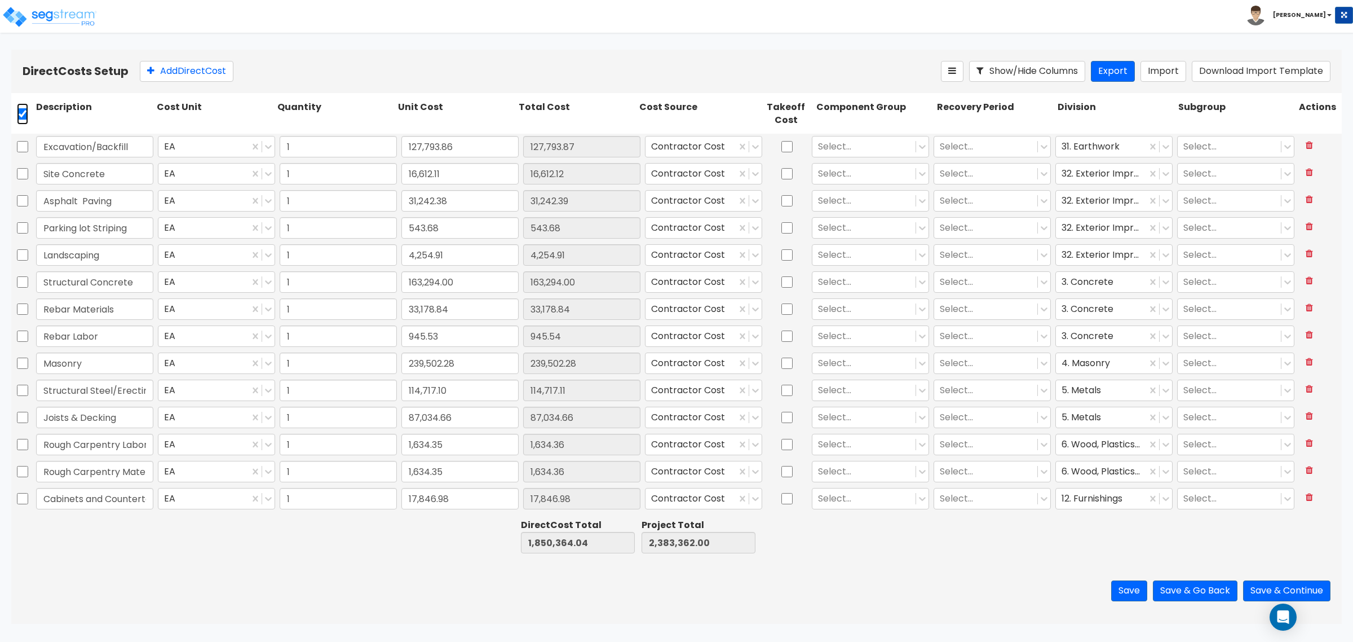
checkbox input "true"
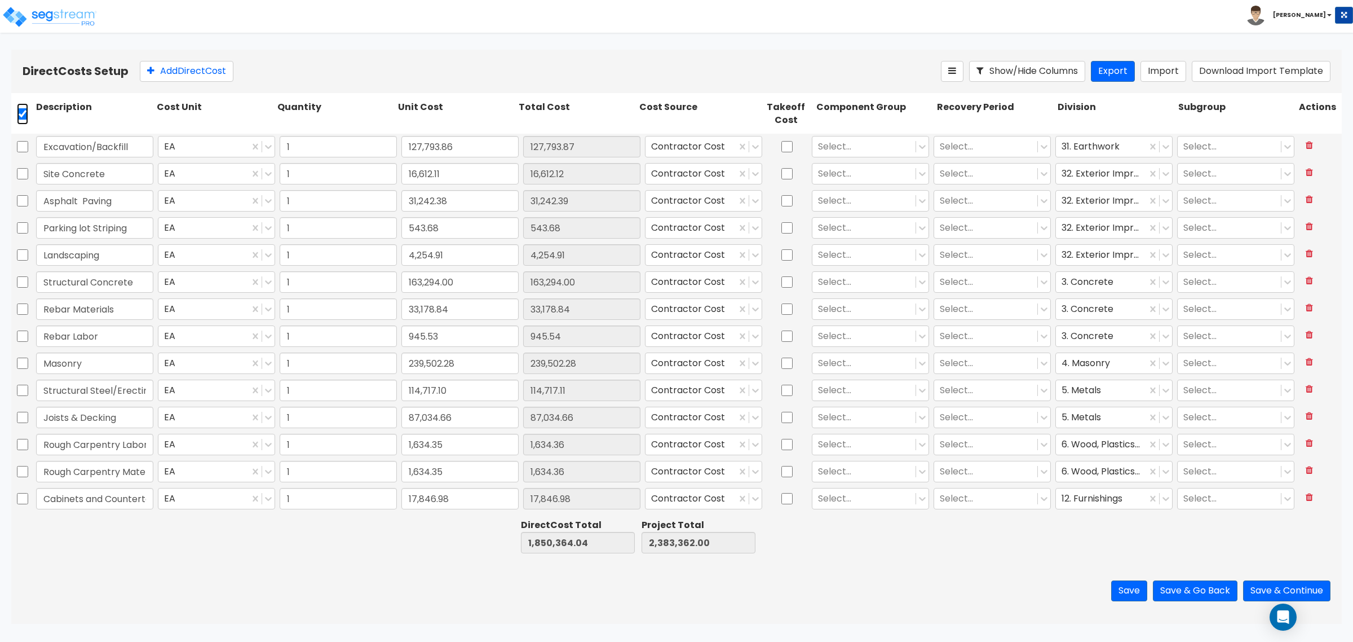
checkbox input "true"
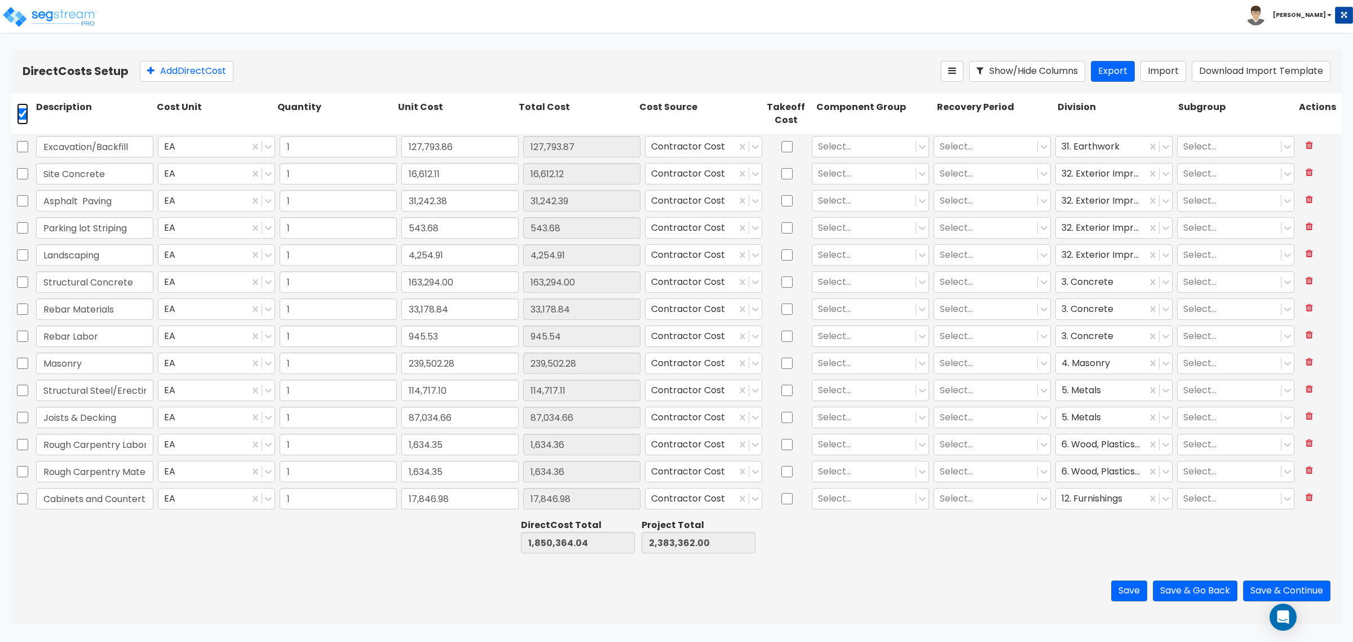
checkbox input "true"
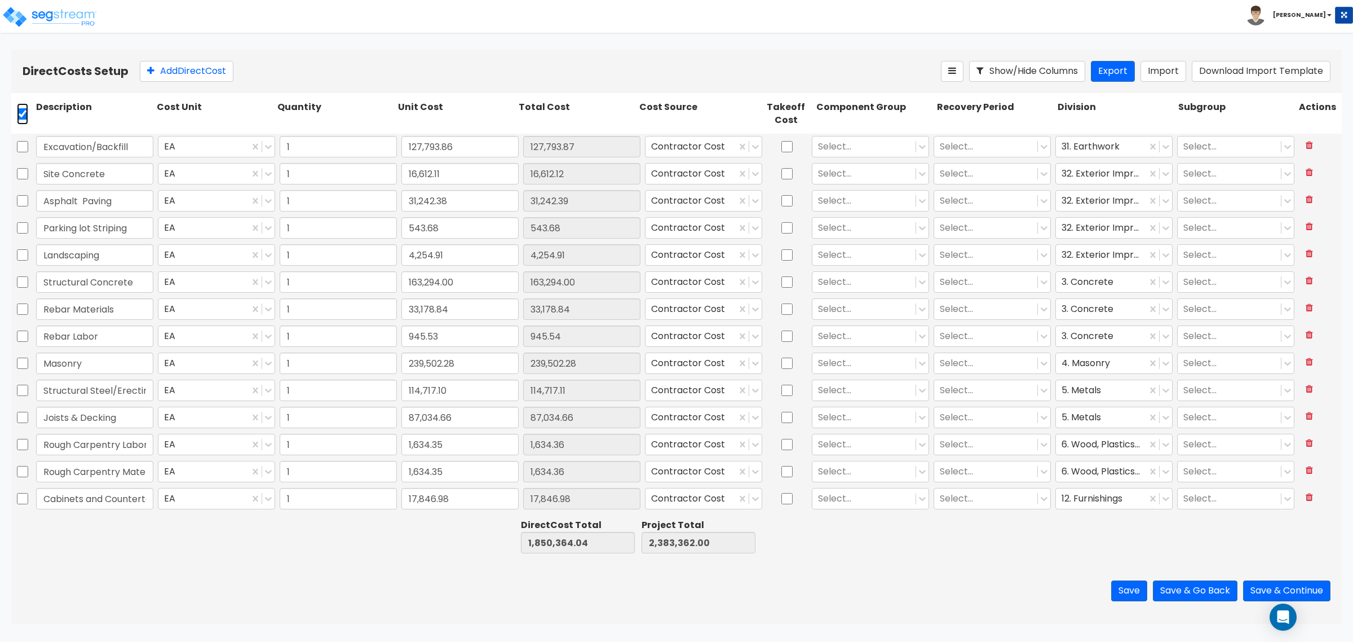
checkbox input "true"
click at [250, 72] on icon at bounding box center [244, 70] width 11 height 11
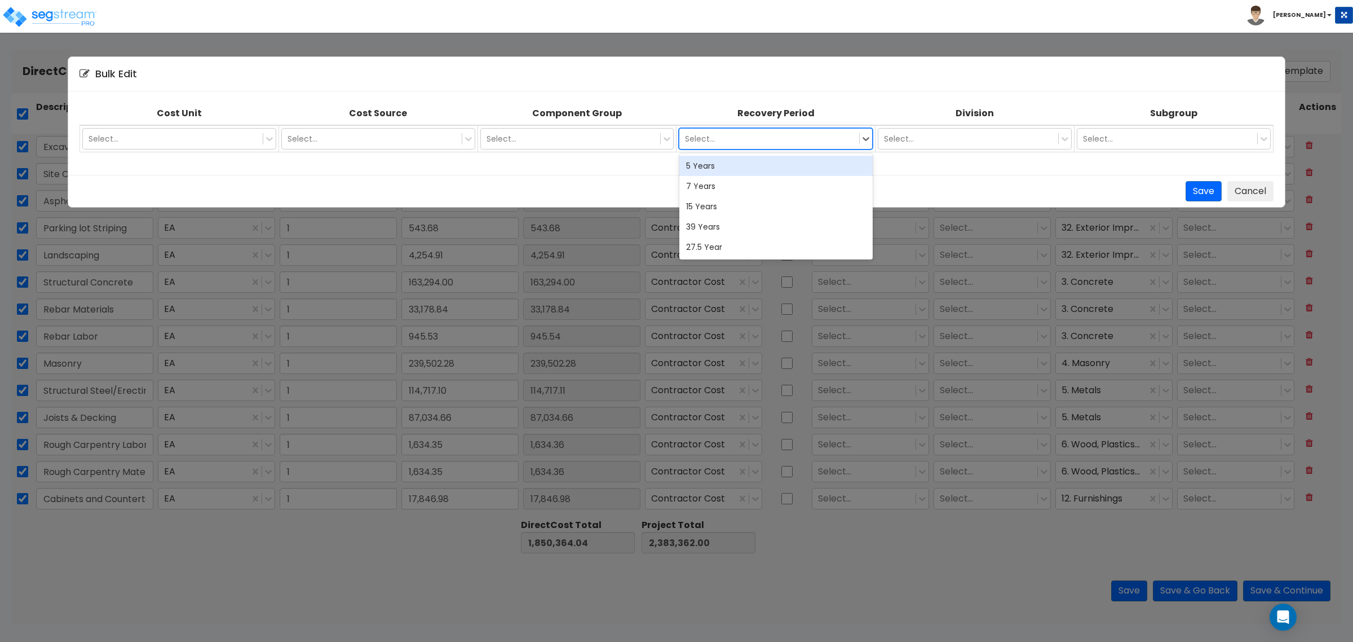
click at [737, 145] on div "Select..." at bounding box center [769, 139] width 180 height 18
click at [731, 230] on div "39 Years" at bounding box center [775, 226] width 193 height 20
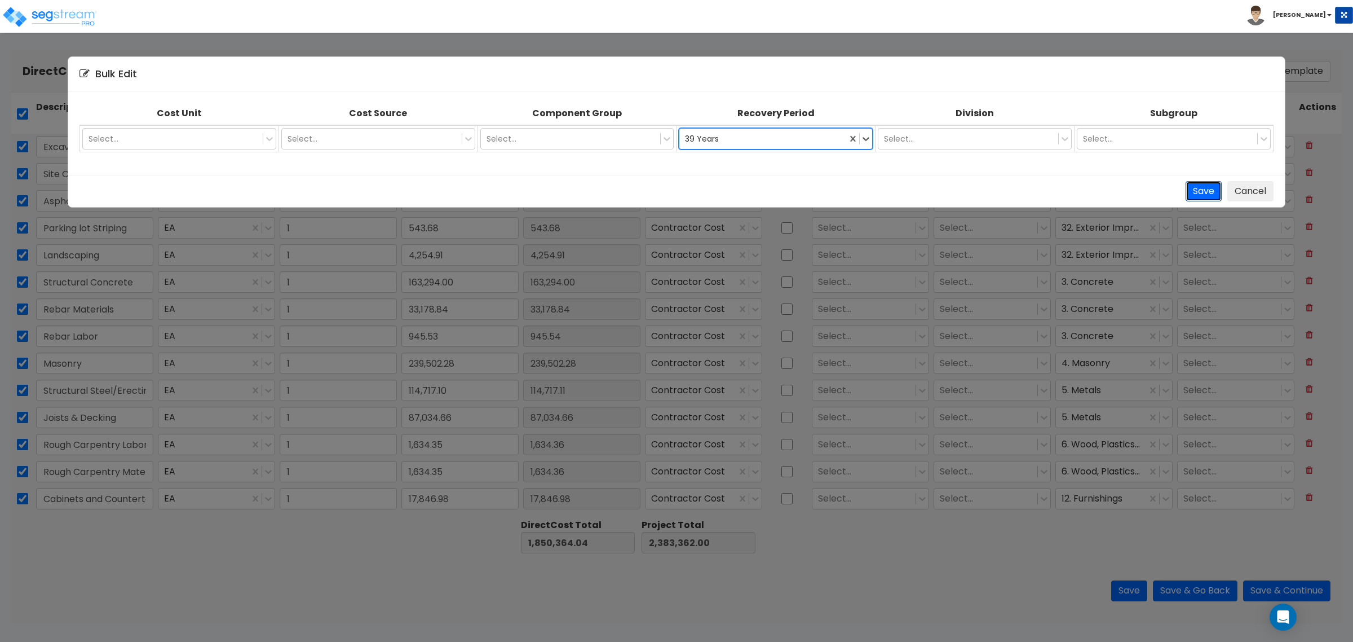
click at [1198, 187] on button "Save" at bounding box center [1204, 191] width 36 height 21
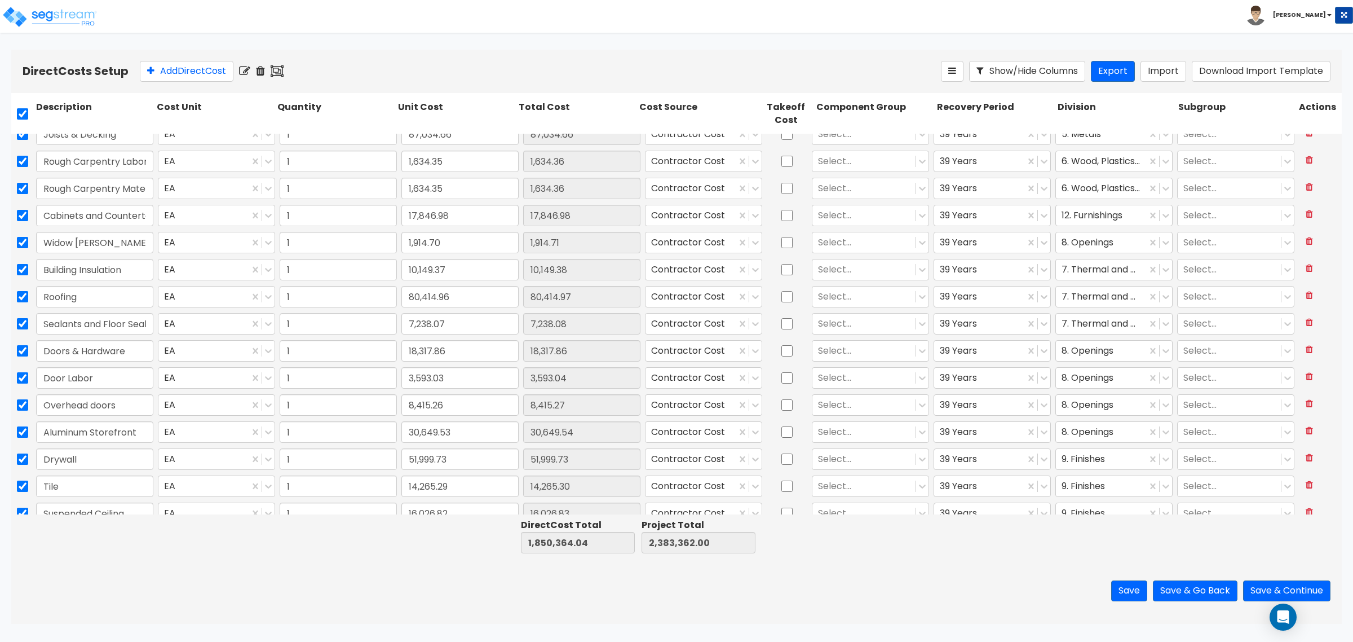
type input "1"
type input "354.57"
type input "1"
type input "1,181.91"
type input "1"
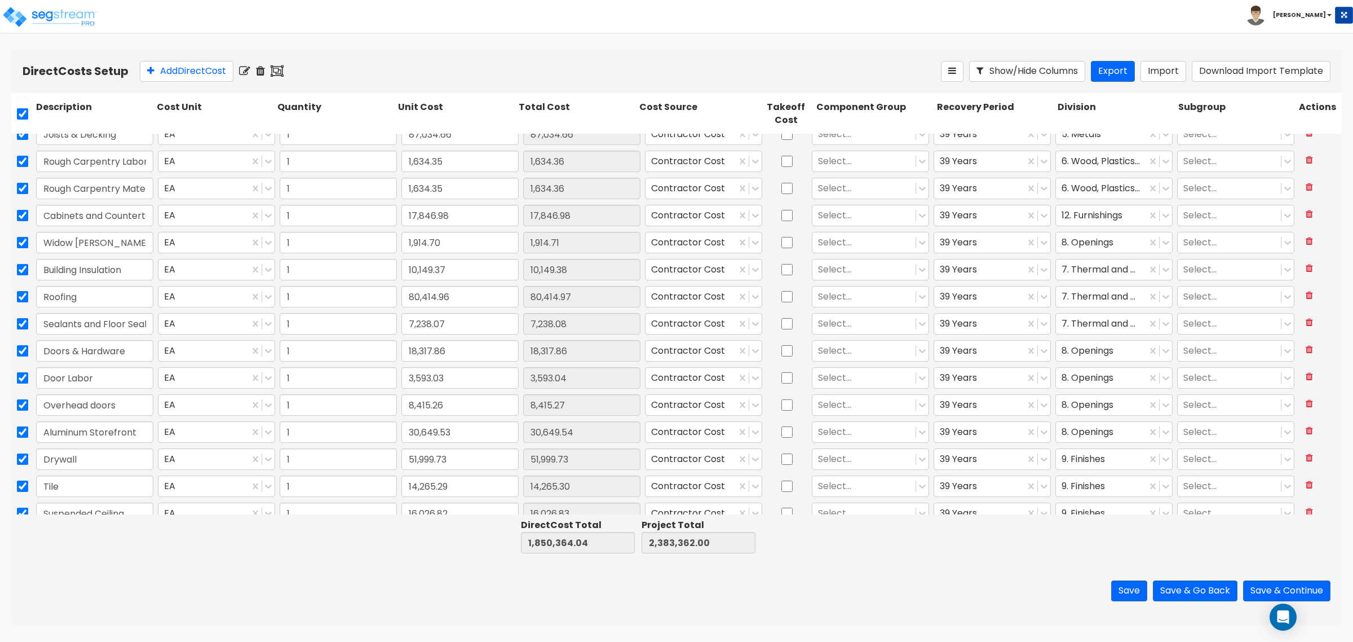
type input "2,795.00"
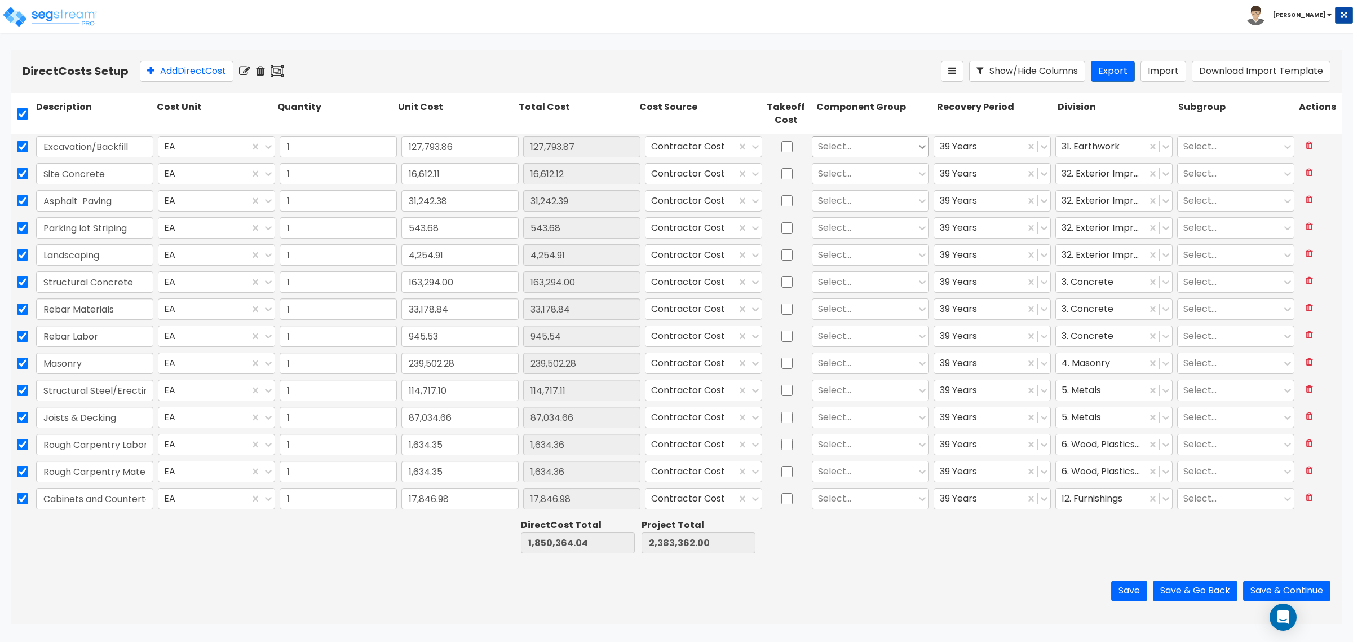
click at [917, 145] on icon at bounding box center [922, 146] width 11 height 11
click at [781, 148] on input "checkbox" at bounding box center [786, 146] width 11 height 21
checkbox input "true"
click at [920, 145] on icon at bounding box center [922, 146] width 11 height 11
type input "site"
